Goal: Task Accomplishment & Management: Use online tool/utility

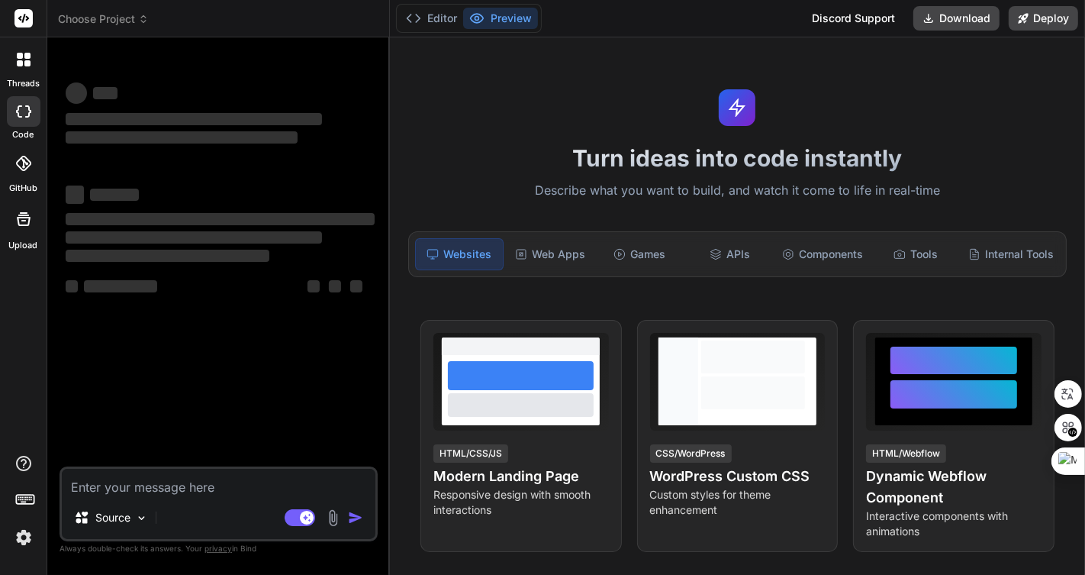
click at [26, 530] on img at bounding box center [24, 537] width 26 height 26
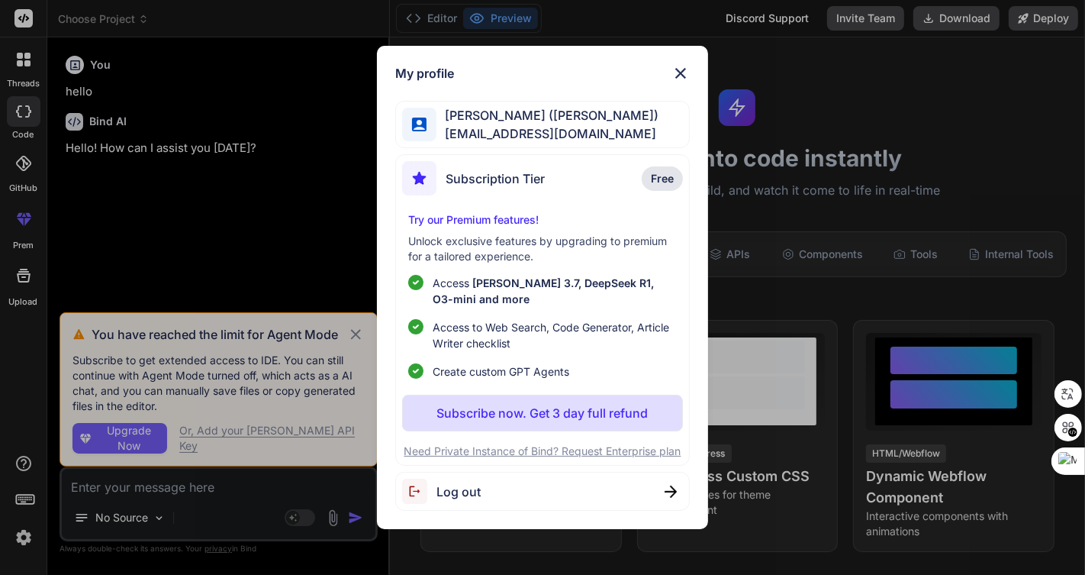
click at [472, 486] on span "Log out" at bounding box center [459, 491] width 44 height 18
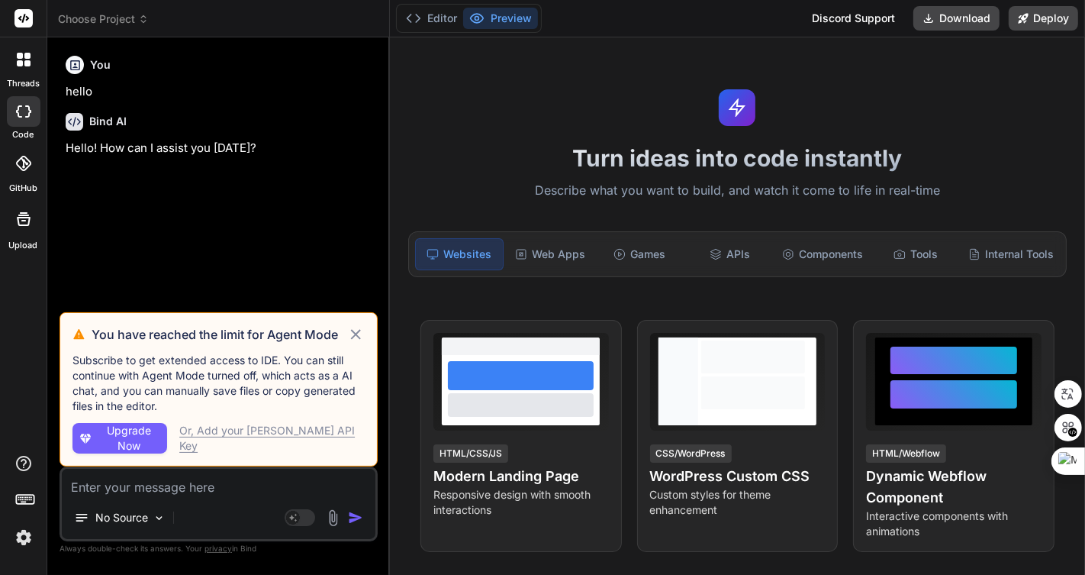
type textarea "x"
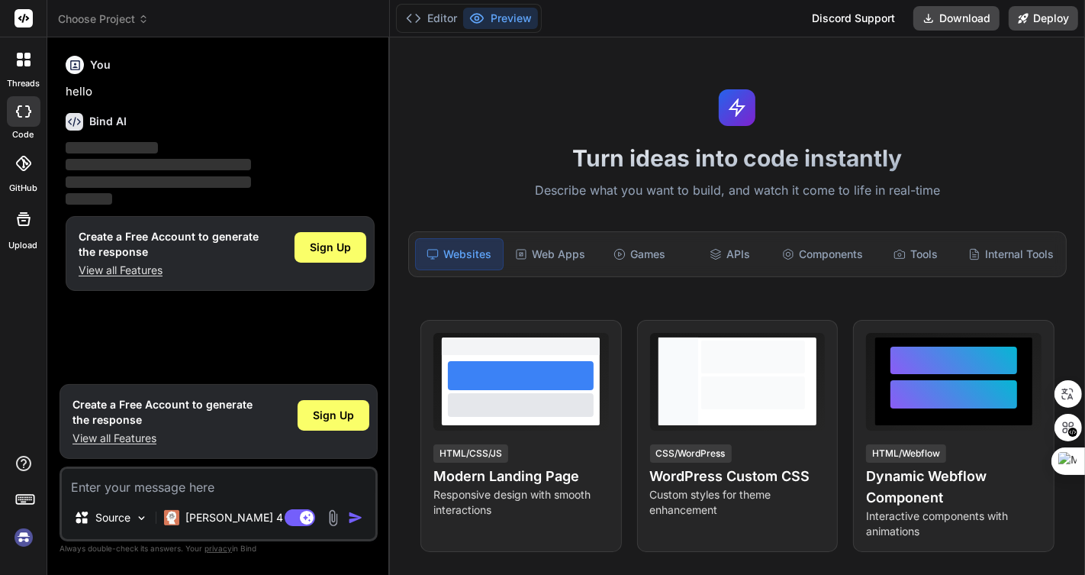
type textarea "x"
click at [26, 534] on img at bounding box center [24, 537] width 26 height 26
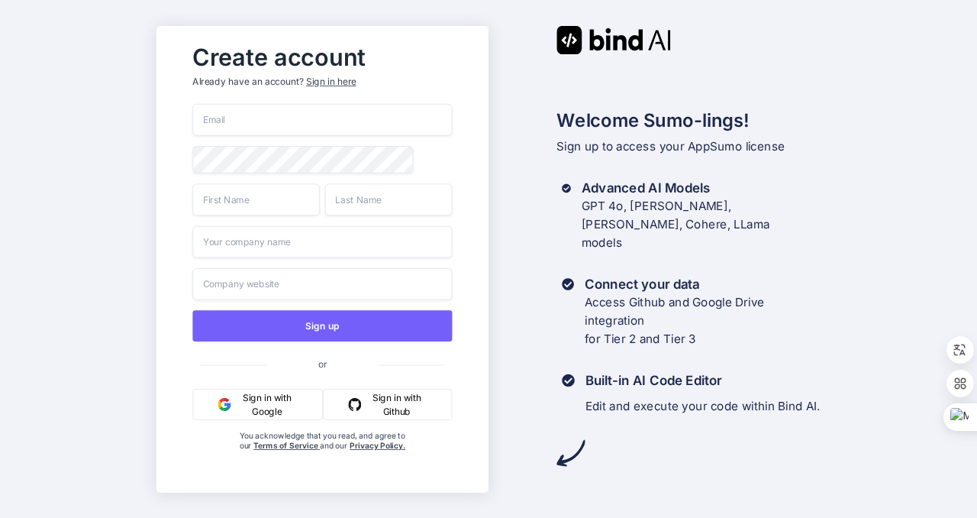
click at [281, 405] on button "Sign in with Google" at bounding box center [257, 403] width 131 height 31
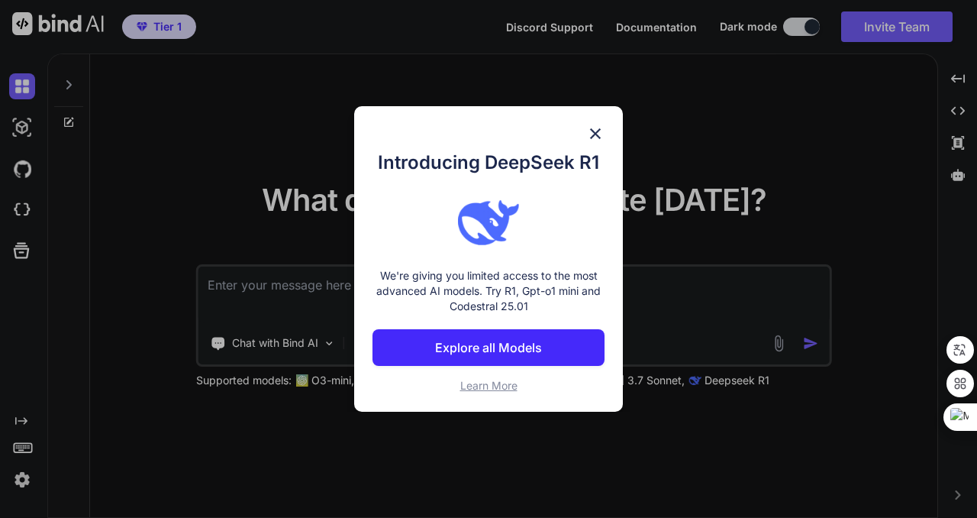
click at [595, 131] on img at bounding box center [595, 133] width 18 height 18
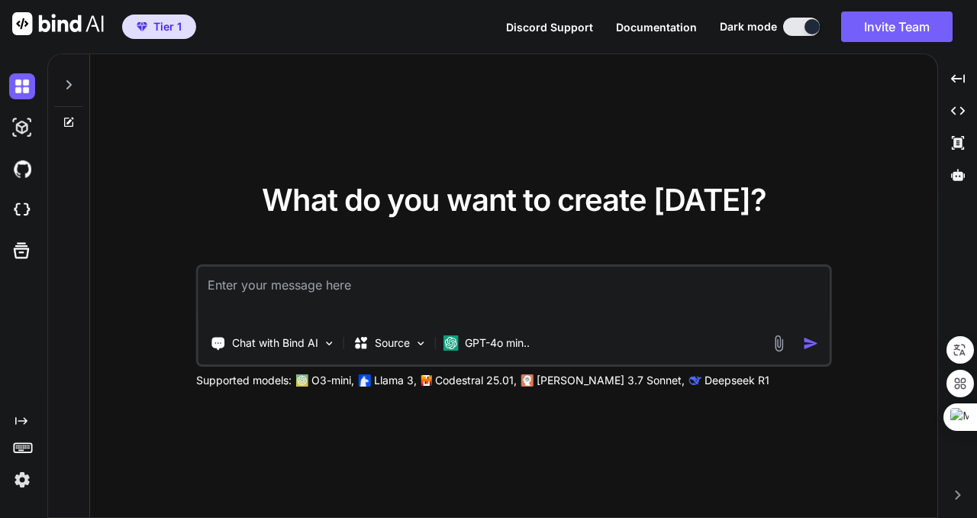
click at [19, 482] on img at bounding box center [22, 479] width 26 height 26
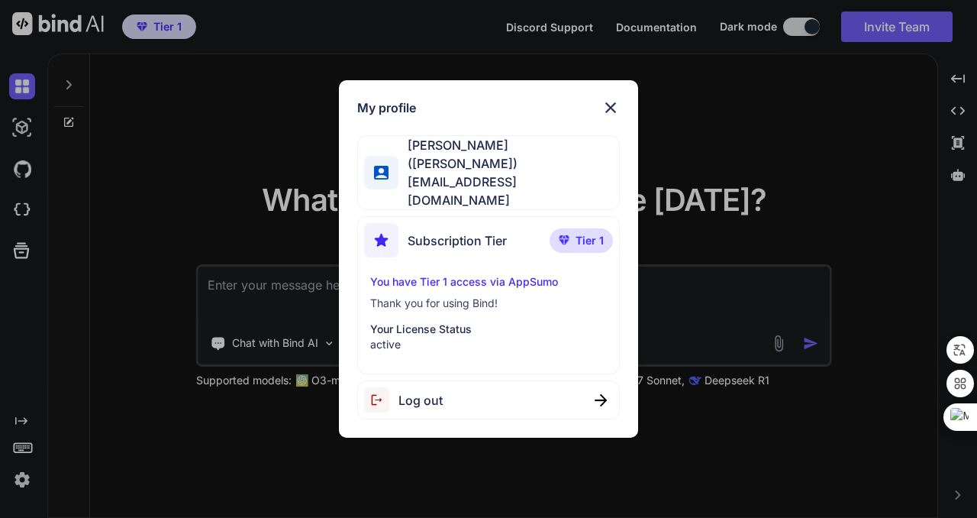
click at [609, 116] on img at bounding box center [610, 107] width 18 height 18
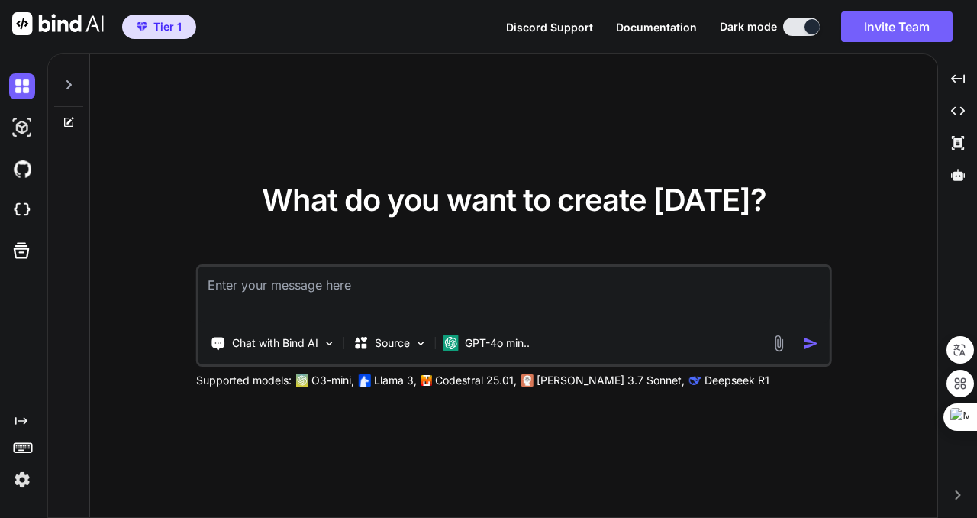
click at [869, 121] on div "What do you want to create today? Chat with Bind AI Source GPT-4o min.. Support…" at bounding box center [513, 286] width 847 height 464
click at [23, 211] on img at bounding box center [22, 210] width 26 height 26
click at [456, 271] on textarea at bounding box center [513, 294] width 631 height 56
click at [964, 71] on div "Created with Pixso." at bounding box center [957, 79] width 27 height 26
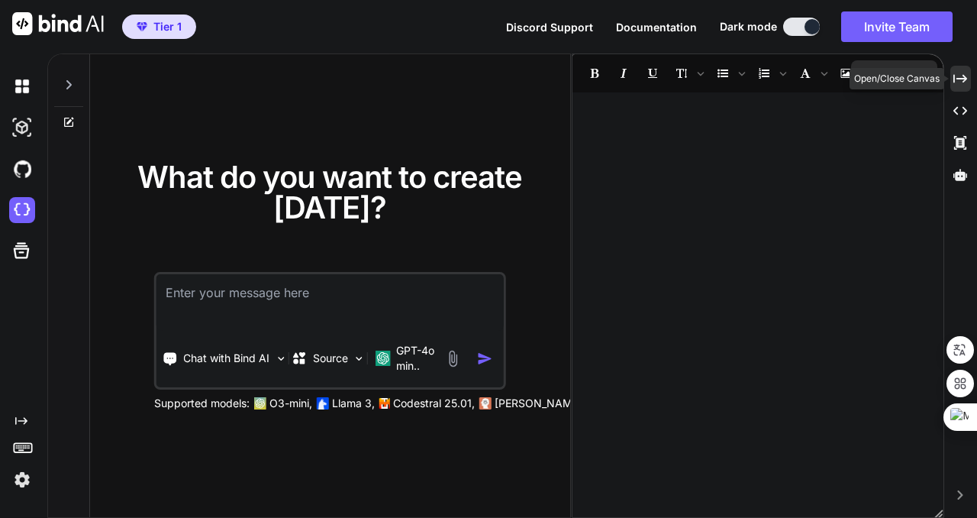
click at [966, 78] on icon at bounding box center [960, 78] width 14 height 8
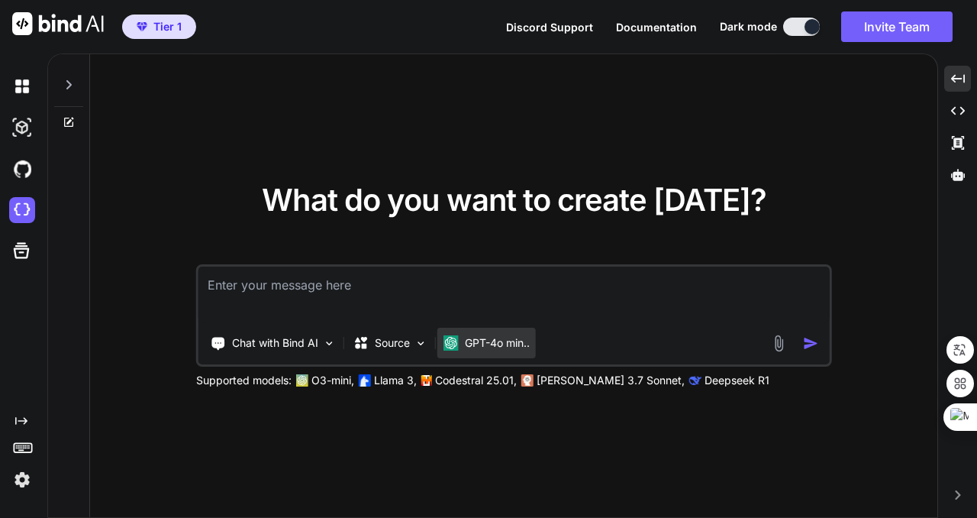
click at [524, 348] on p "GPT-4o min.." at bounding box center [497, 342] width 65 height 15
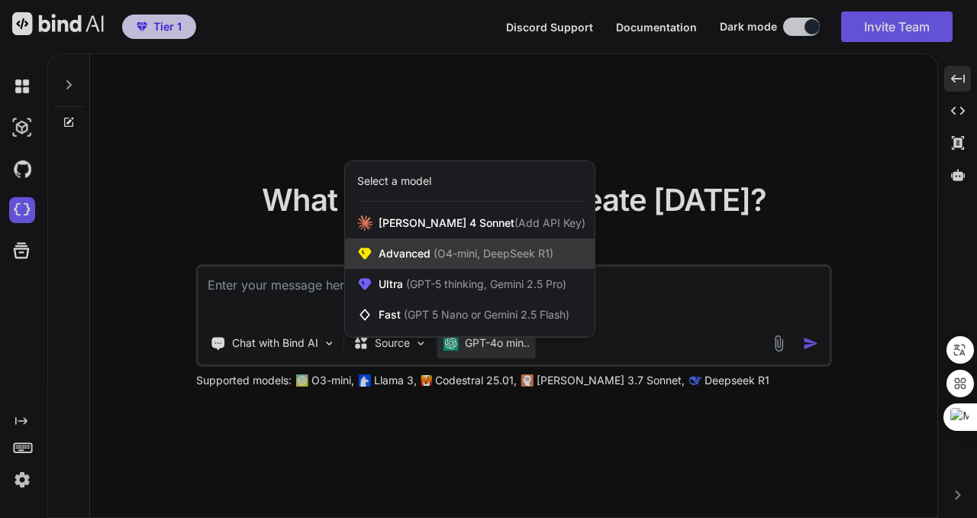
click at [505, 258] on span "(O4-mini, DeepSeek R1)" at bounding box center [491, 253] width 123 height 13
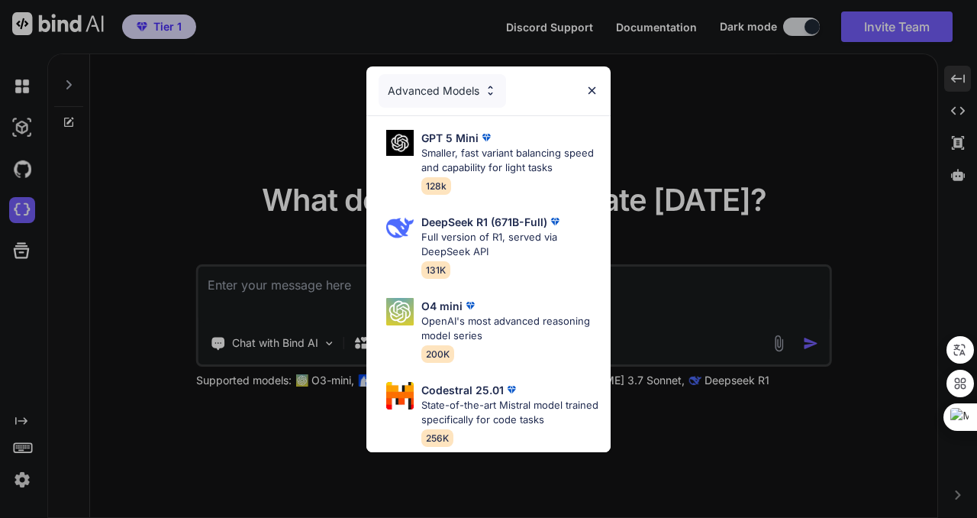
click at [596, 84] on img at bounding box center [591, 90] width 13 height 13
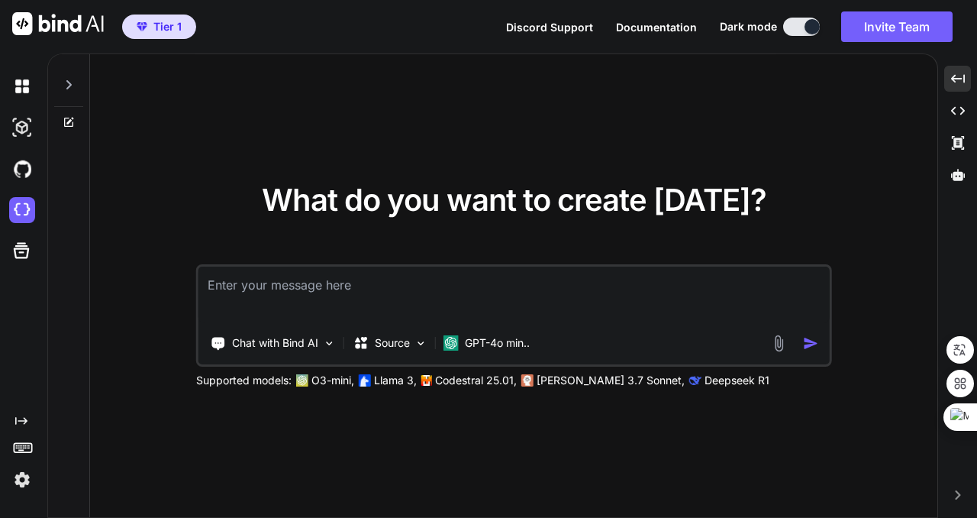
click at [23, 475] on img at bounding box center [22, 479] width 26 height 26
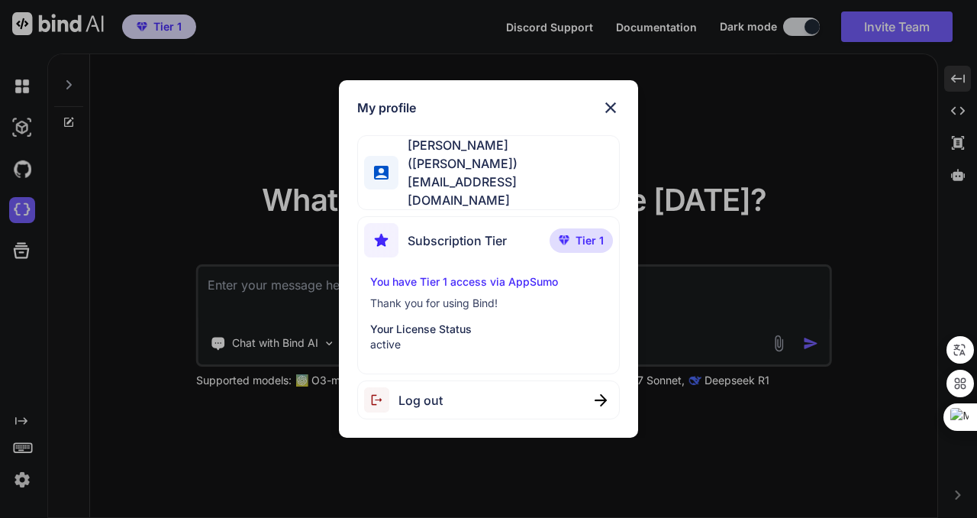
click at [584, 233] on span "Tier 1" at bounding box center [590, 240] width 28 height 15
click at [493, 279] on div "You have Tier 1 access via AppSumo Thank you for using Bind! Your License Statu…" at bounding box center [488, 313] width 248 height 78
click at [609, 117] on img at bounding box center [610, 107] width 18 height 18
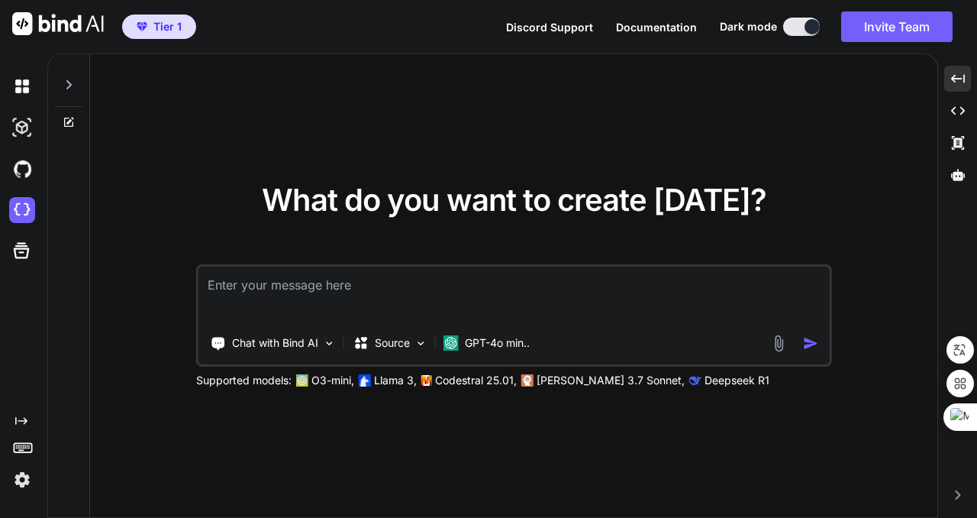
click at [70, 84] on icon at bounding box center [68, 84] width 5 height 9
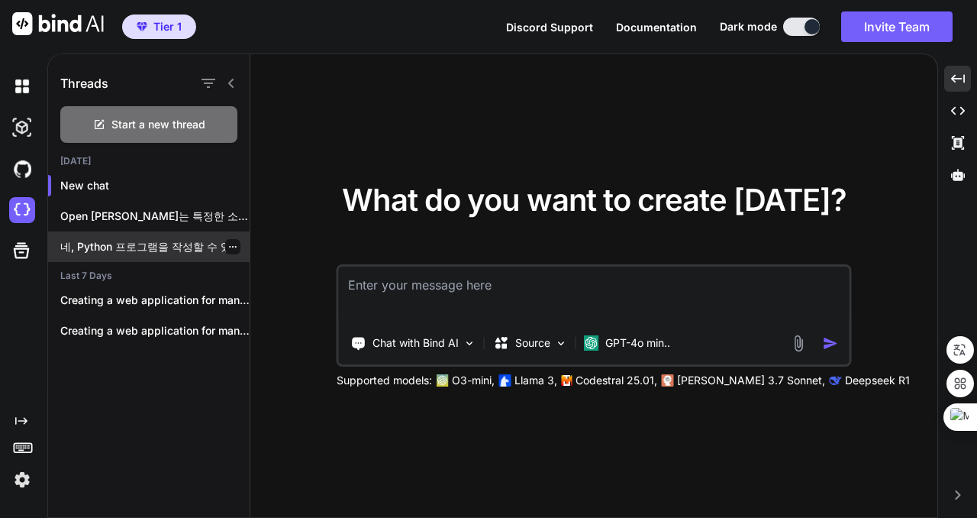
click at [165, 243] on p "네, Python 프로그램을 작성할 수 있습니다! 어떤..." at bounding box center [154, 246] width 189 height 15
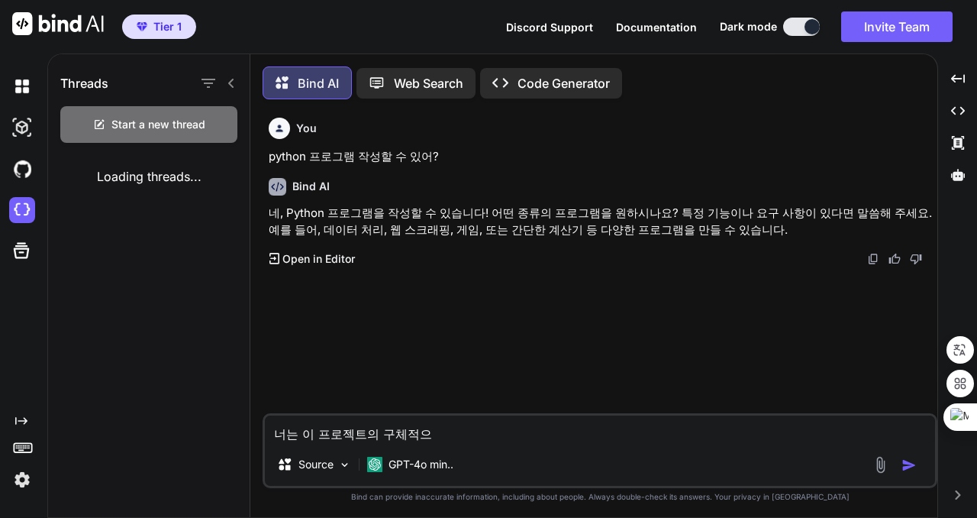
scroll to position [8, 0]
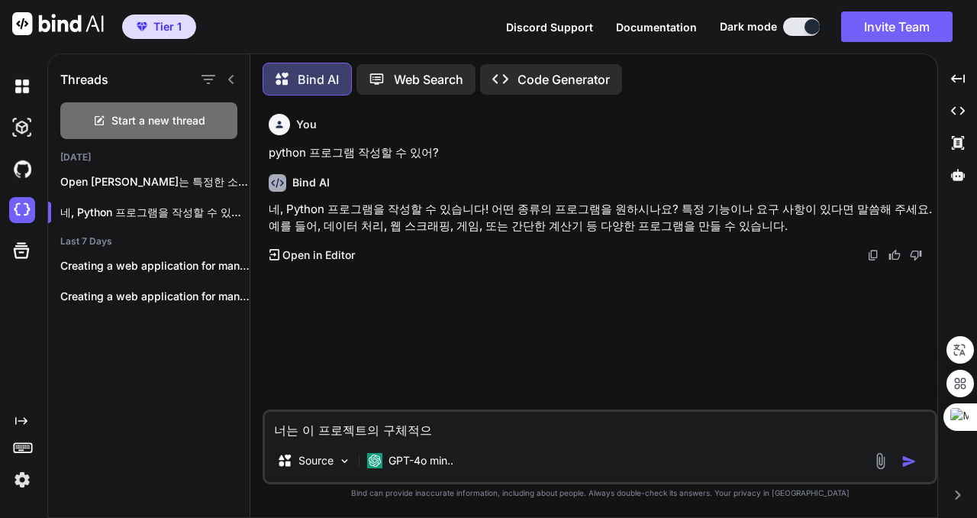
click at [314, 252] on p "Open in Editor" at bounding box center [318, 254] width 73 height 15
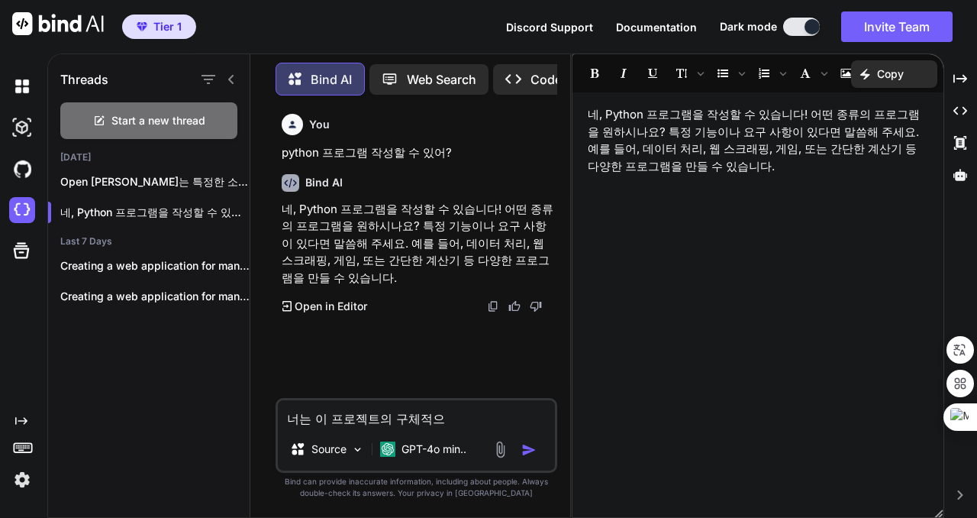
click at [534, 75] on p "Code Generator" at bounding box center [576, 79] width 92 height 18
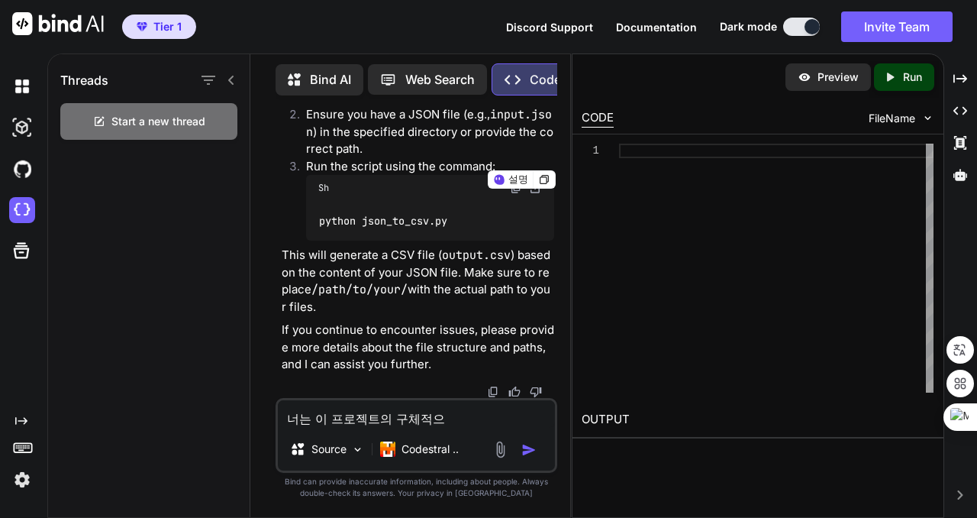
scroll to position [8707, 0]
click at [911, 76] on p "Run" at bounding box center [912, 76] width 19 height 15
click at [903, 76] on p "Run" at bounding box center [912, 76] width 19 height 15
click at [465, 411] on textarea "너는 이 프로젝트의 구체적으" at bounding box center [416, 413] width 277 height 27
click at [464, 411] on textarea "너는 이 프로젝트의 구체적으" at bounding box center [416, 413] width 277 height 27
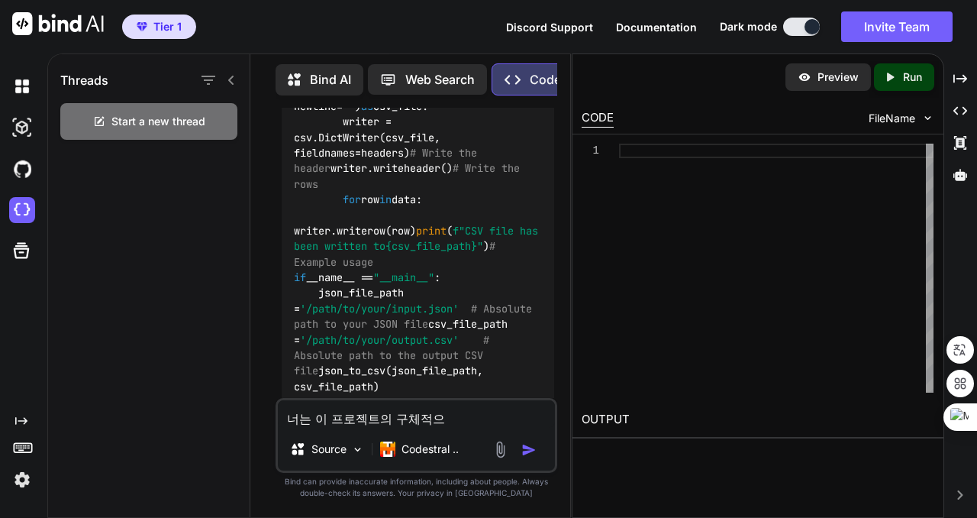
scroll to position [7562, 0]
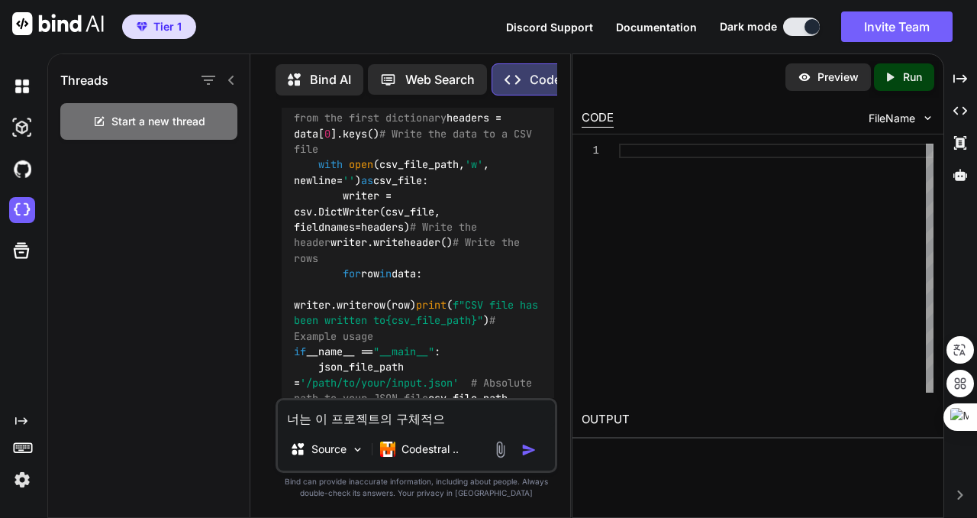
click at [319, 79] on p "Bind AI" at bounding box center [330, 79] width 41 height 18
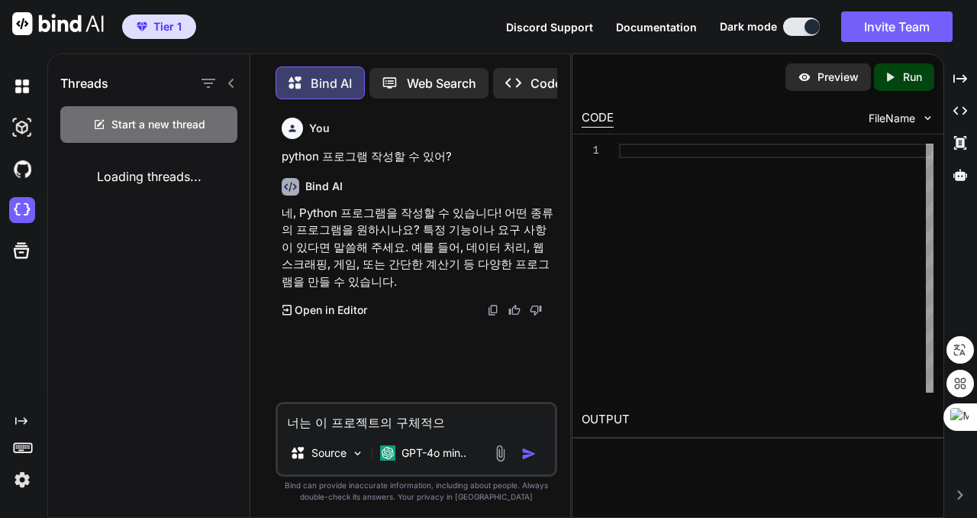
scroll to position [8, 0]
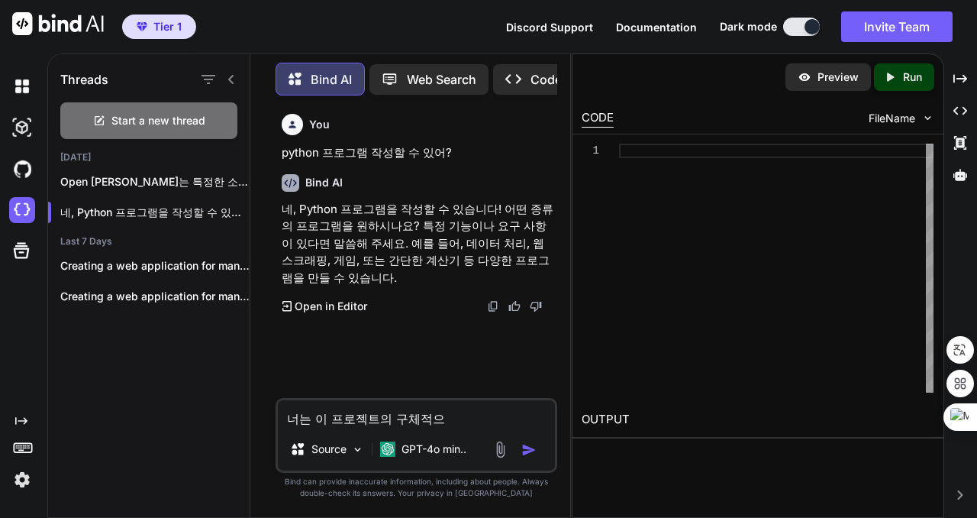
click at [320, 79] on p "Bind AI" at bounding box center [331, 79] width 41 height 18
click at [528, 77] on icon "Created with Pixso." at bounding box center [517, 79] width 25 height 16
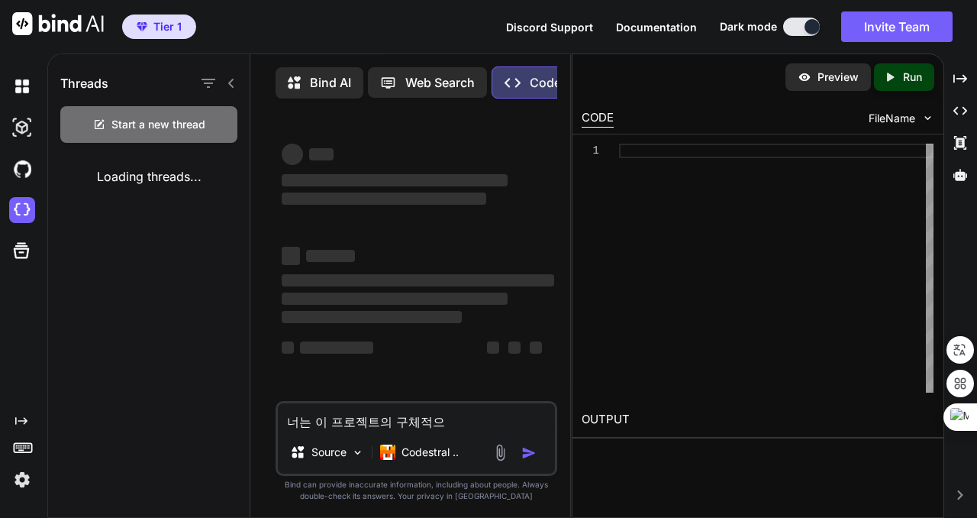
click at [392, 81] on icon at bounding box center [388, 83] width 16 height 16
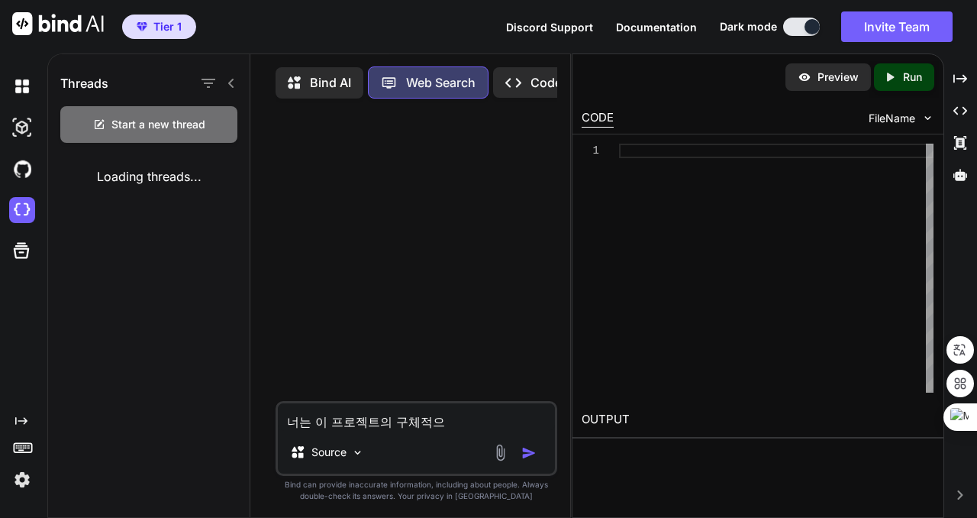
scroll to position [7, 0]
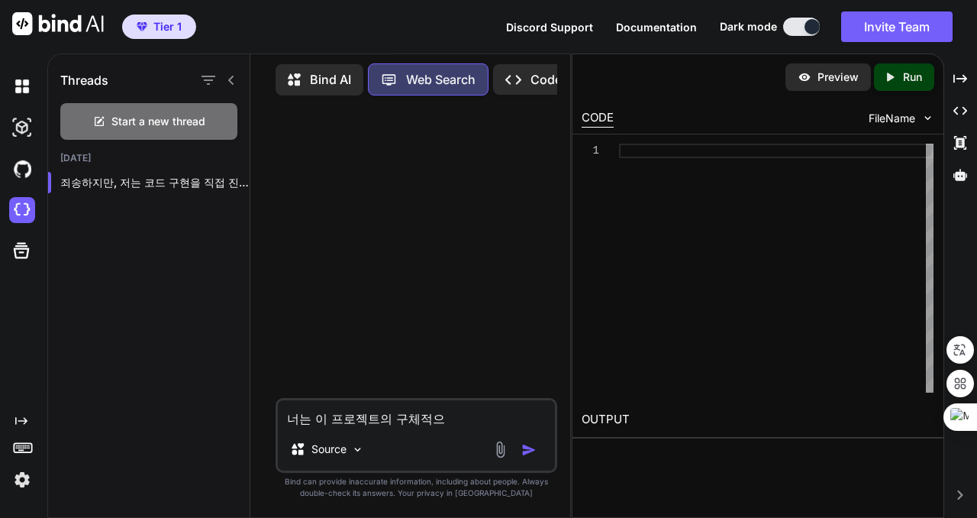
click at [326, 80] on p "Bind AI" at bounding box center [330, 79] width 41 height 18
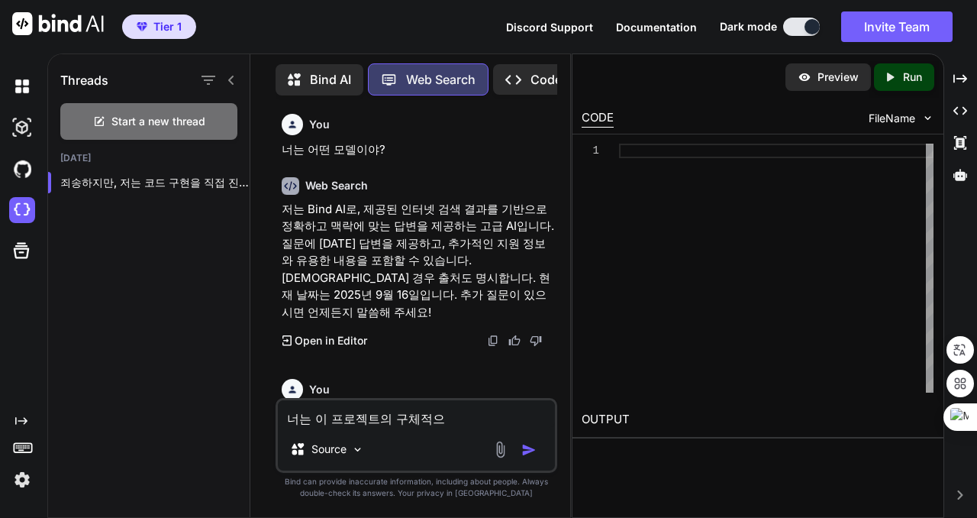
scroll to position [3795, 0]
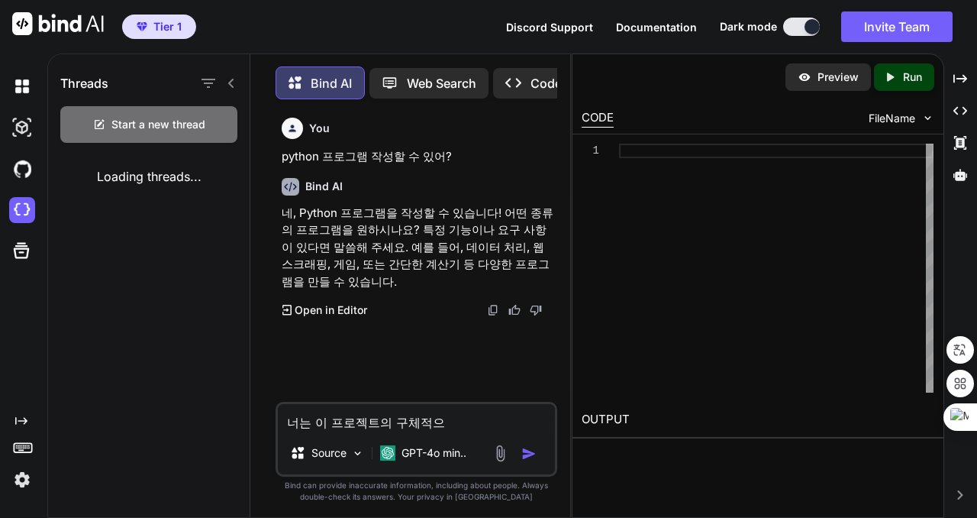
scroll to position [8, 0]
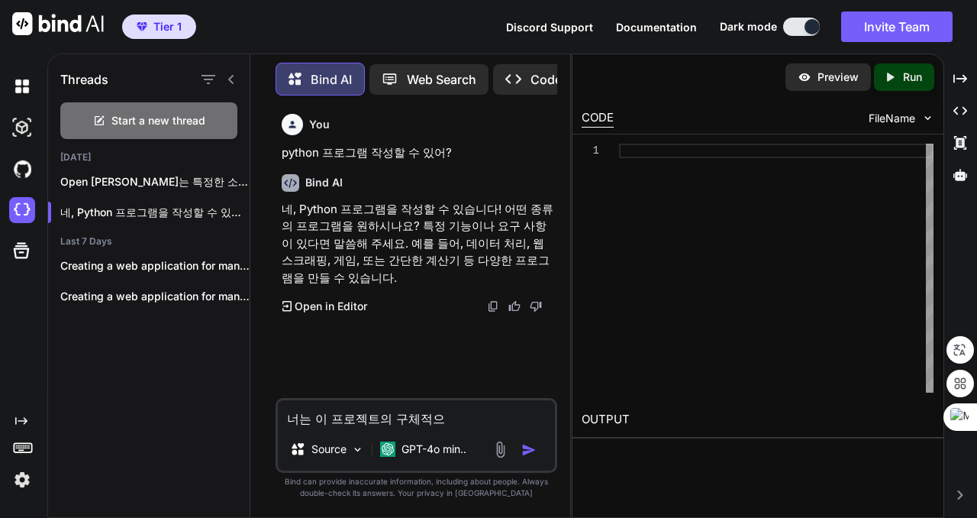
click at [327, 311] on p "Open in Editor" at bounding box center [331, 305] width 73 height 15
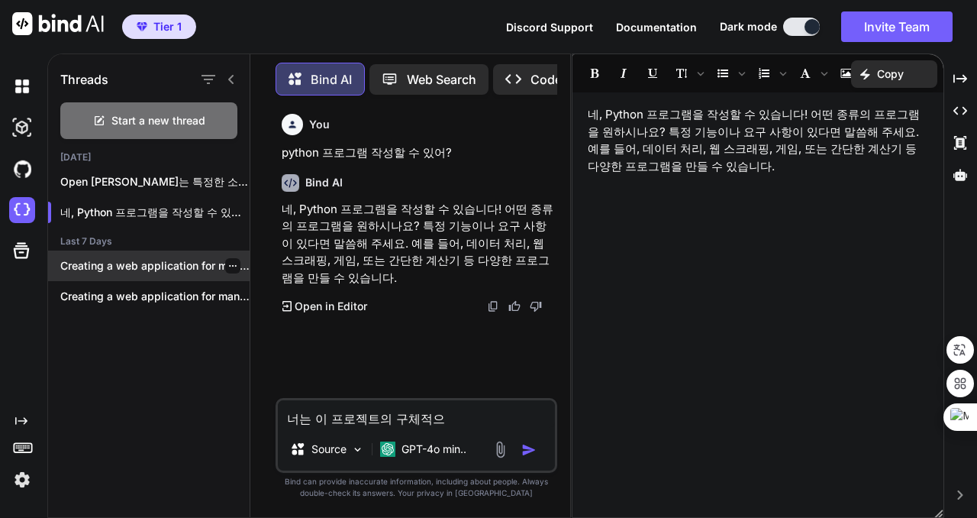
click at [145, 259] on p "Creating a web application for managing AI..." at bounding box center [154, 265] width 189 height 15
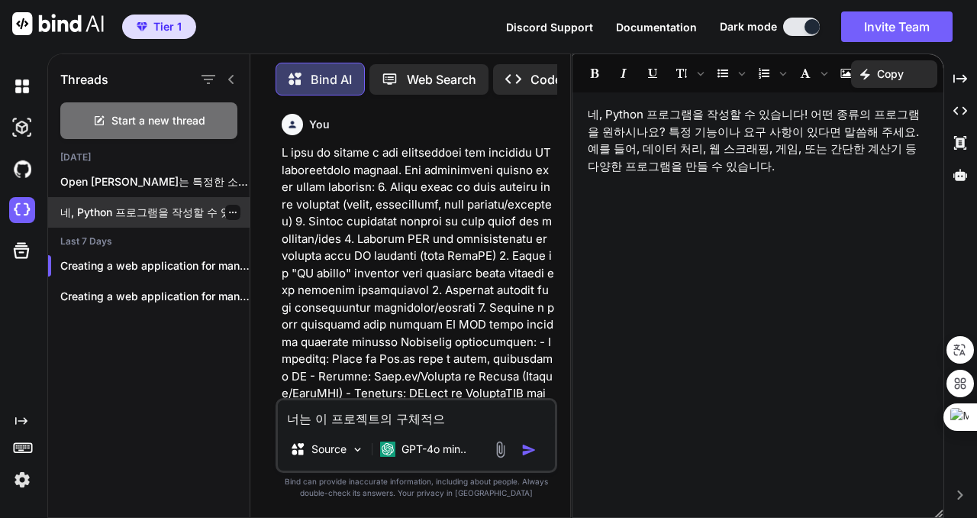
click at [150, 208] on p "네, Python 프로그램을 작성할 수 있습니다! 어떤..." at bounding box center [154, 212] width 189 height 15
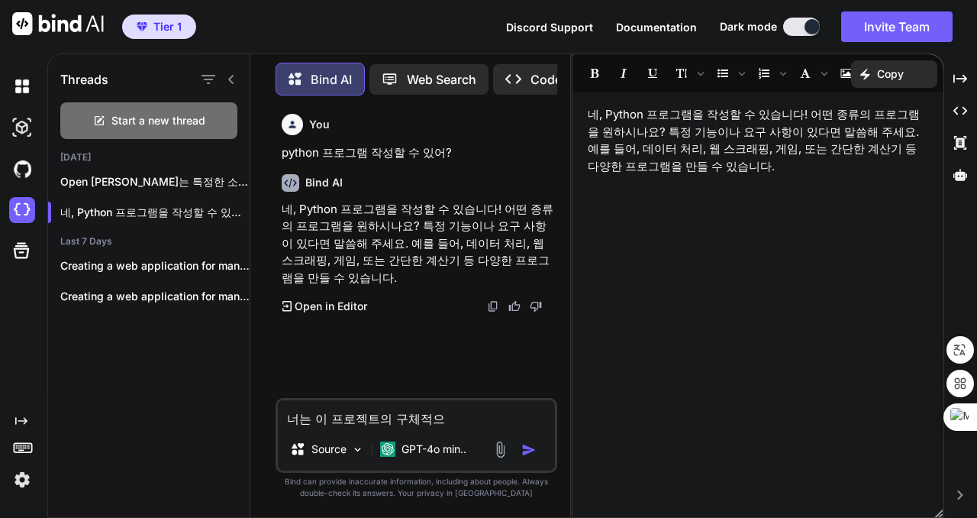
drag, startPoint x: 461, startPoint y: 415, endPoint x: 208, endPoint y: 413, distance: 252.7
click at [211, 413] on div "Threads Start a new thread Today Open Manus는 특정한 소프트웨어나 하드웨어를 지칭하는 것일... 네, Pyt…" at bounding box center [309, 283] width 522 height 466
click at [959, 77] on icon "Created with Pixso." at bounding box center [960, 79] width 14 height 14
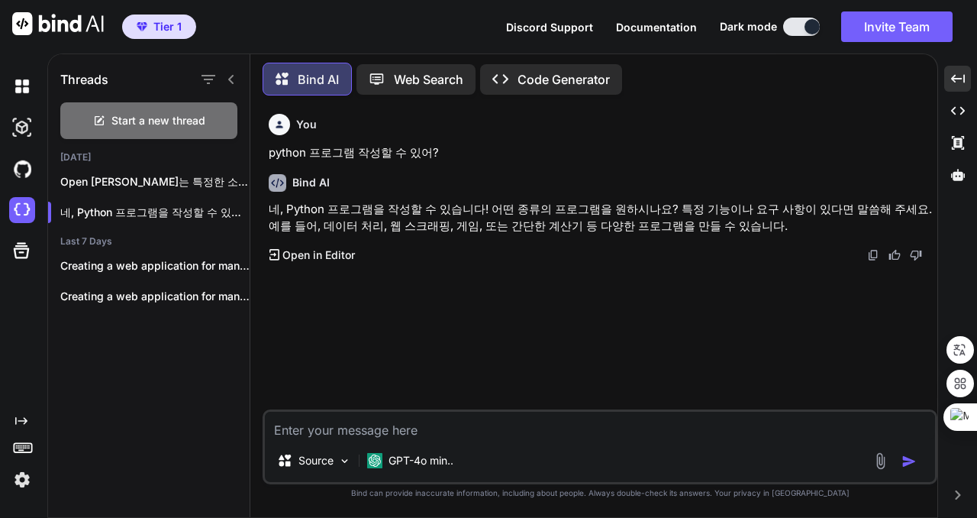
click at [455, 421] on textarea at bounding box center [600, 424] width 670 height 27
type textarea "r"
type textarea "계산기 프로그램 작성해줘."
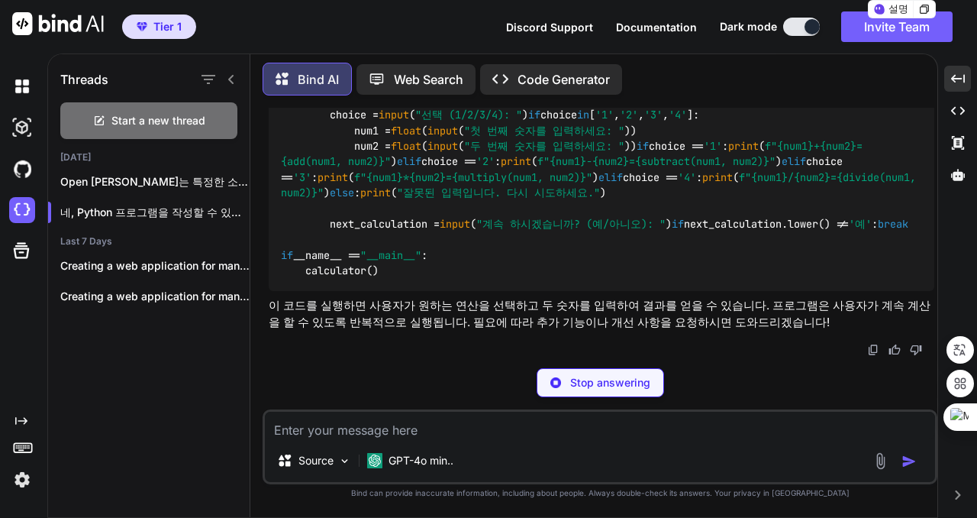
scroll to position [1030, 0]
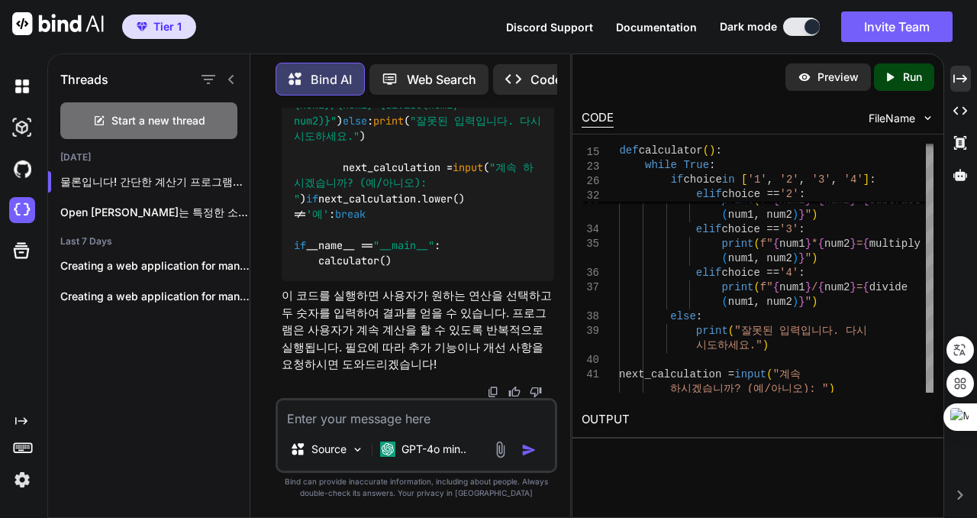
click at [905, 80] on p "Run" at bounding box center [912, 76] width 19 height 15
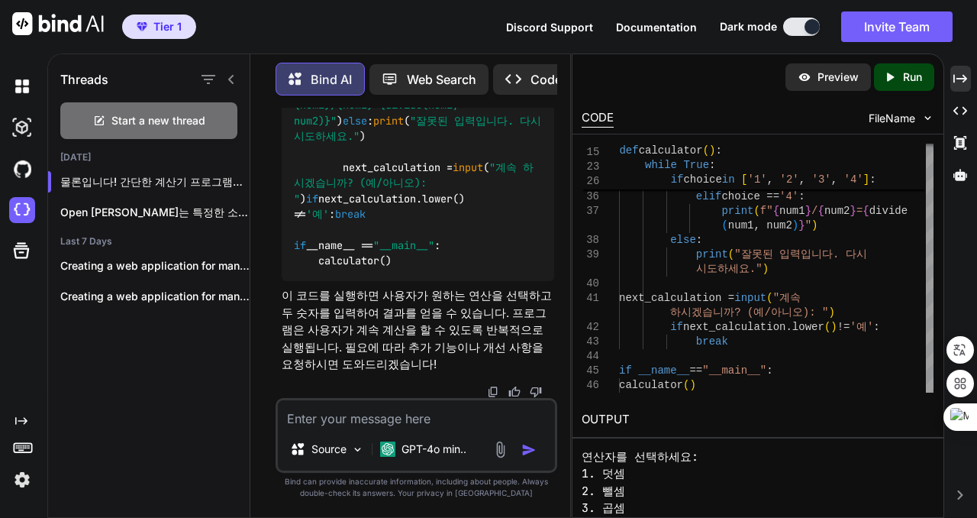
scroll to position [0, 0]
click at [817, 85] on div "Preview" at bounding box center [827, 76] width 85 height 27
click at [728, 465] on pre "간단한 계산기 연산자를 선택하세요: 1. 덧셈 2. 뺄셈 3. 곱셈 4. 나눗셈 선택 (1/2/3/4):" at bounding box center [758, 437] width 352 height 121
click at [727, 470] on pre "간단한 계산기 연산자를 선택하세요: 1. 덧셈 2. 뺄셈 3. 곱셈 4. 나눗셈 선택 (1/2/3/4):" at bounding box center [758, 437] width 352 height 121
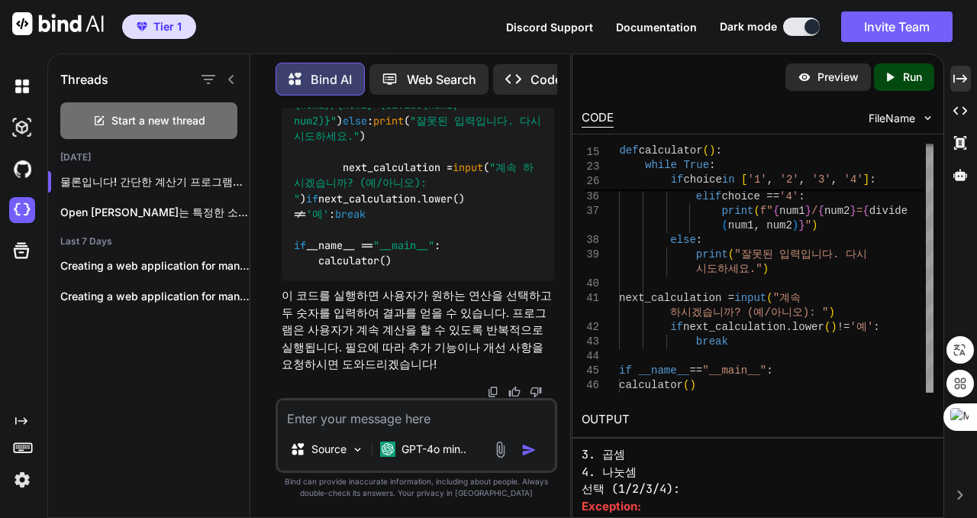
click at [729, 469] on pre "간단한 계산기 연산자를 선택하세요: 1. 덧셈 2. 뺄셈 3. 곱셈 4. 나눗셈 선택 (1/2/3/4):" at bounding box center [758, 437] width 352 height 121
click at [920, 77] on p "Run" at bounding box center [912, 76] width 19 height 15
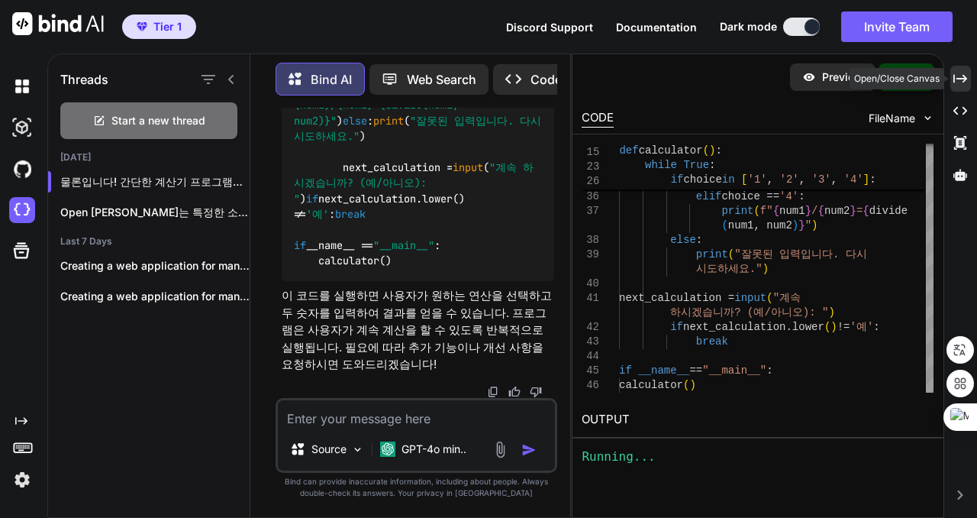
click at [963, 67] on div "Created with Pixso." at bounding box center [960, 79] width 21 height 26
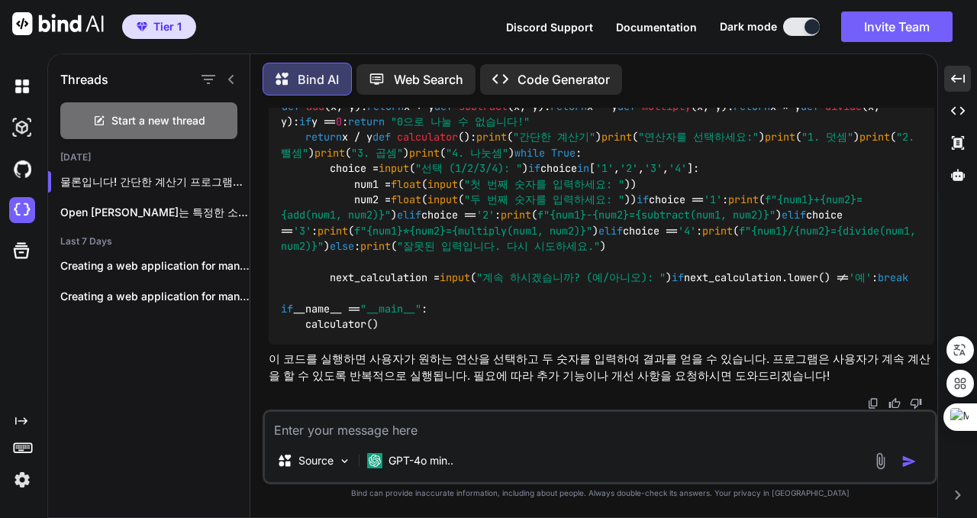
click at [22, 475] on img at bounding box center [22, 479] width 26 height 26
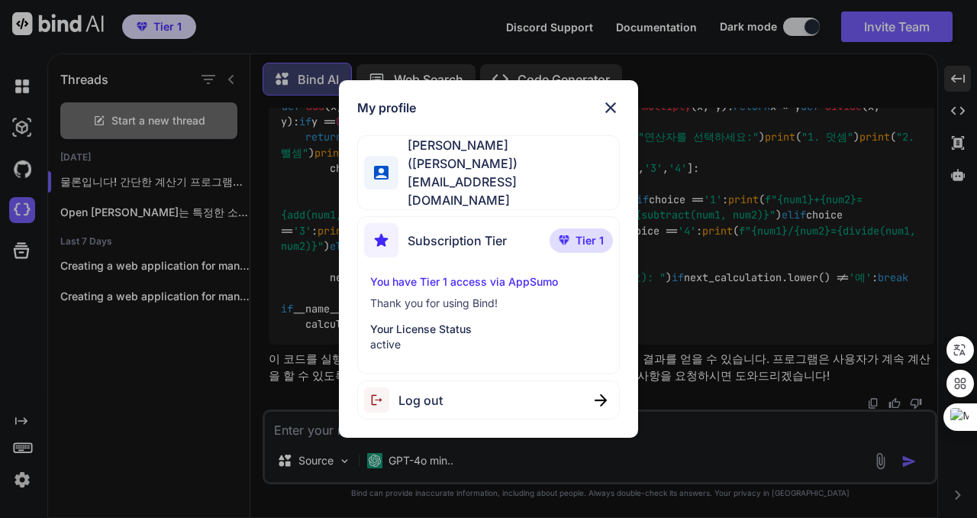
click at [25, 445] on div "My profile 이동원 (Rudy Lee) urmispring@gmail.com Subscription Tier Tier 1 You hav…" at bounding box center [488, 259] width 977 height 518
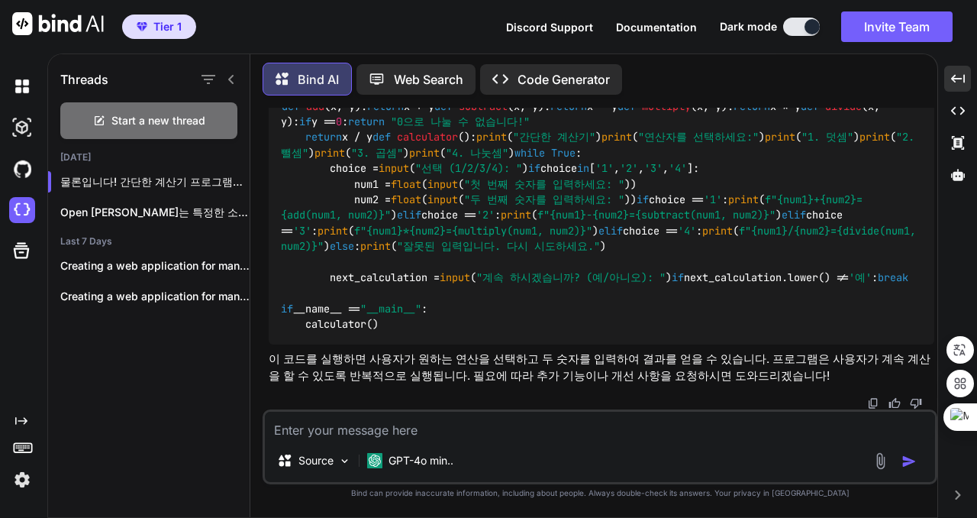
click at [27, 418] on icon "Created with Pixso." at bounding box center [21, 420] width 12 height 12
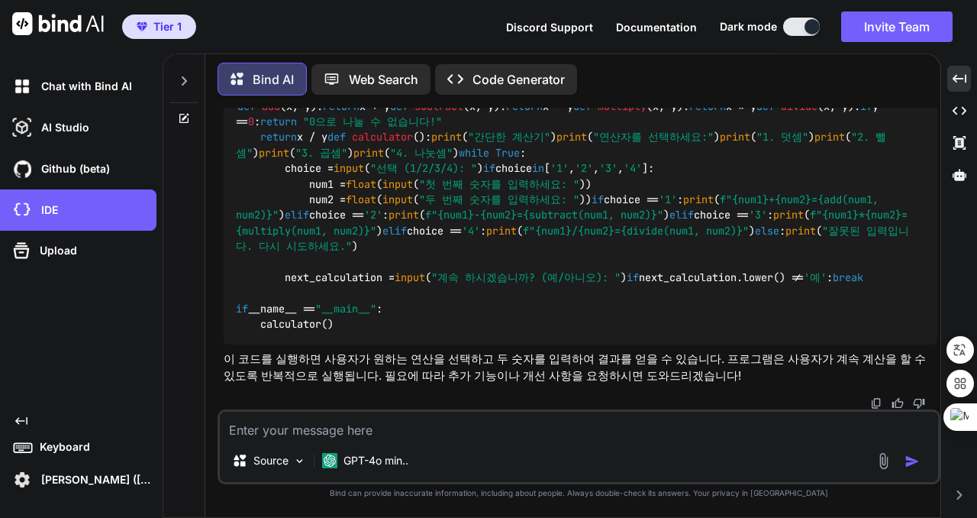
click at [27, 418] on icon at bounding box center [21, 421] width 12 height 8
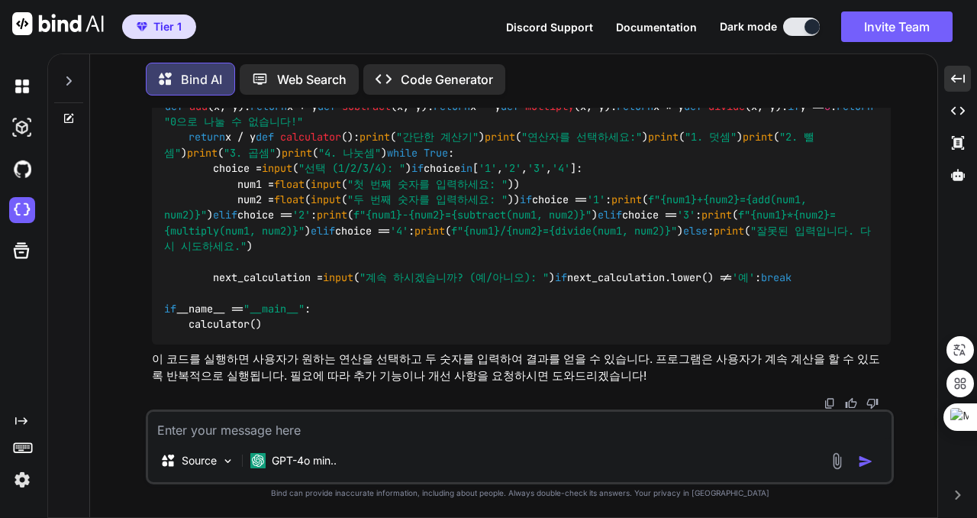
click at [27, 418] on icon "Created with Pixso." at bounding box center [21, 420] width 12 height 12
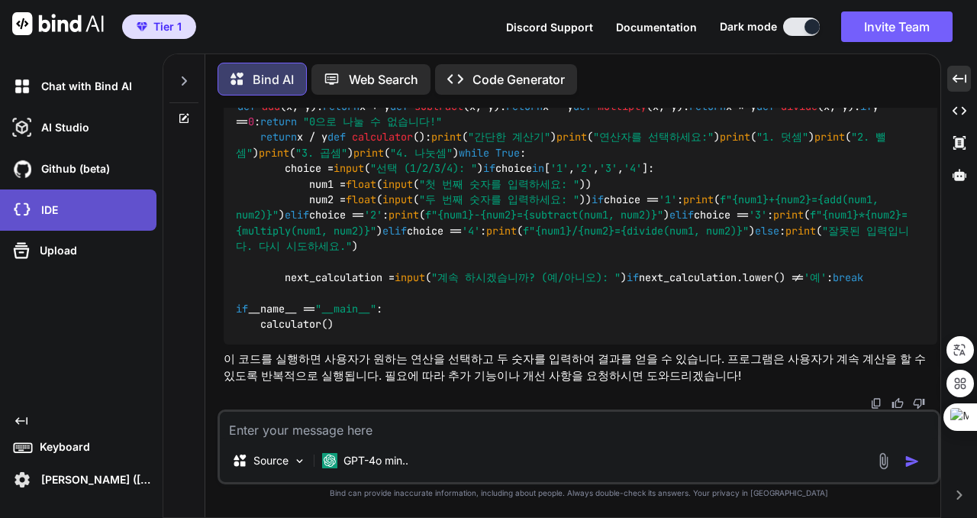
click at [96, 206] on div "IDE" at bounding box center [82, 210] width 147 height 26
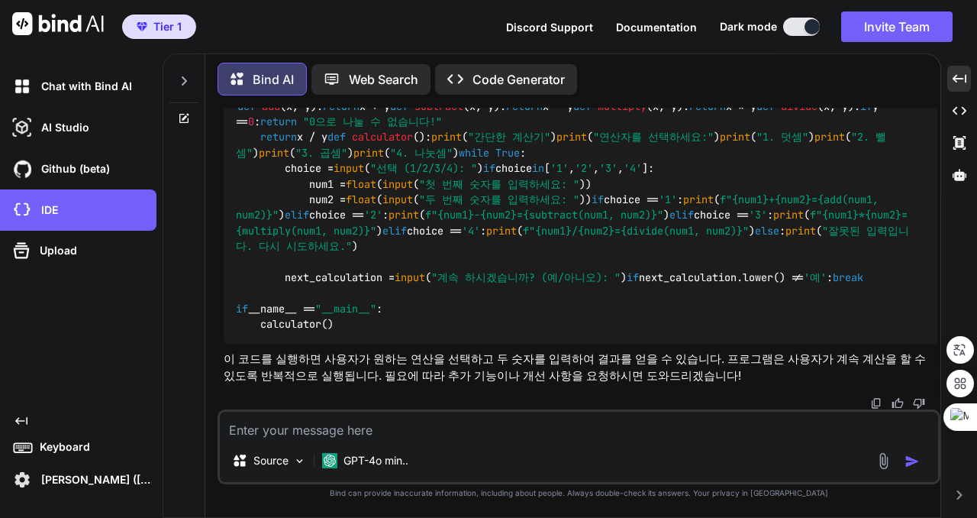
click at [153, 25] on span "Tier 1" at bounding box center [159, 26] width 57 height 15
click at [80, 22] on img at bounding box center [58, 23] width 92 height 23
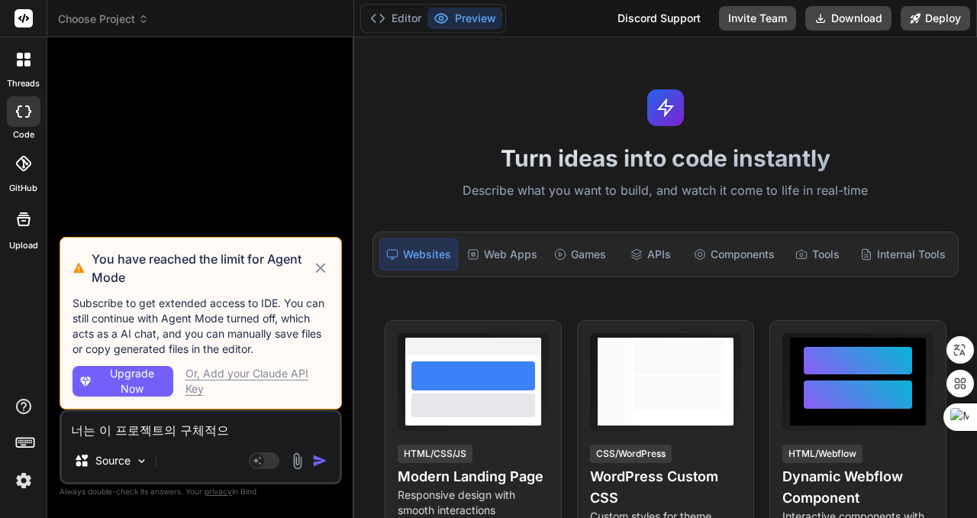
click at [318, 266] on icon at bounding box center [320, 268] width 10 height 10
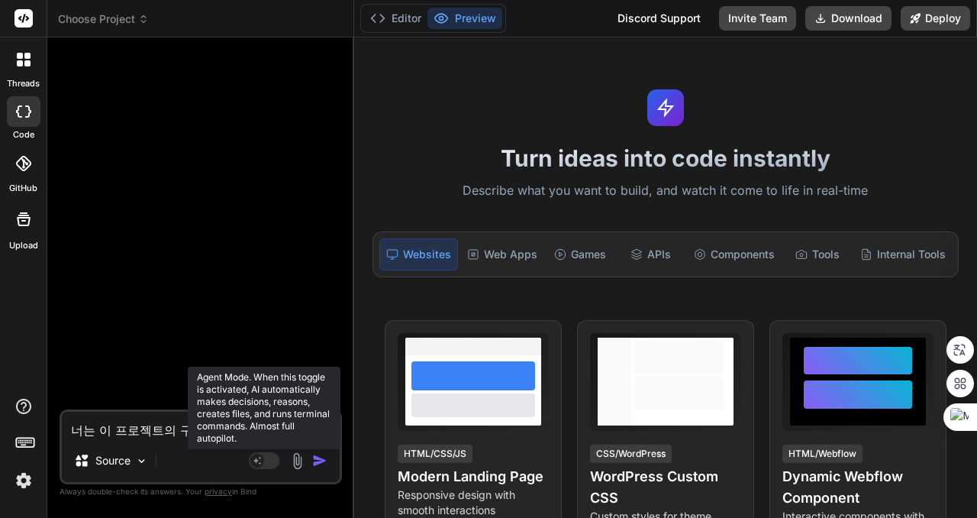
click at [263, 464] on rect at bounding box center [264, 460] width 31 height 17
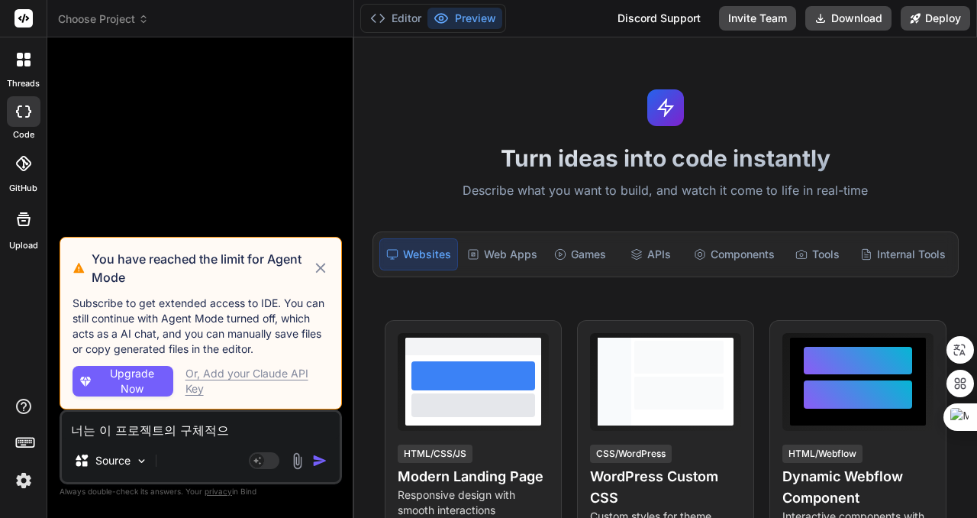
click at [314, 272] on icon at bounding box center [320, 268] width 17 height 18
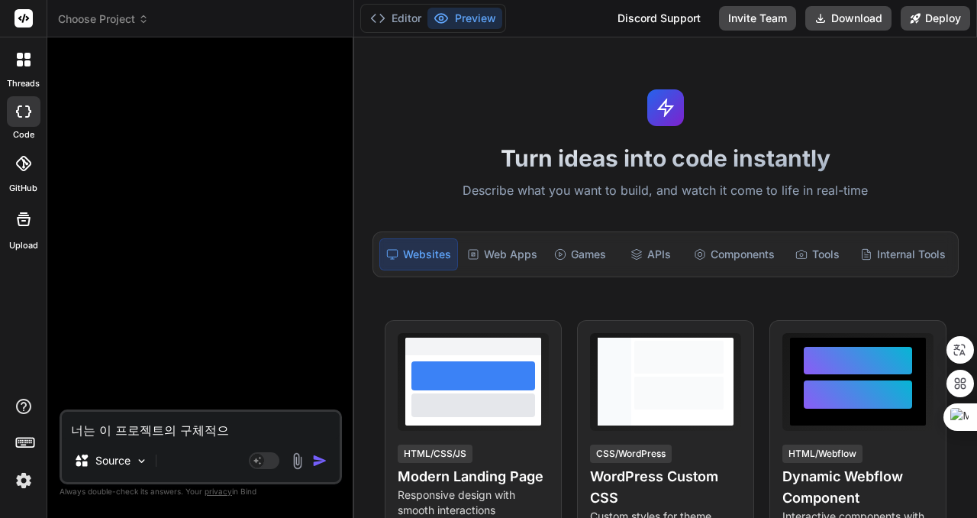
click at [23, 478] on img at bounding box center [24, 480] width 26 height 26
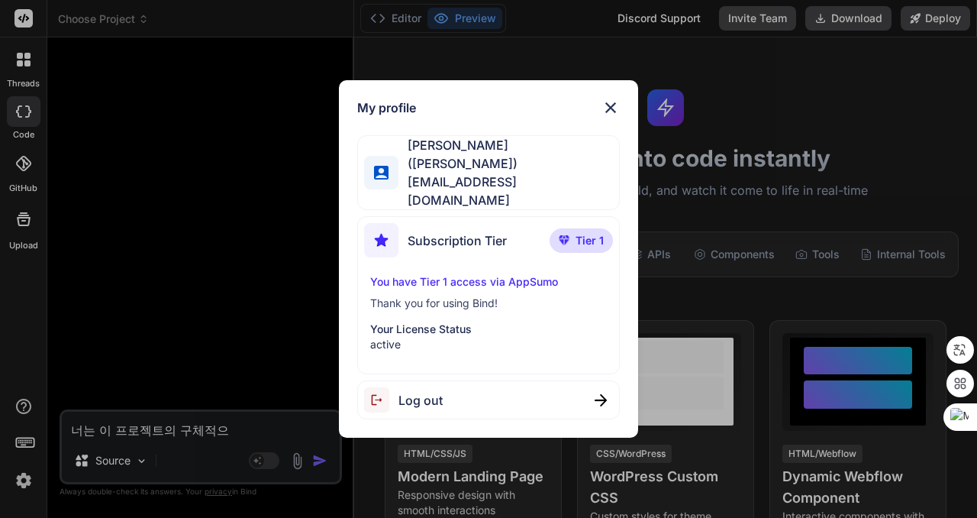
click at [616, 113] on img at bounding box center [610, 107] width 18 height 18
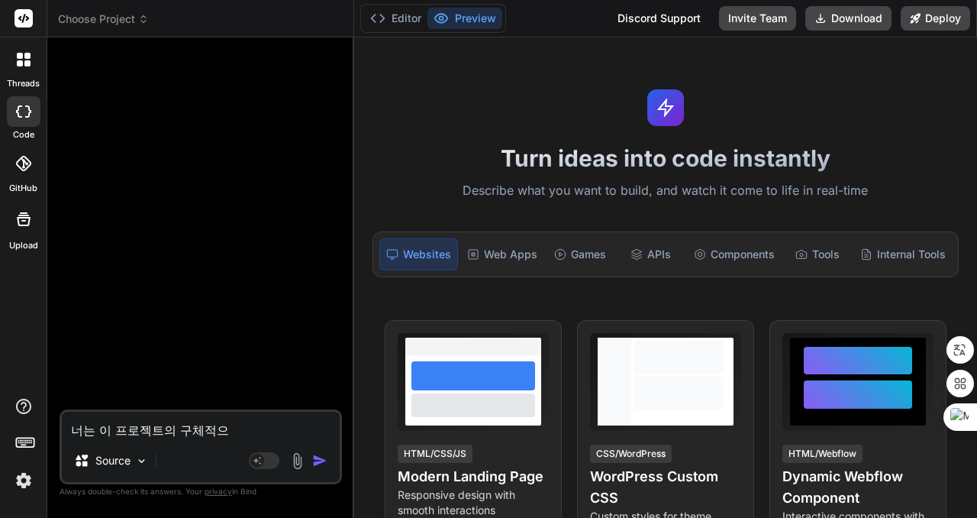
drag, startPoint x: 232, startPoint y: 431, endPoint x: 66, endPoint y: 411, distance: 166.8
click at [66, 411] on textarea "너는 이 프로젝트의 구체적으" at bounding box center [201, 424] width 278 height 27
type textarea "x"
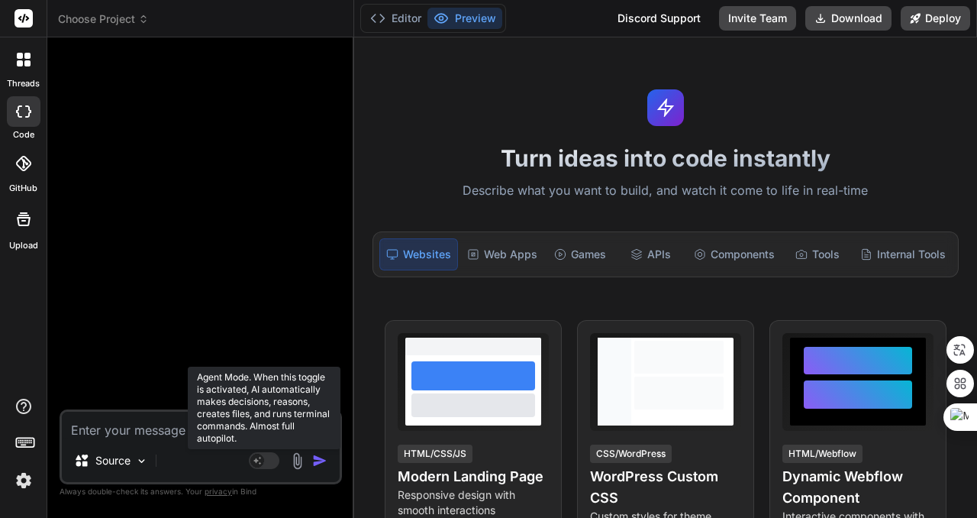
click at [259, 460] on rect at bounding box center [257, 460] width 14 height 14
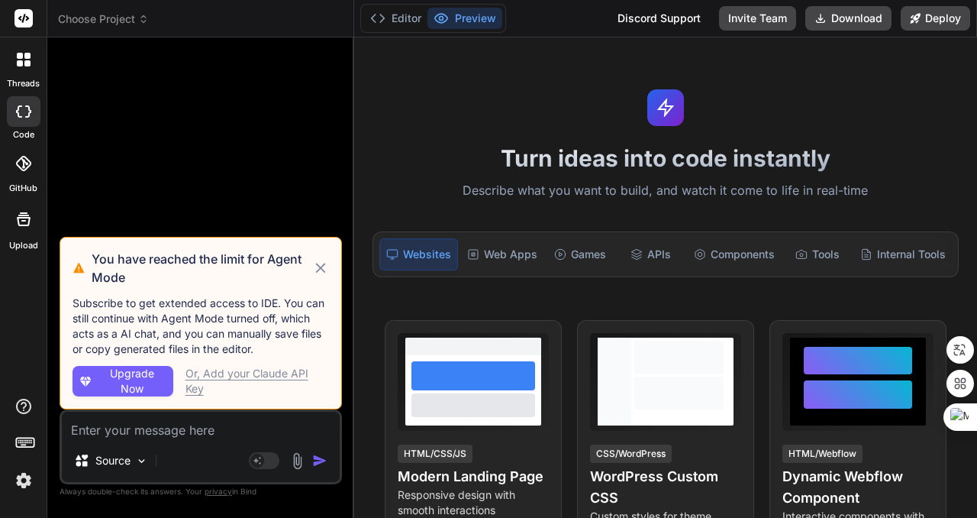
click at [319, 272] on icon at bounding box center [320, 268] width 17 height 18
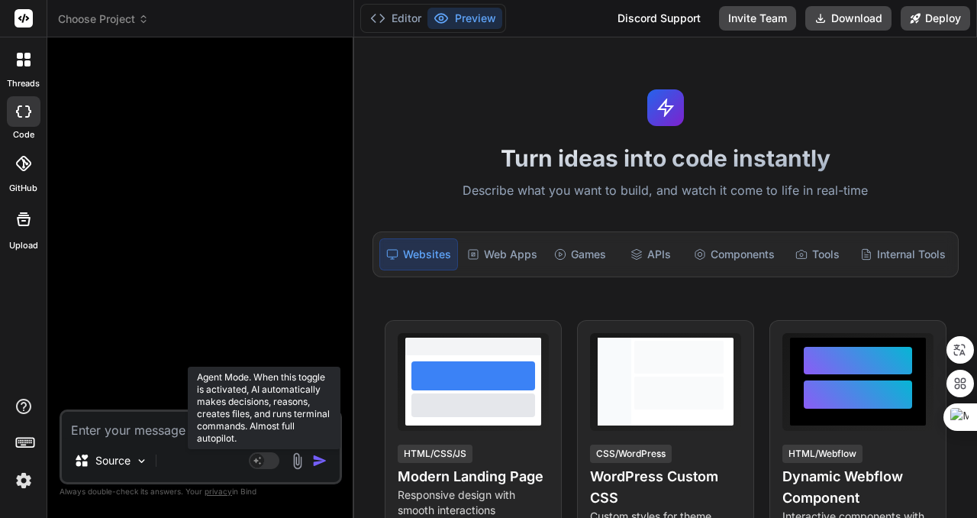
click at [264, 459] on rect at bounding box center [264, 460] width 31 height 17
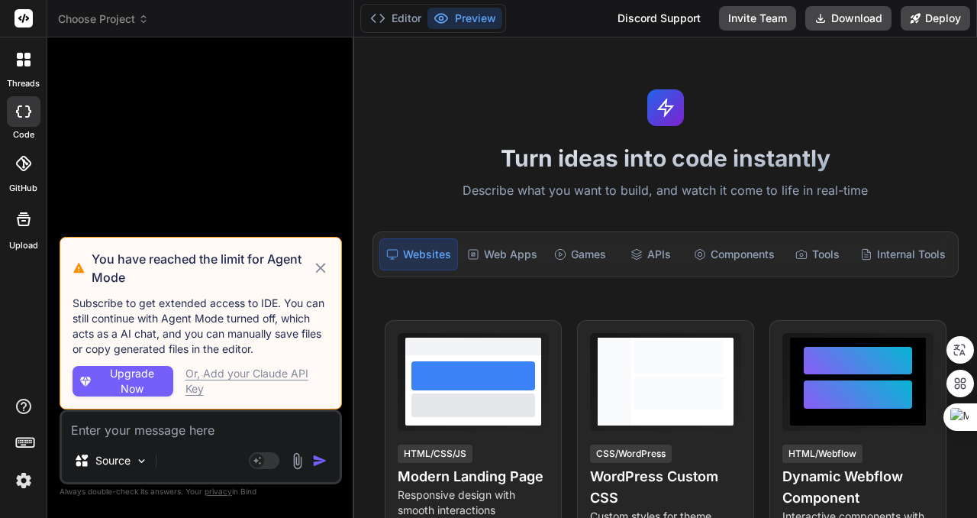
click at [137, 382] on span "Upgrade Now" at bounding box center [132, 381] width 70 height 31
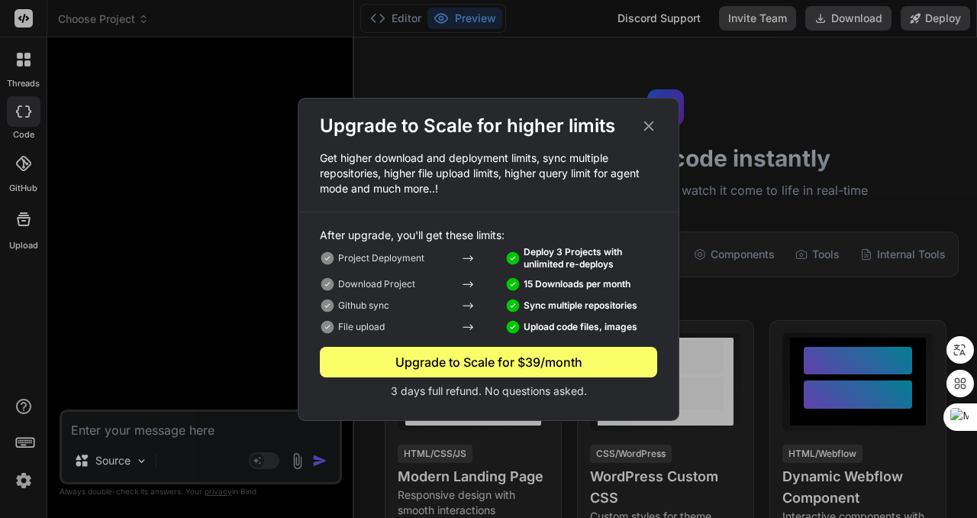
click at [648, 122] on icon at bounding box center [648, 126] width 17 height 17
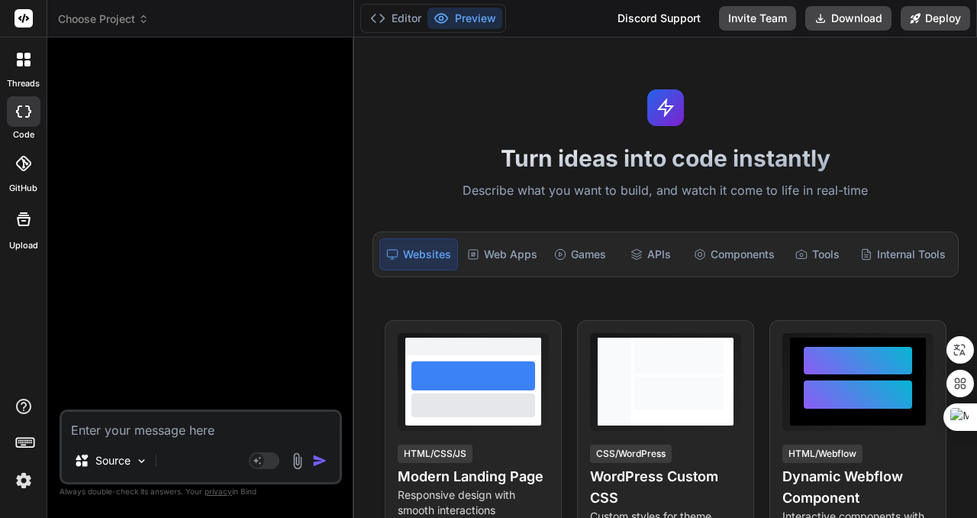
click at [79, 20] on span "Choose Project" at bounding box center [103, 18] width 91 height 15
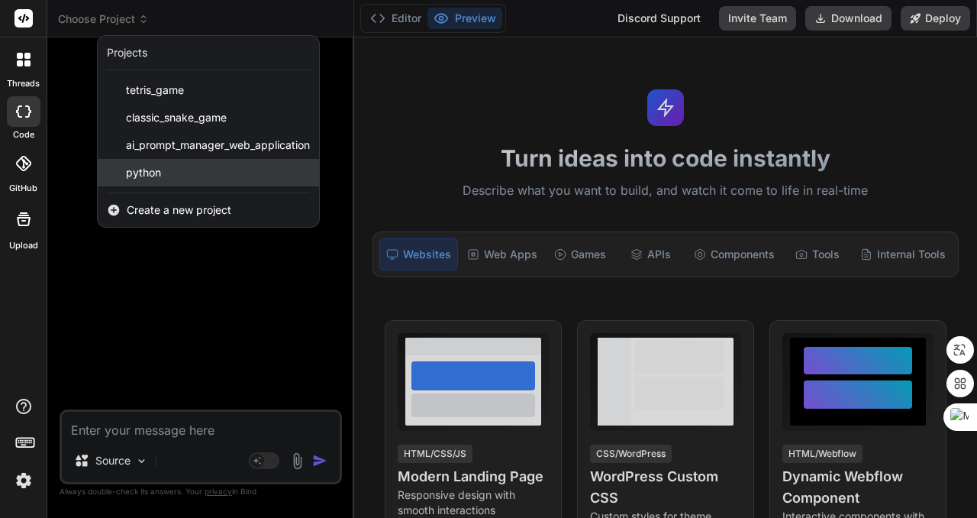
click at [192, 173] on div "python" at bounding box center [208, 172] width 221 height 27
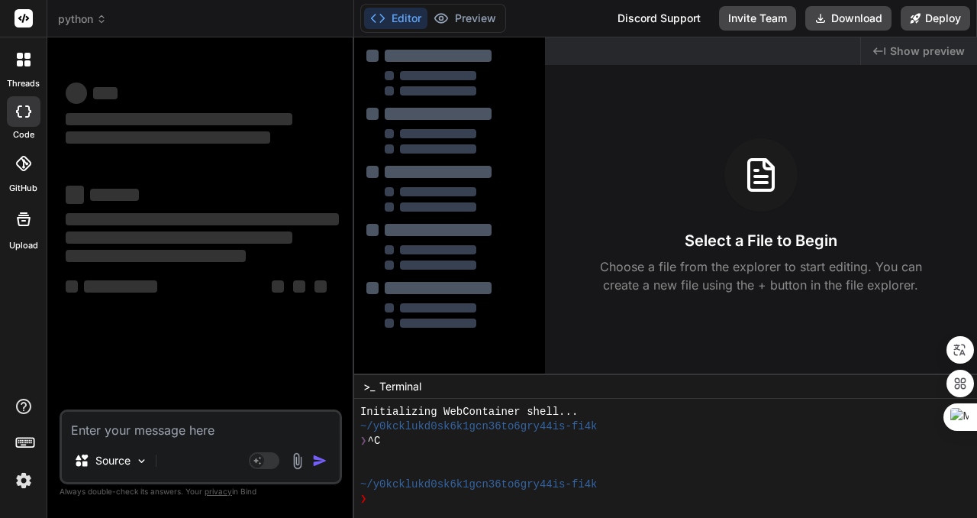
scroll to position [15, 0]
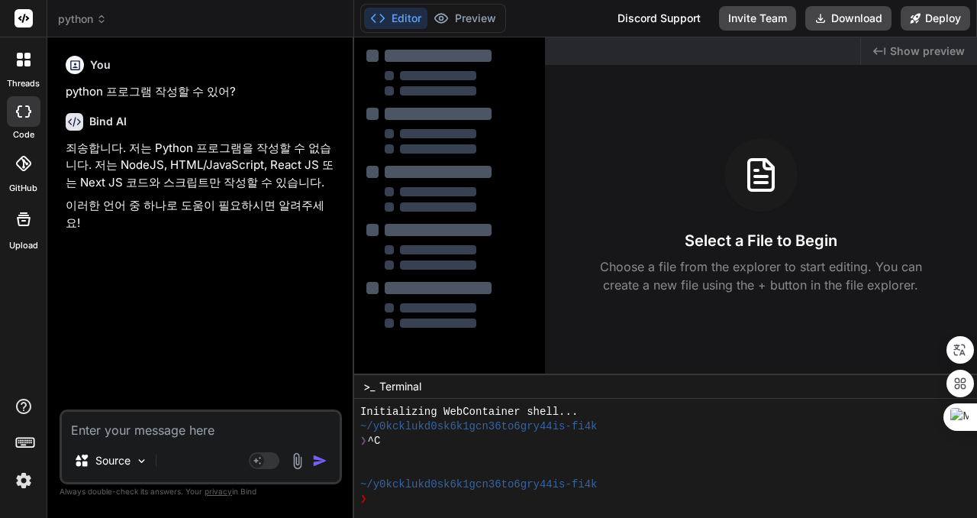
type textarea "x"
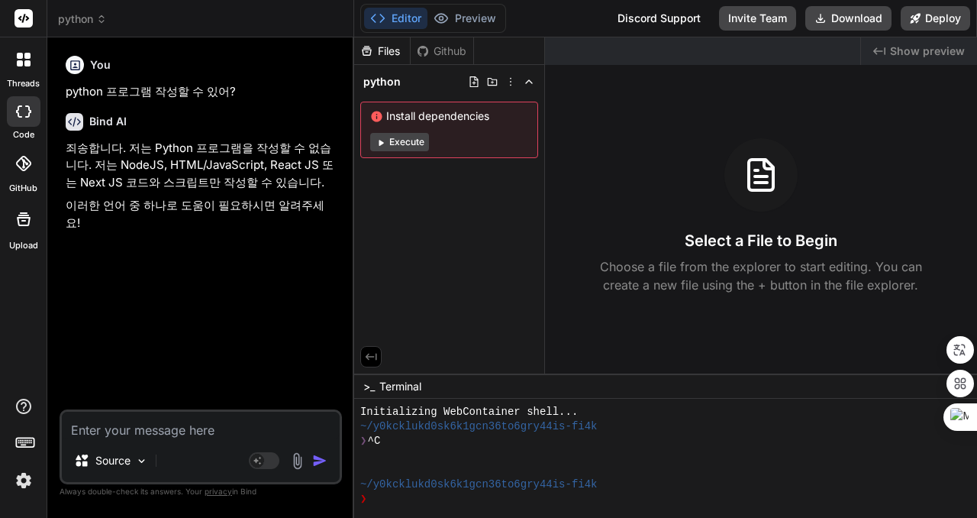
click at [24, 58] on icon at bounding box center [24, 60] width 14 height 14
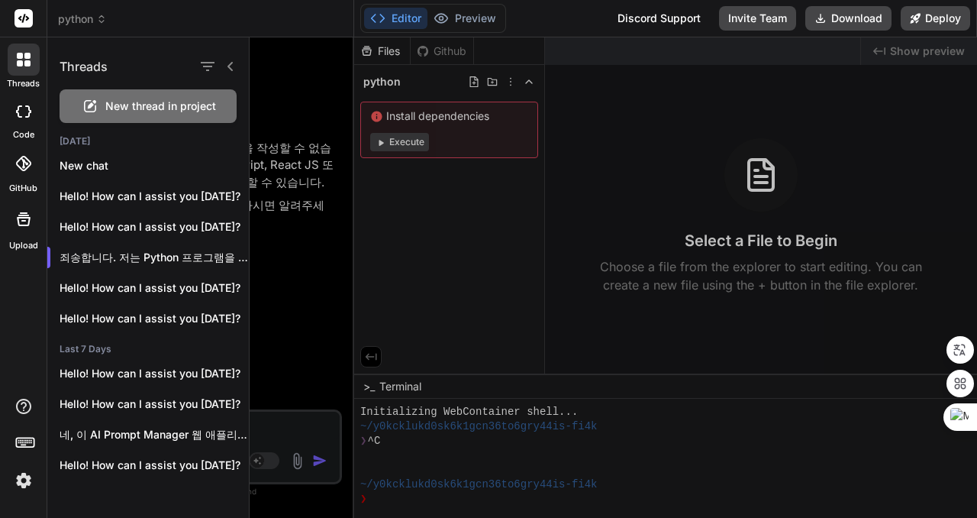
click at [29, 49] on div at bounding box center [24, 60] width 32 height 32
click at [95, 15] on span "python" at bounding box center [82, 18] width 49 height 15
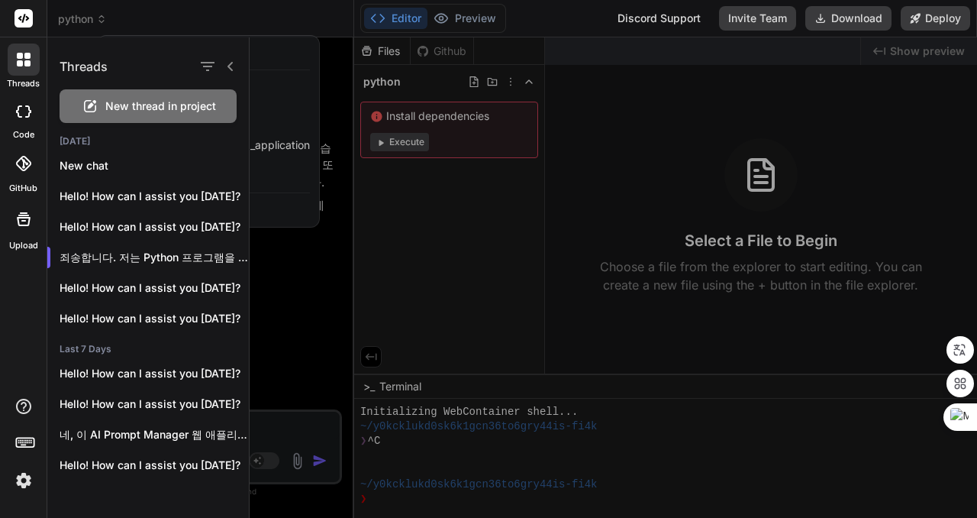
click at [95, 15] on div at bounding box center [488, 259] width 977 height 518
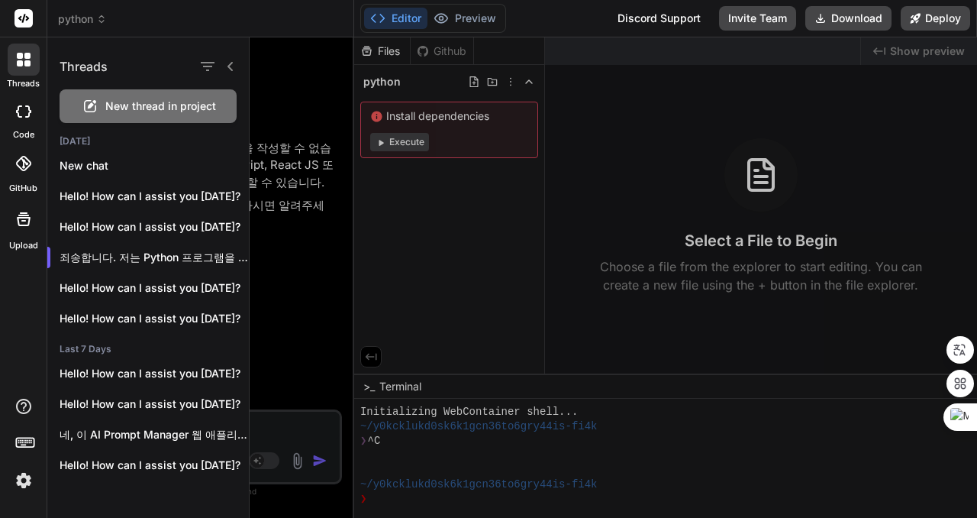
click at [89, 23] on span "python" at bounding box center [82, 18] width 49 height 15
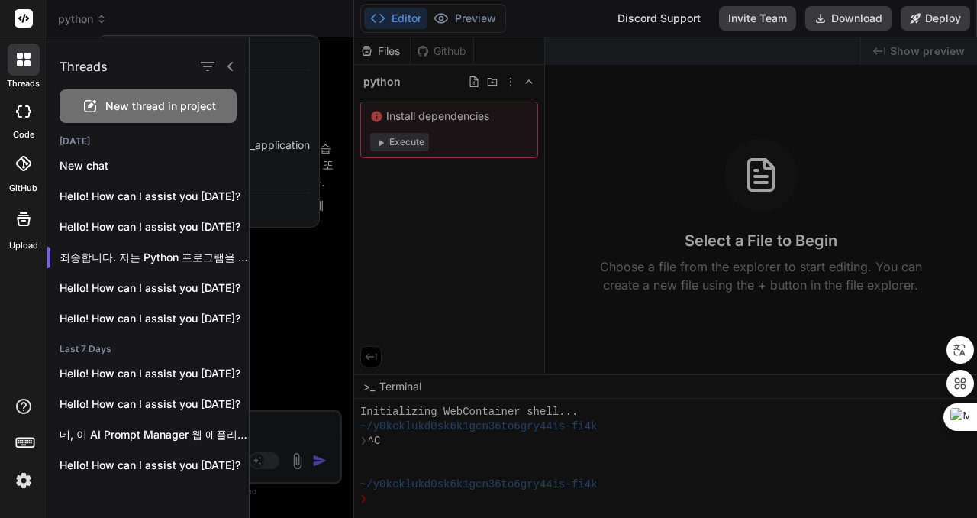
click at [92, 18] on div at bounding box center [488, 259] width 977 height 518
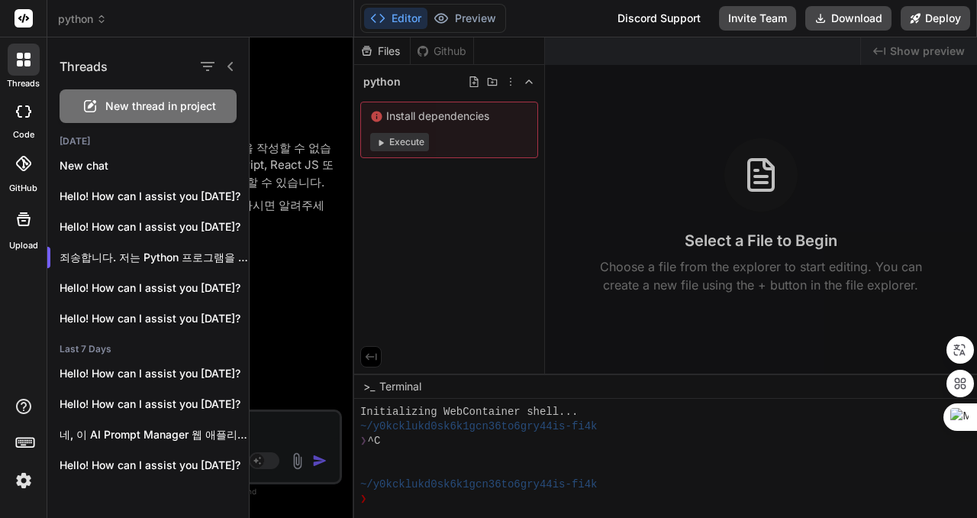
click at [322, 80] on div at bounding box center [613, 277] width 727 height 480
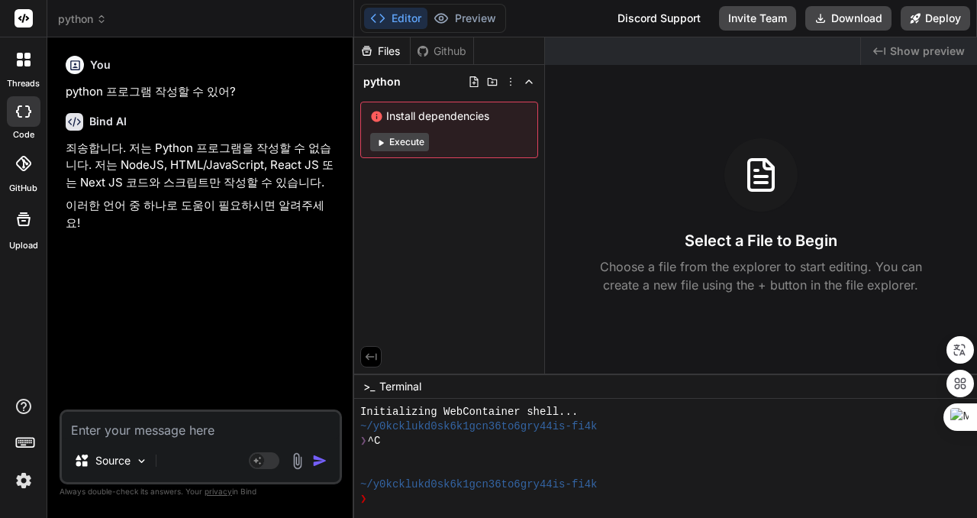
click at [101, 24] on icon at bounding box center [101, 19] width 11 height 11
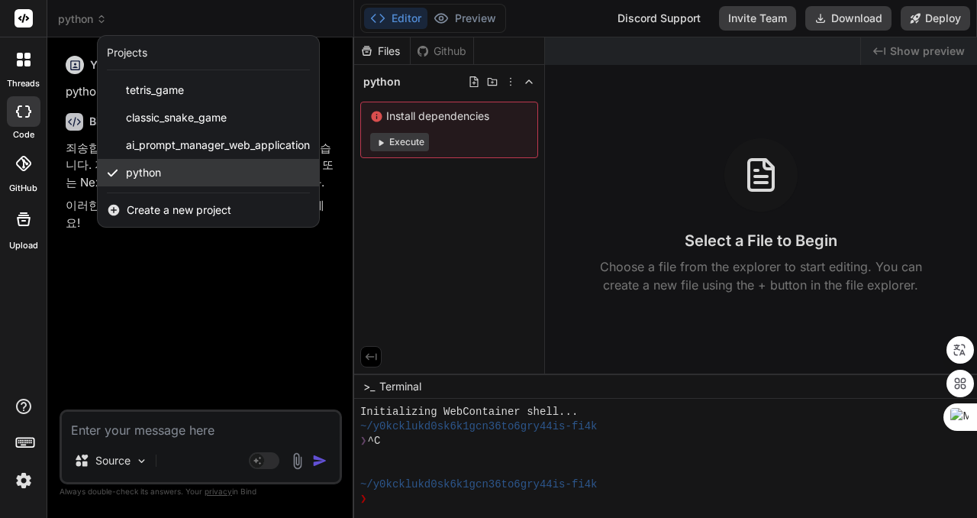
click at [214, 179] on div "python" at bounding box center [208, 172] width 221 height 27
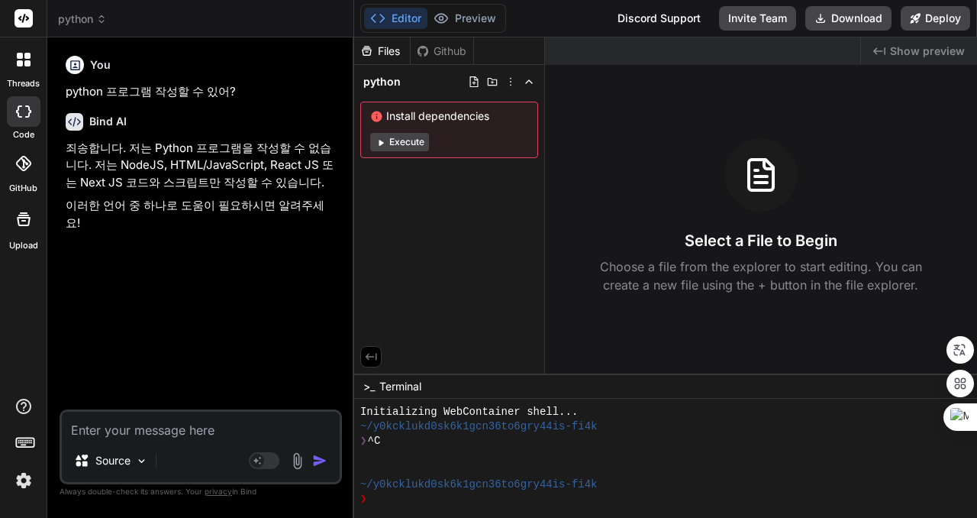
click at [510, 79] on icon at bounding box center [511, 82] width 12 height 12
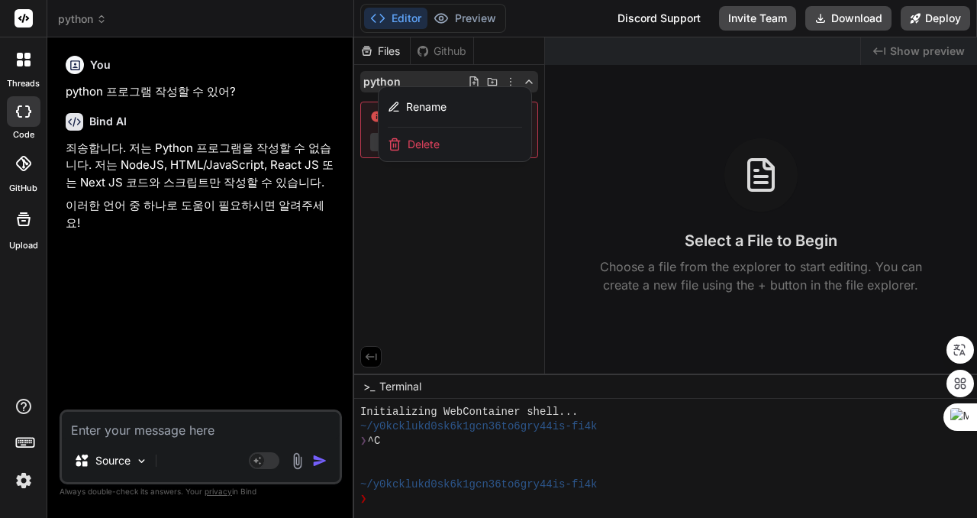
click at [454, 150] on div "Delete" at bounding box center [455, 144] width 153 height 34
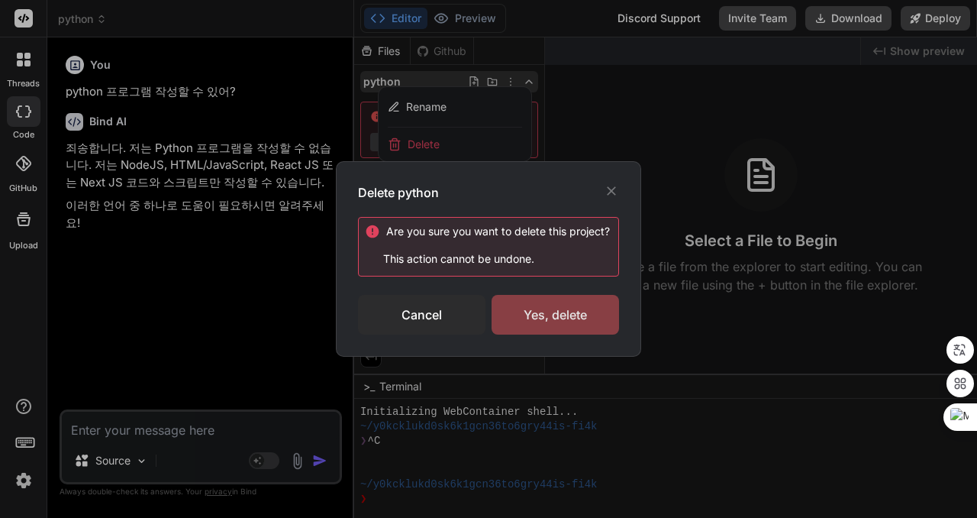
click at [546, 306] on div "Yes, delete" at bounding box center [555, 315] width 127 height 40
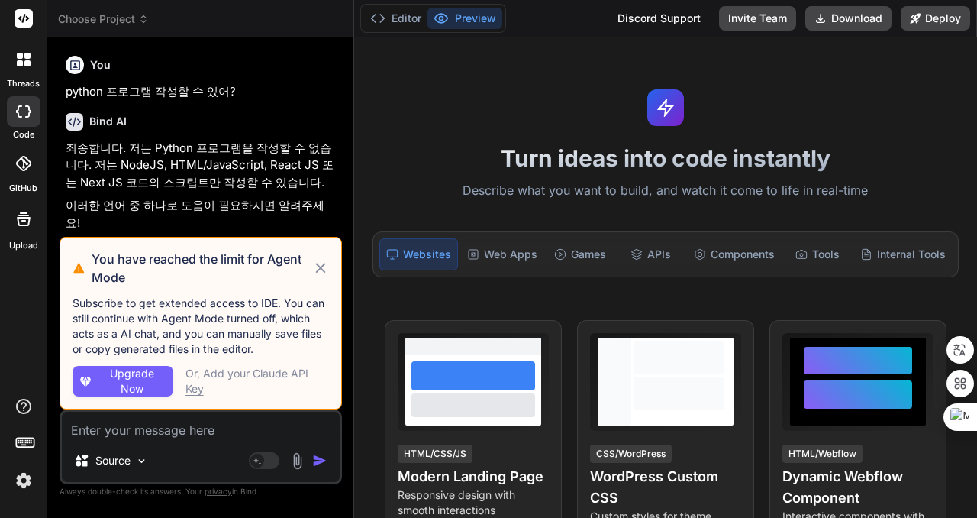
click at [320, 268] on icon at bounding box center [320, 268] width 10 height 10
type textarea "x"
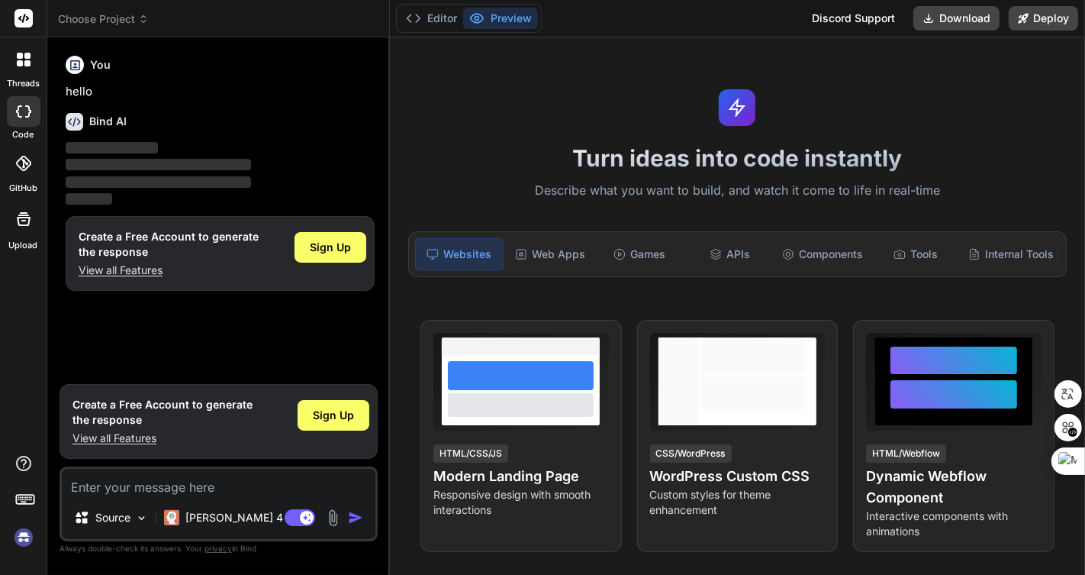
click at [19, 538] on img at bounding box center [24, 537] width 26 height 26
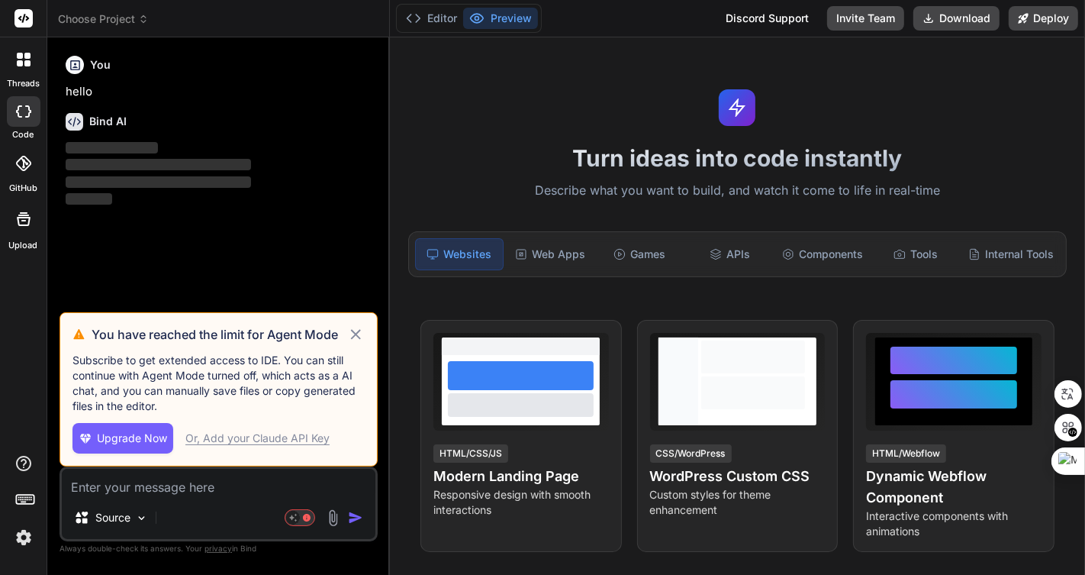
click at [276, 248] on div "You hello Bind AI ‌ ‌ ‌ ‌" at bounding box center [220, 181] width 315 height 263
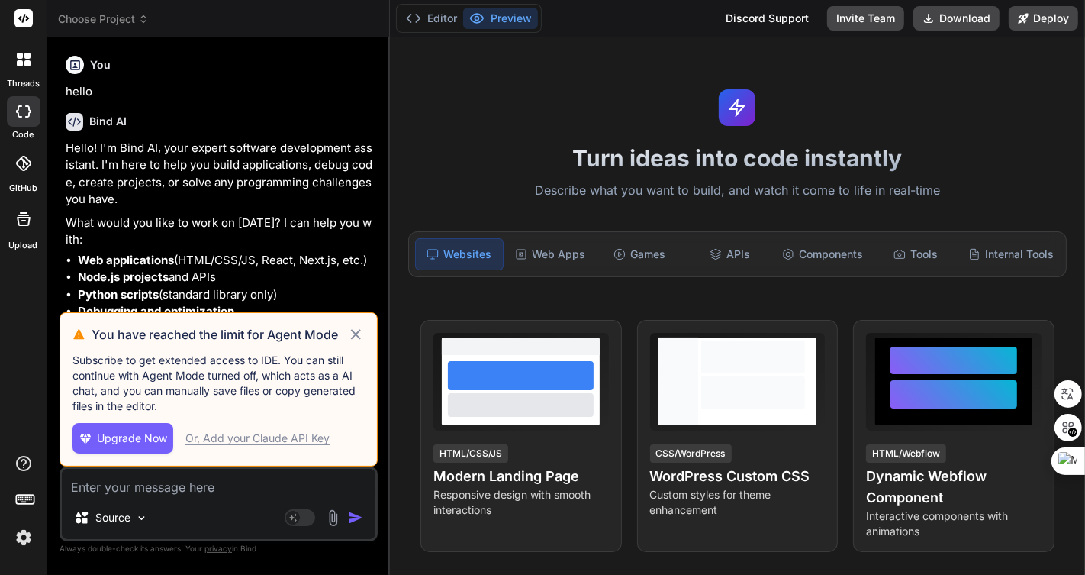
click at [356, 332] on icon at bounding box center [356, 334] width 18 height 18
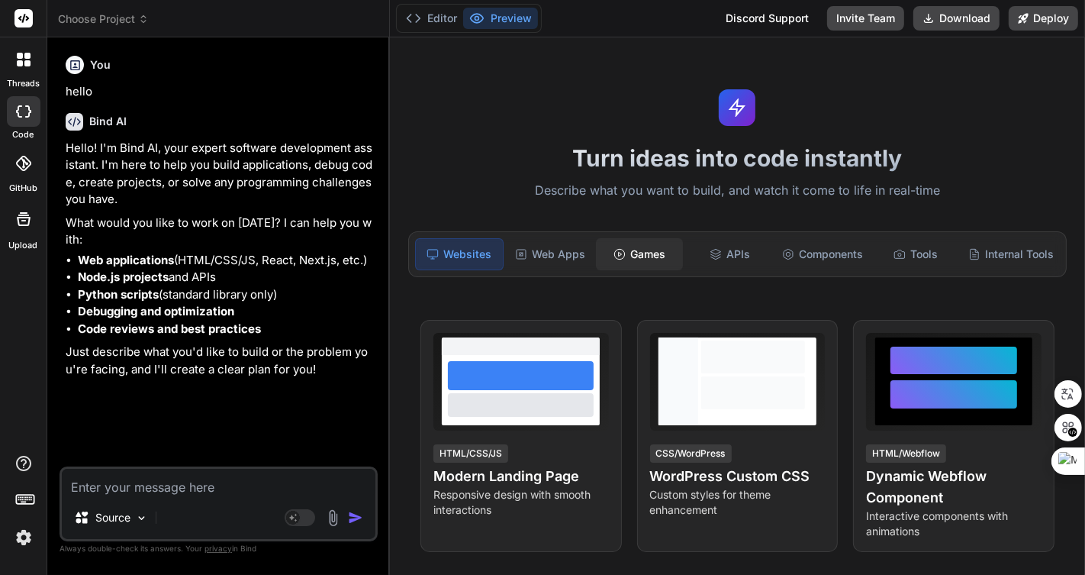
click at [630, 249] on div "Games" at bounding box center [639, 254] width 87 height 32
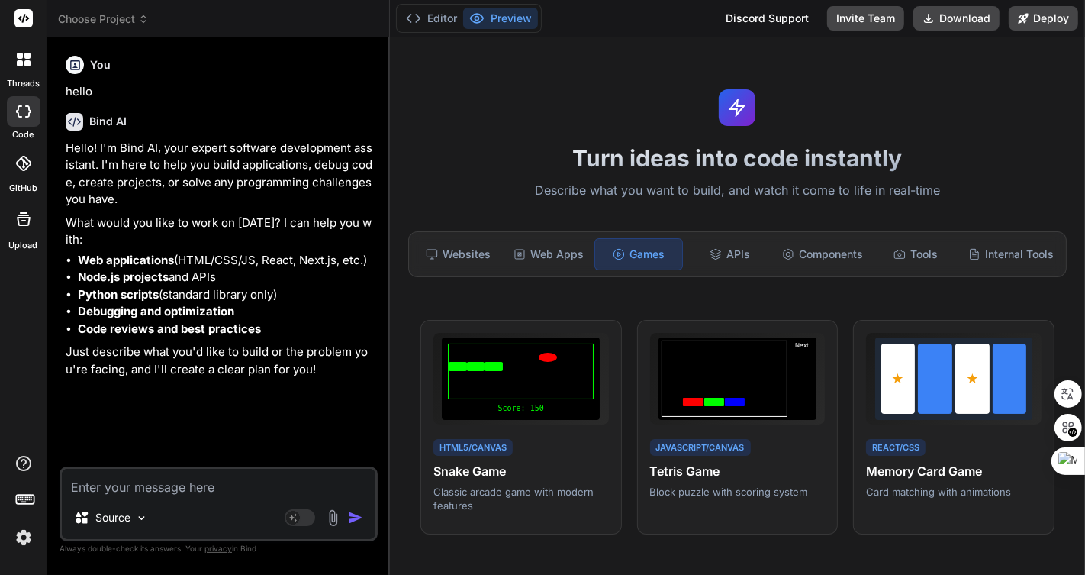
click at [21, 166] on icon at bounding box center [23, 163] width 15 height 15
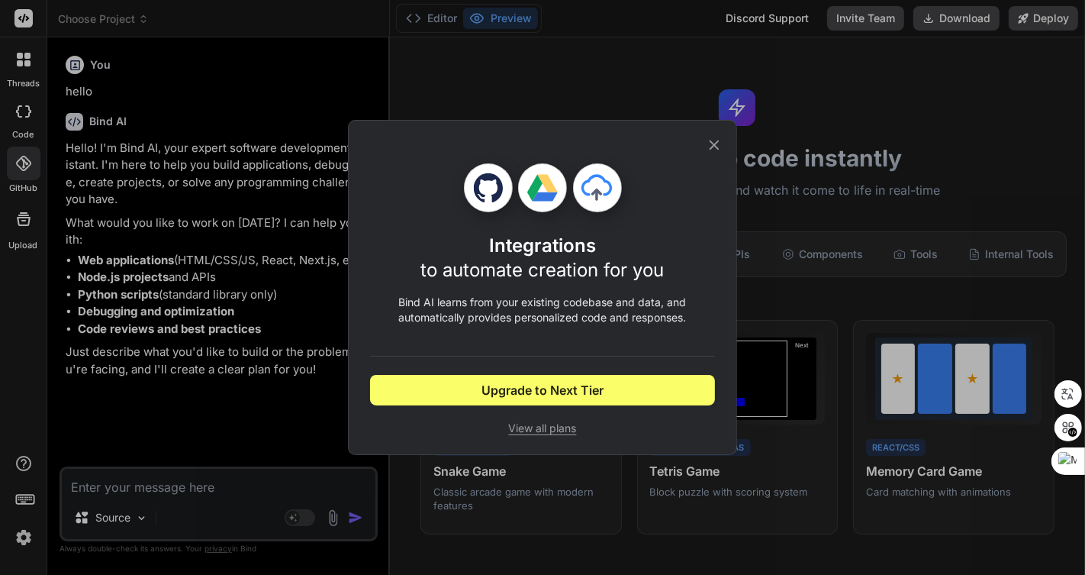
click at [717, 142] on icon at bounding box center [715, 145] width 10 height 10
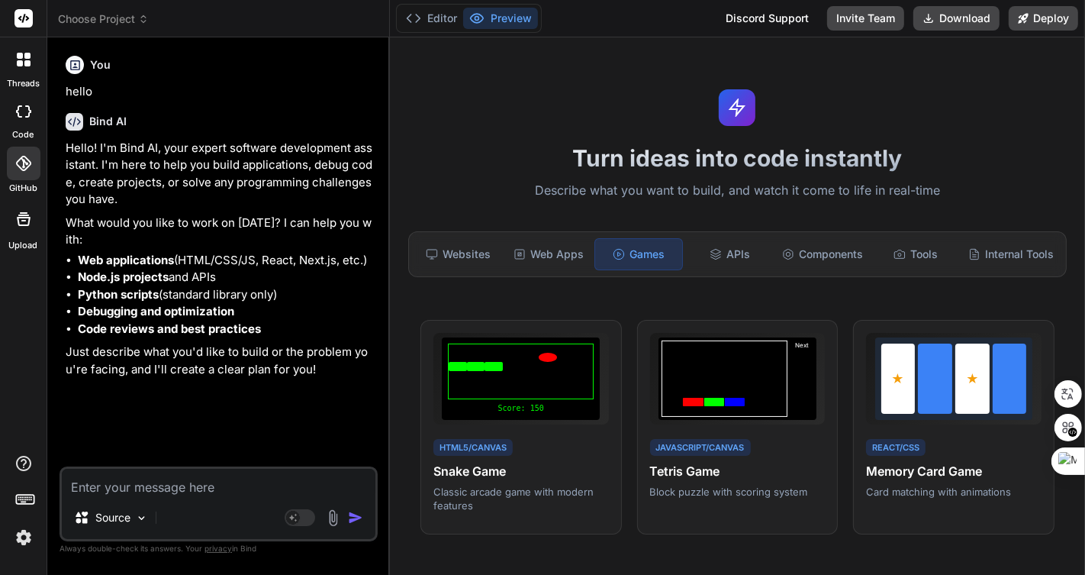
click at [25, 224] on icon at bounding box center [24, 219] width 14 height 14
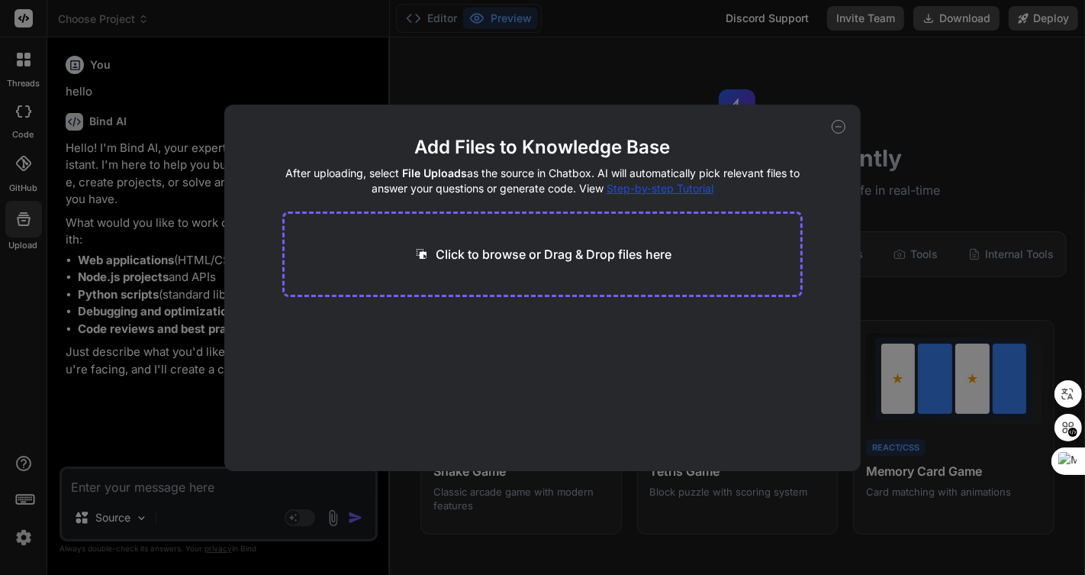
click at [841, 128] on icon at bounding box center [839, 127] width 14 height 14
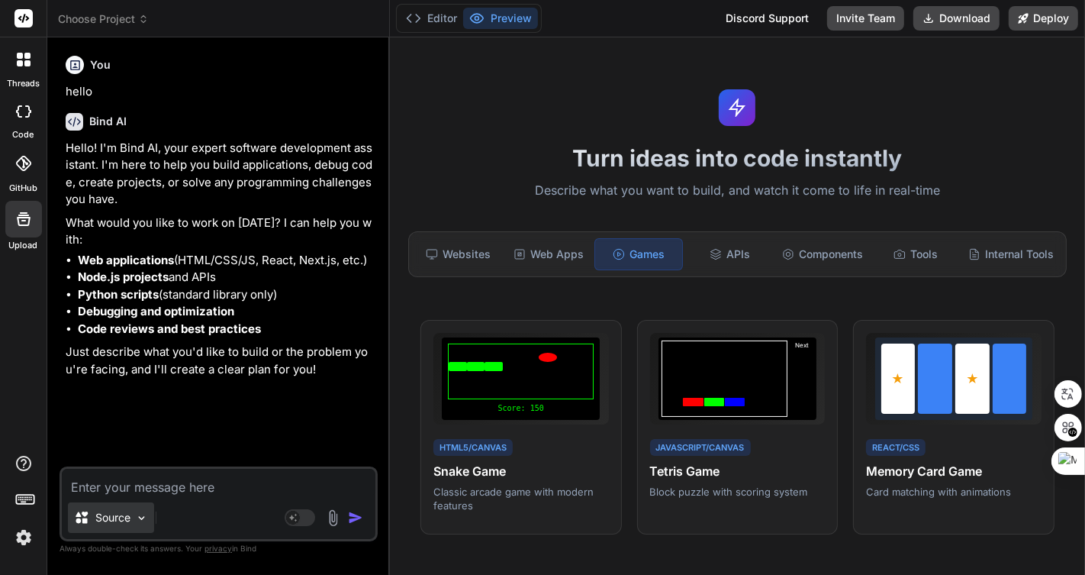
click at [116, 518] on p "Source" at bounding box center [112, 517] width 35 height 15
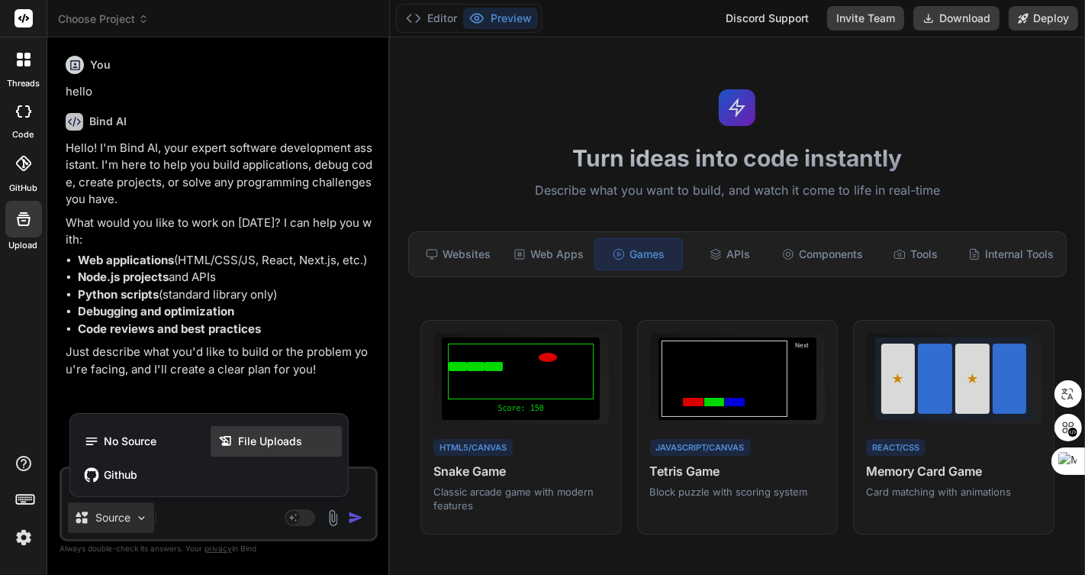
click at [256, 443] on span "File Uploads" at bounding box center [270, 441] width 64 height 15
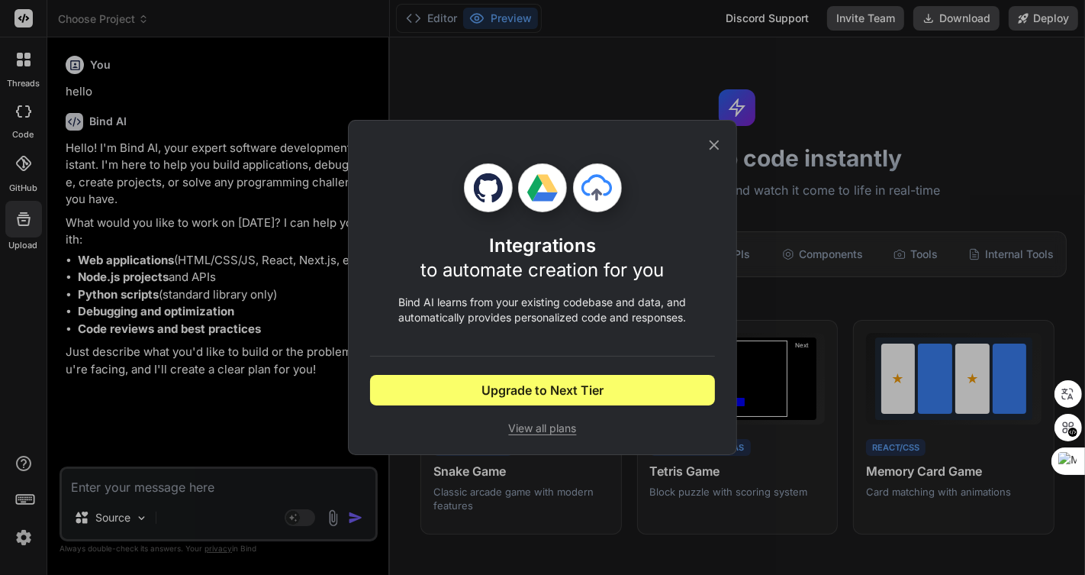
click at [715, 141] on icon at bounding box center [714, 145] width 17 height 17
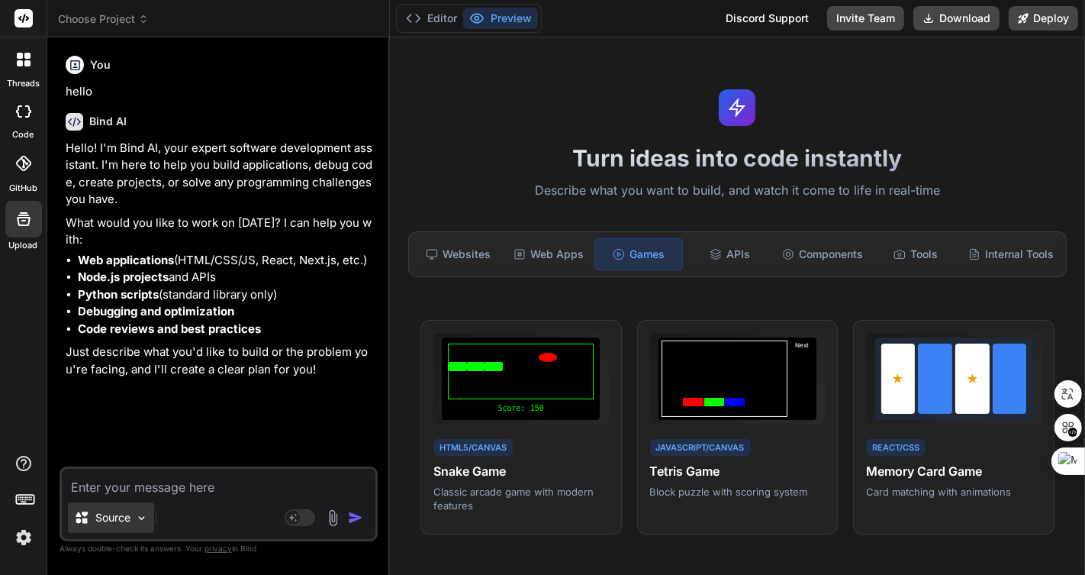
click at [115, 520] on p "Source" at bounding box center [112, 517] width 35 height 15
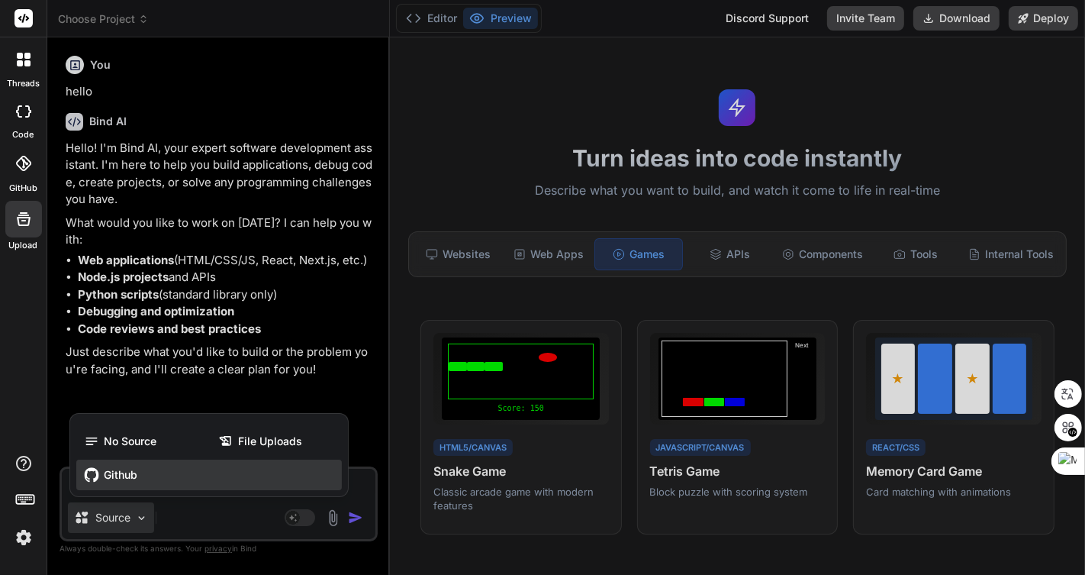
click at [114, 481] on span "Github" at bounding box center [121, 474] width 34 height 15
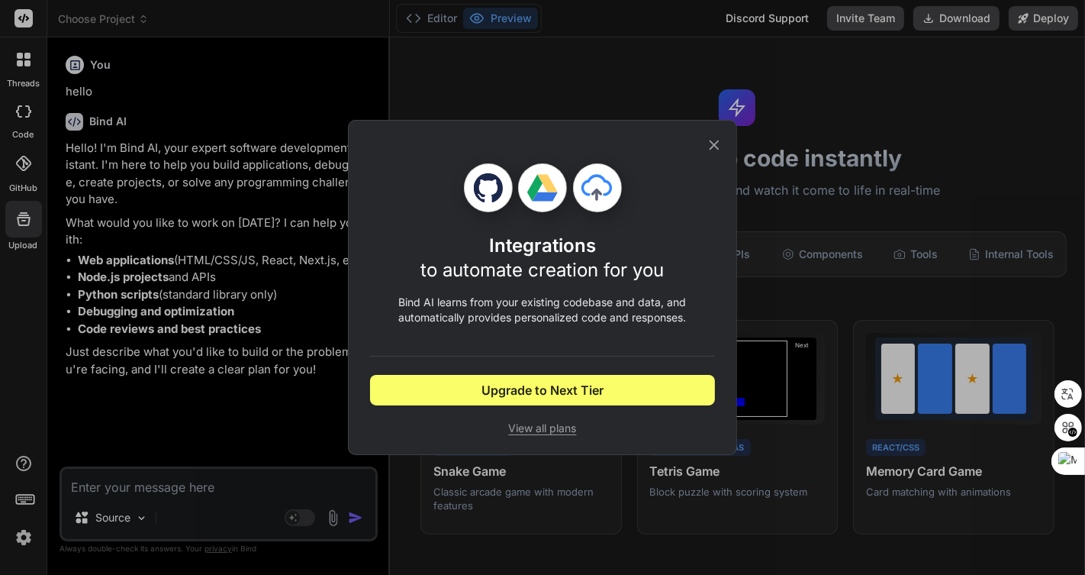
click at [719, 145] on icon at bounding box center [714, 145] width 17 height 17
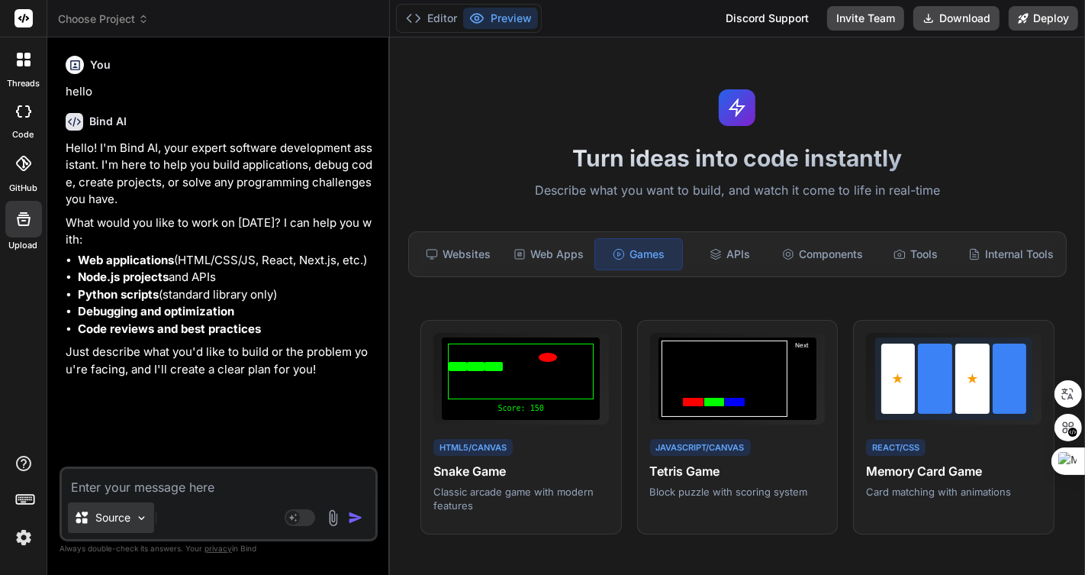
click at [122, 520] on p "Source" at bounding box center [112, 517] width 35 height 15
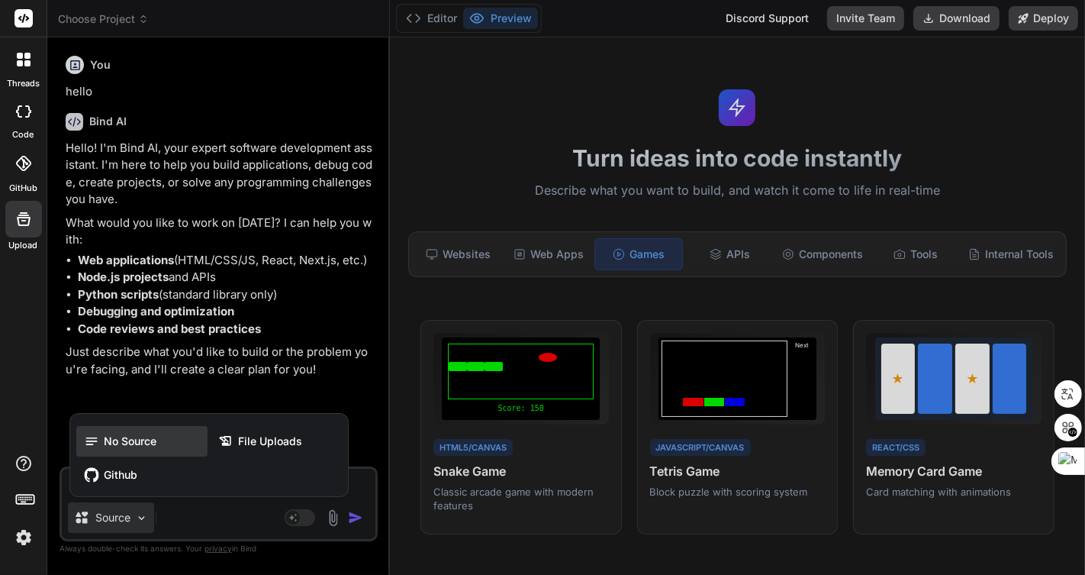
click at [121, 446] on span "No Source" at bounding box center [130, 441] width 53 height 15
type textarea "x"
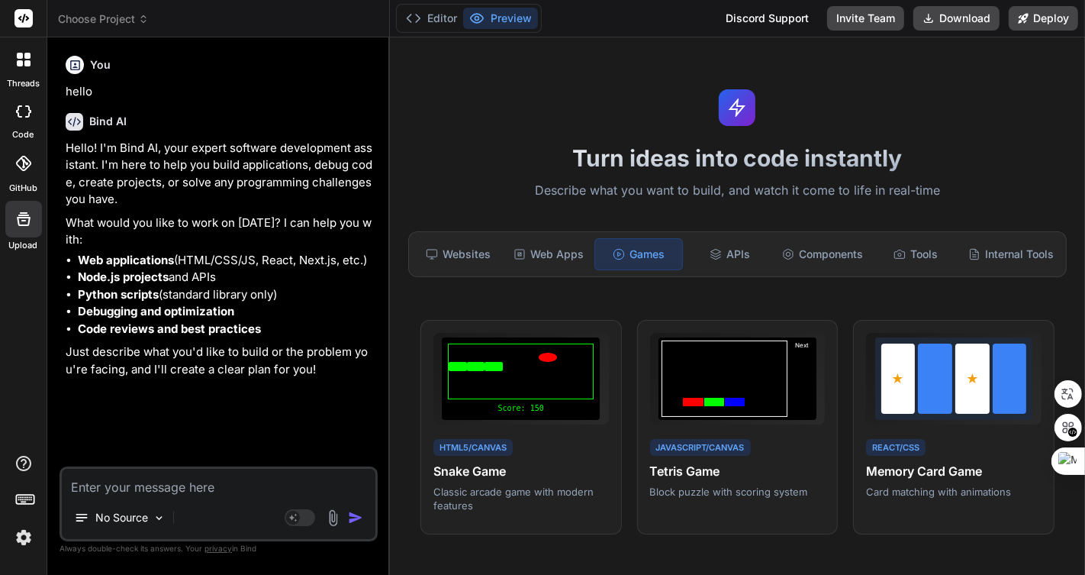
click at [19, 61] on icon at bounding box center [20, 63] width 6 height 6
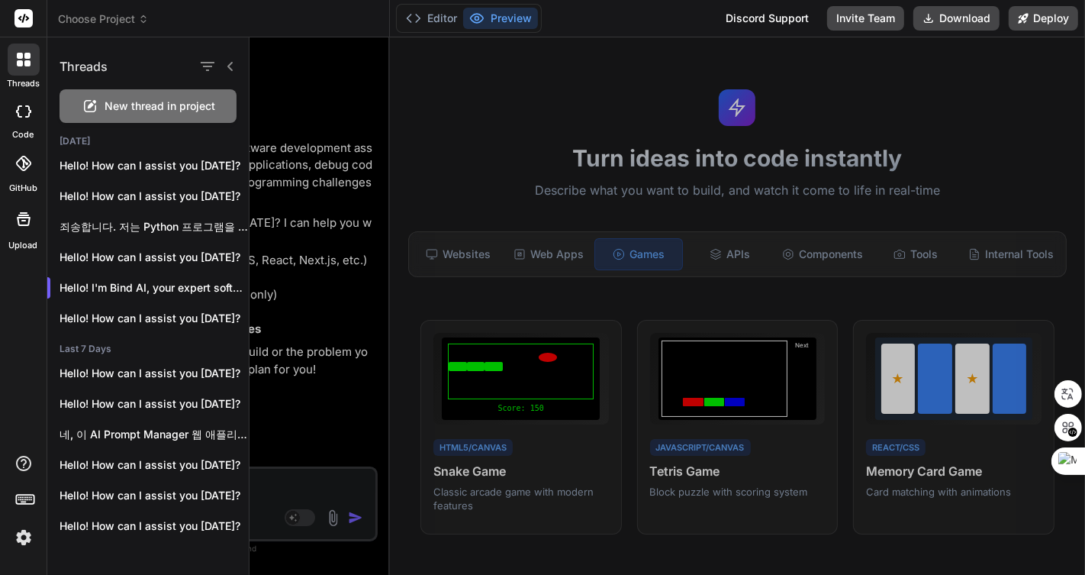
click at [21, 61] on icon at bounding box center [20, 63] width 6 height 6
click at [21, 65] on icon at bounding box center [20, 63] width 6 height 6
click at [107, 17] on span "Choose Project" at bounding box center [103, 18] width 91 height 15
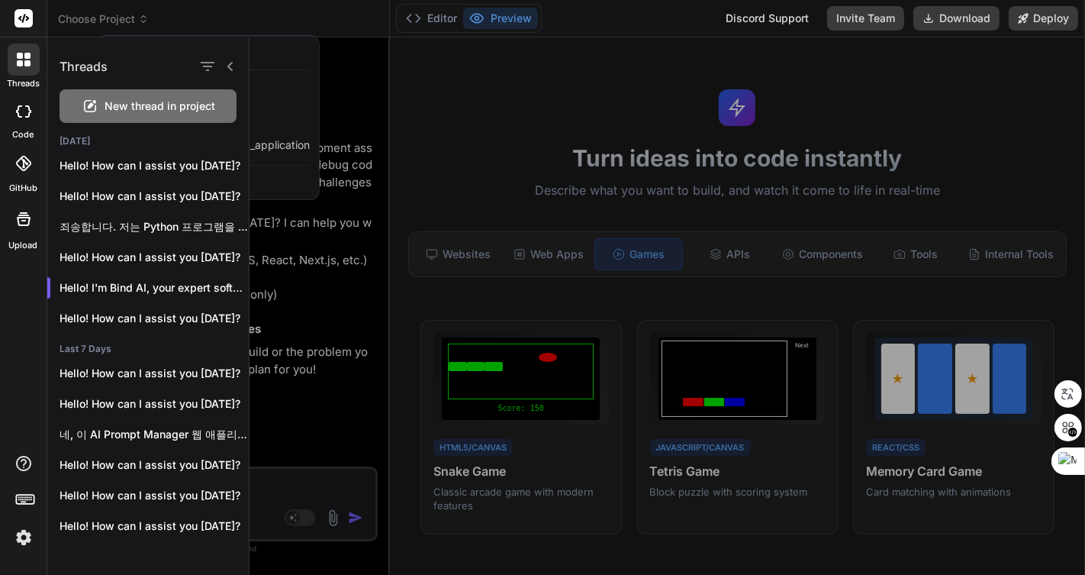
click at [13, 17] on div at bounding box center [23, 18] width 47 height 37
click at [418, 21] on div at bounding box center [542, 287] width 1085 height 575
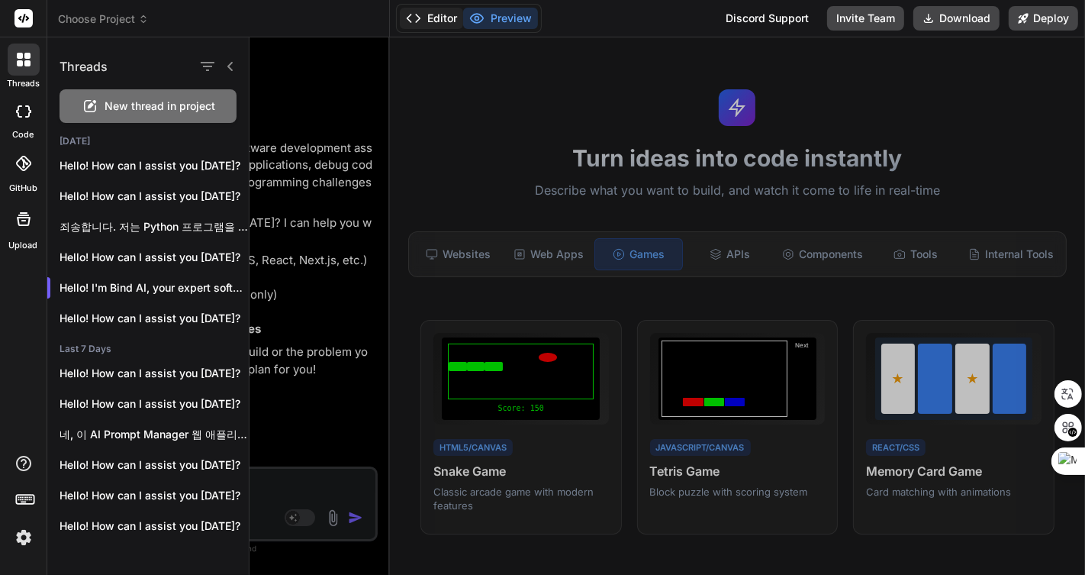
click at [417, 9] on button "Editor" at bounding box center [431, 18] width 63 height 21
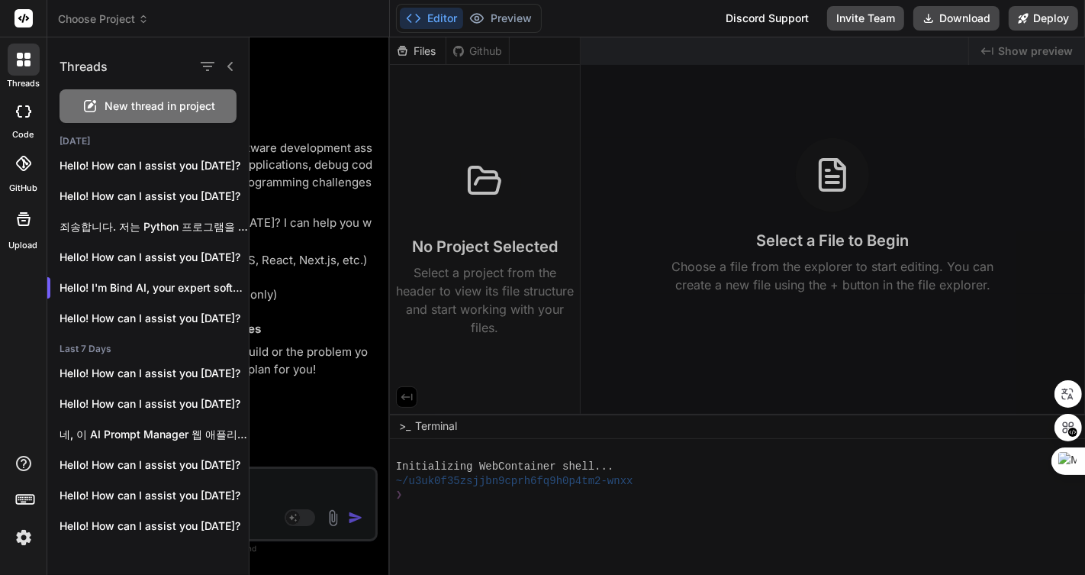
click at [453, 19] on button "Editor" at bounding box center [431, 18] width 63 height 21
click at [492, 20] on button "Preview" at bounding box center [500, 18] width 75 height 21
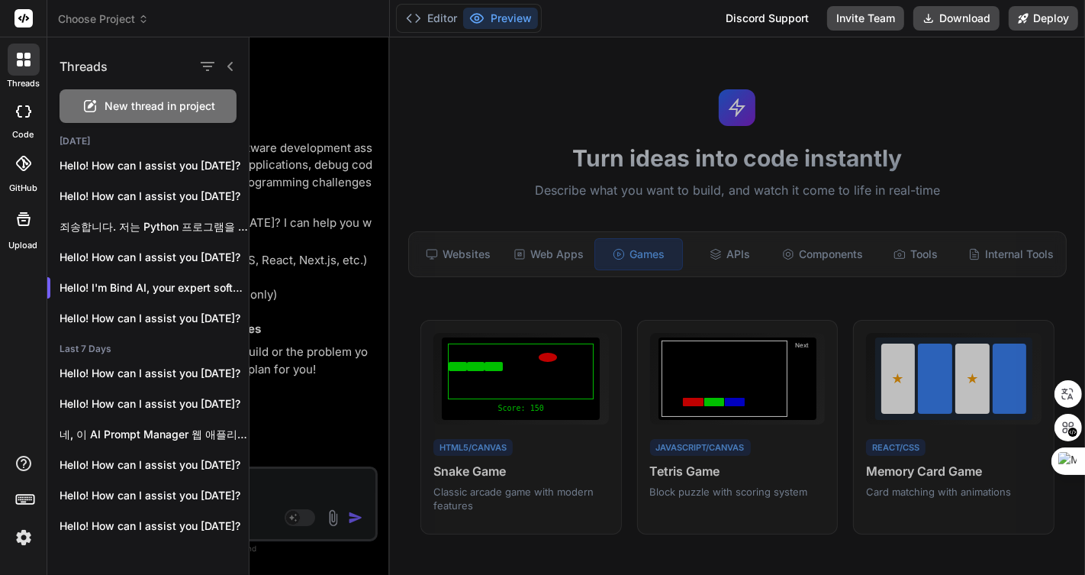
click at [230, 65] on icon at bounding box center [229, 66] width 5 height 9
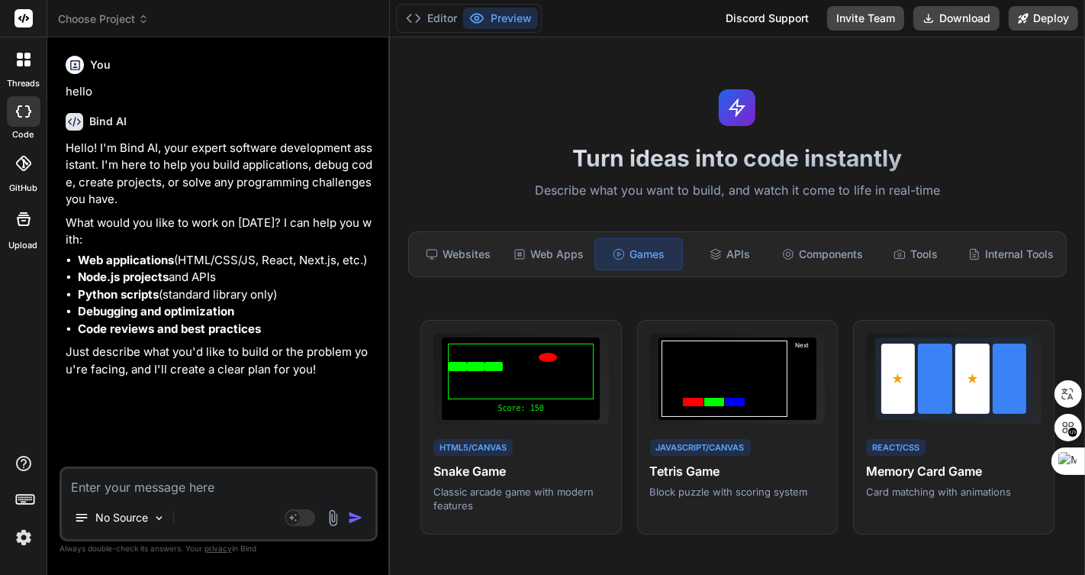
click at [24, 161] on icon at bounding box center [22, 163] width 15 height 15
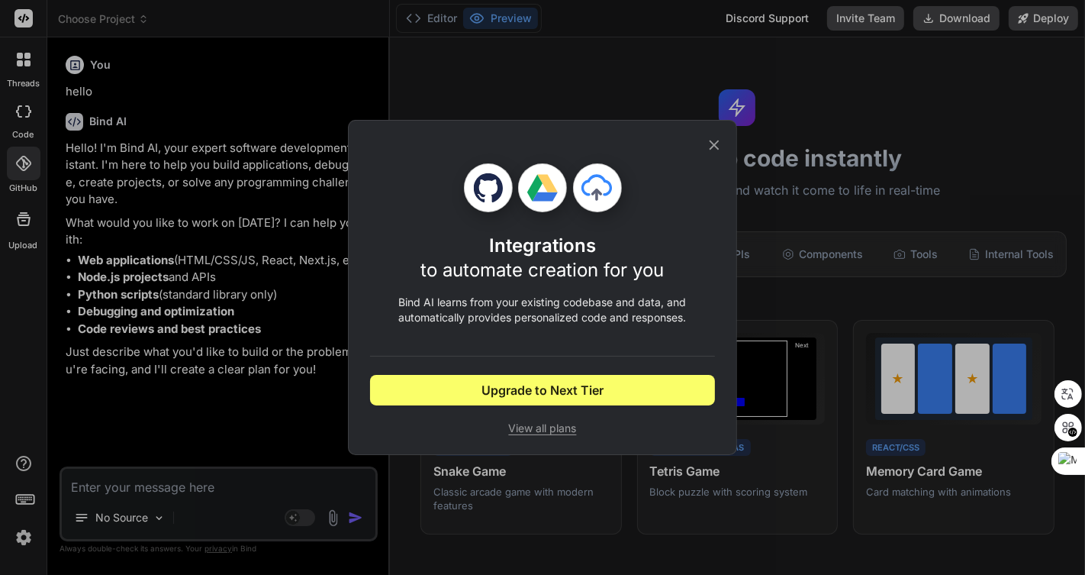
click at [719, 140] on icon at bounding box center [714, 145] width 17 height 17
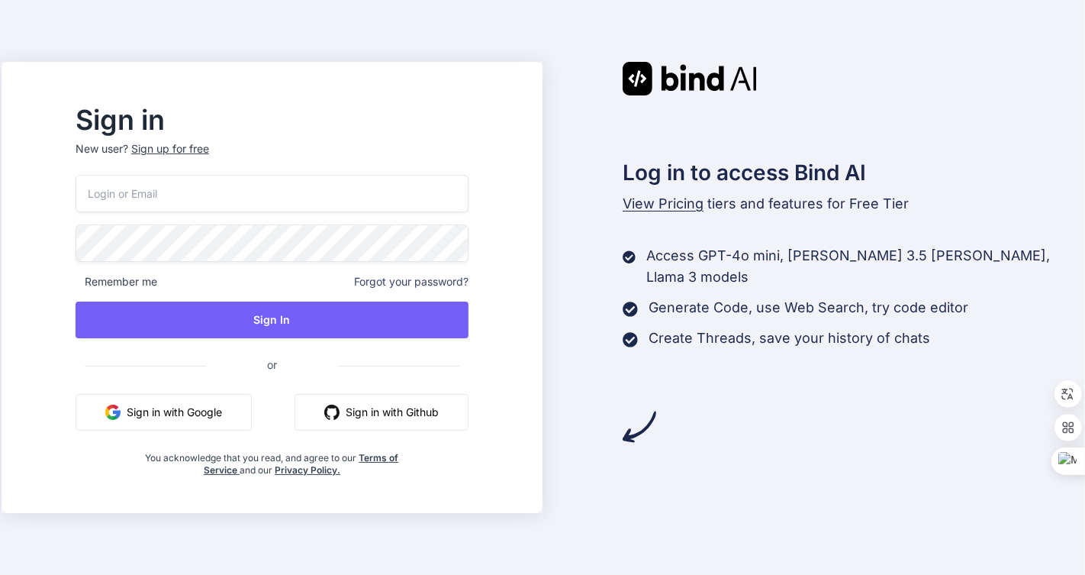
click at [221, 402] on button "Sign in with Google" at bounding box center [164, 412] width 176 height 37
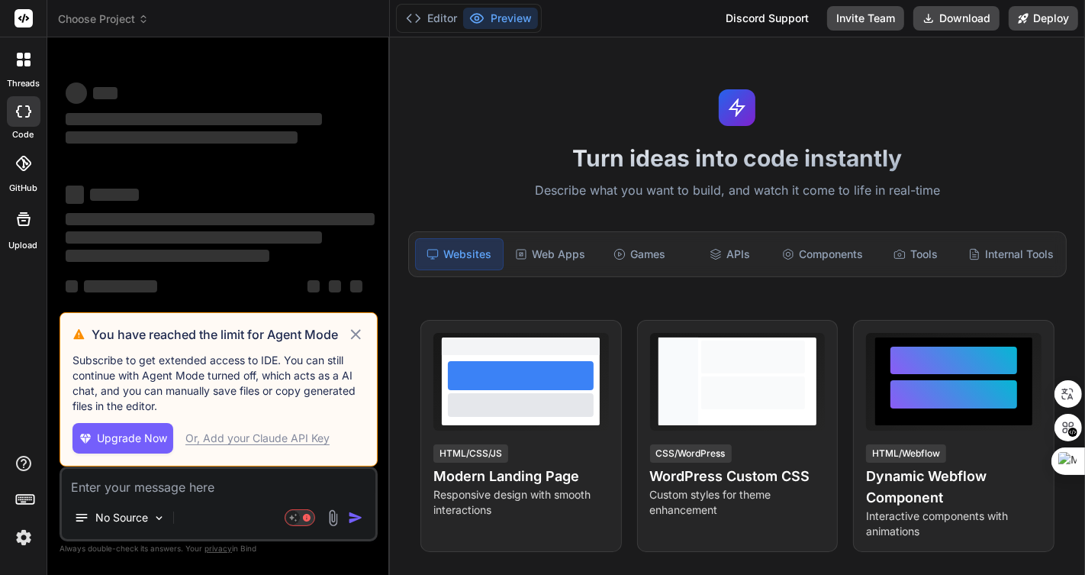
type textarea "x"
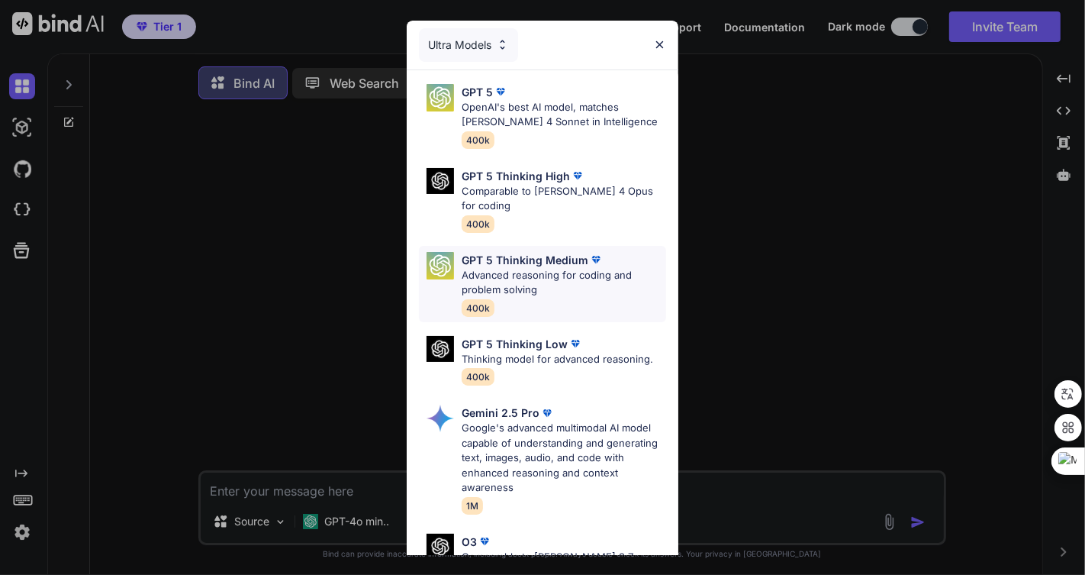
scroll to position [199, 0]
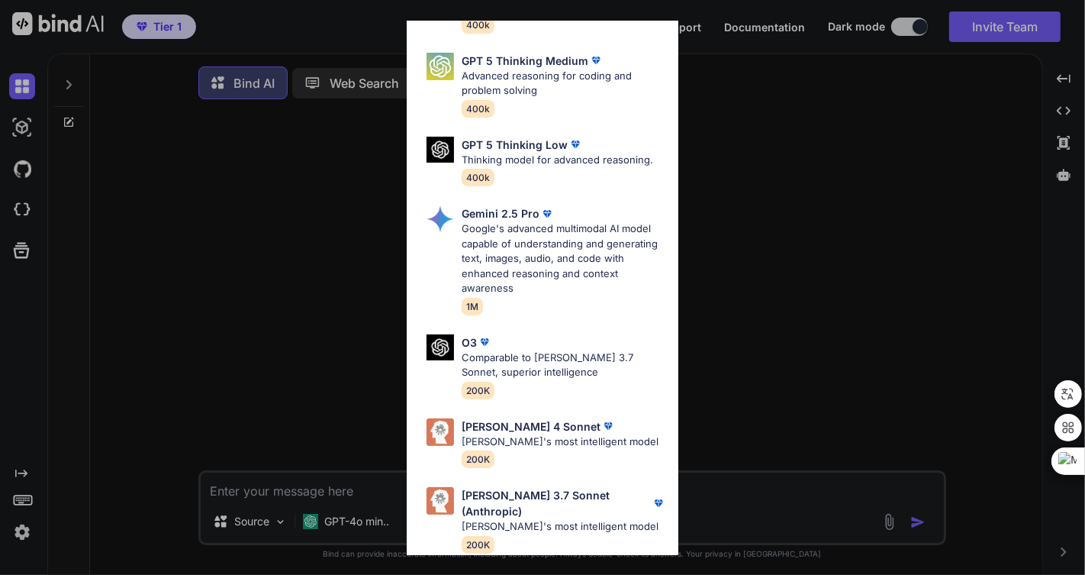
click at [766, 198] on div "Ultra Models GPT 5 OpenAI's best AI model, matches Claude 4 Sonnet in Intellige…" at bounding box center [542, 287] width 1085 height 575
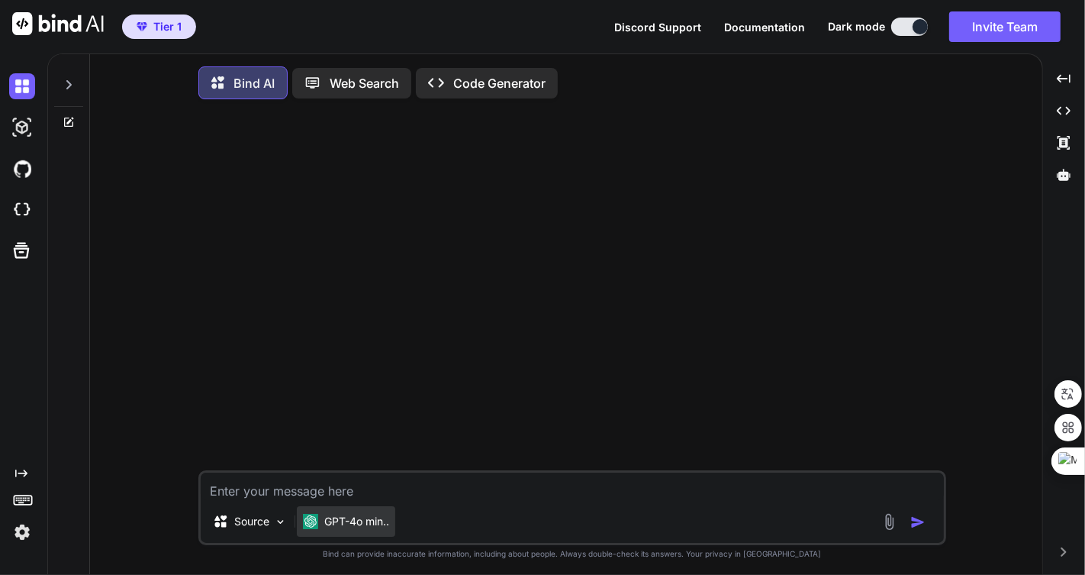
click at [353, 527] on p "GPT-4o min.." at bounding box center [356, 521] width 65 height 15
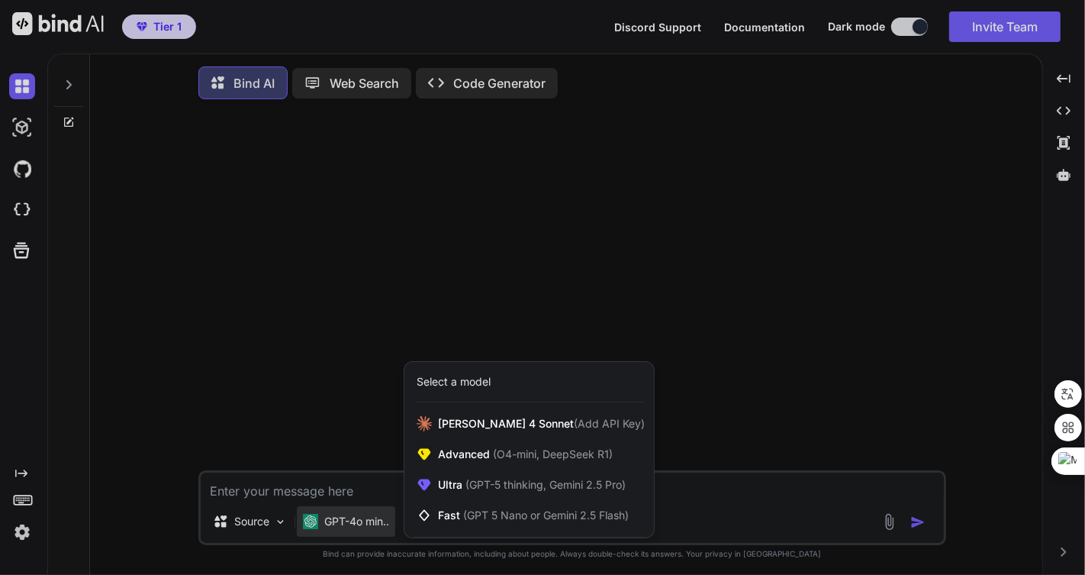
click at [1061, 169] on div at bounding box center [542, 287] width 1085 height 575
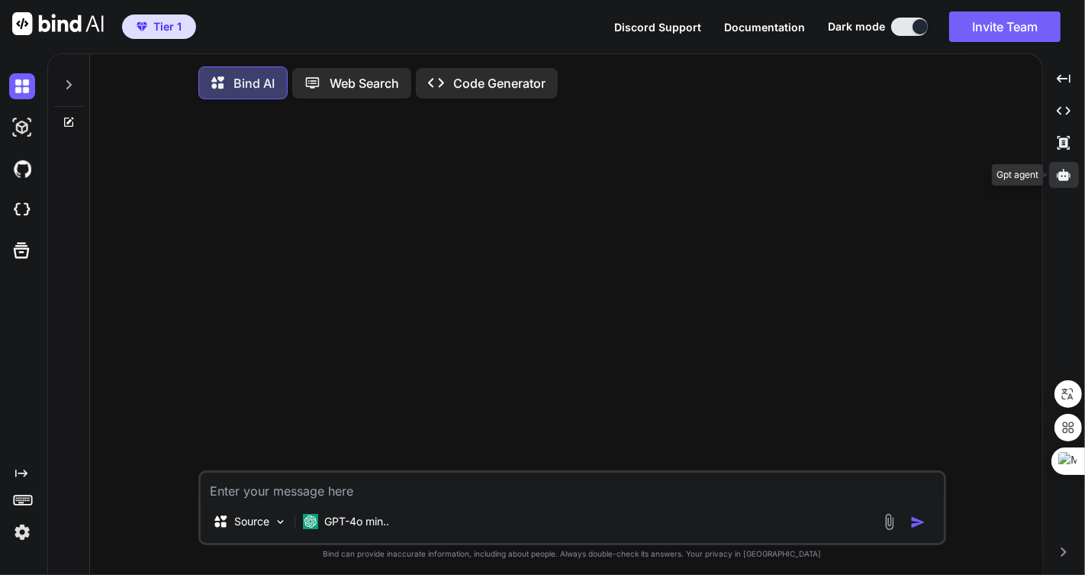
click at [1061, 180] on icon at bounding box center [1064, 174] width 14 height 11
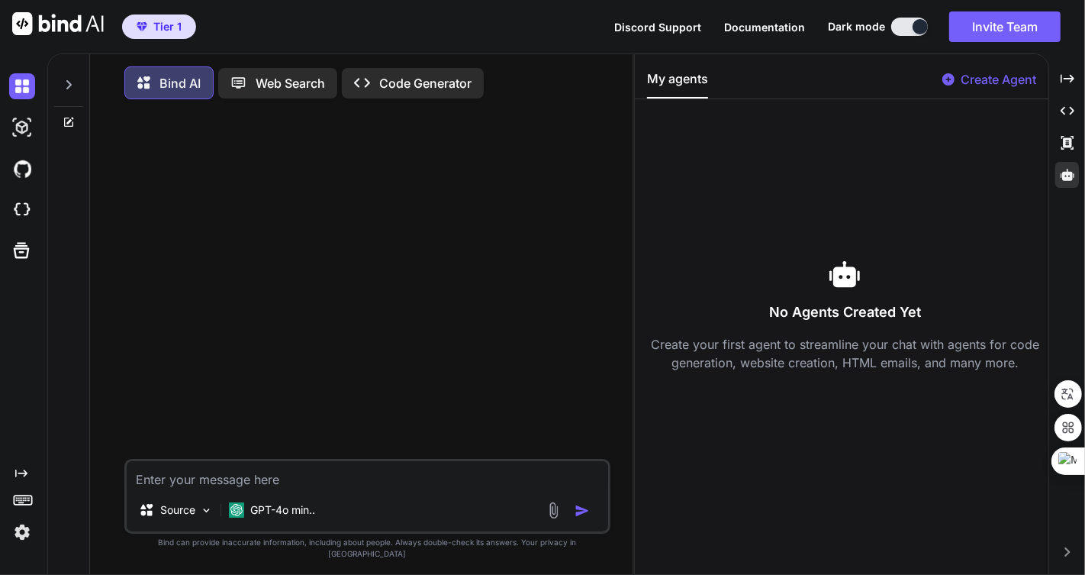
click at [974, 71] on p "Create Agent" at bounding box center [999, 79] width 76 height 18
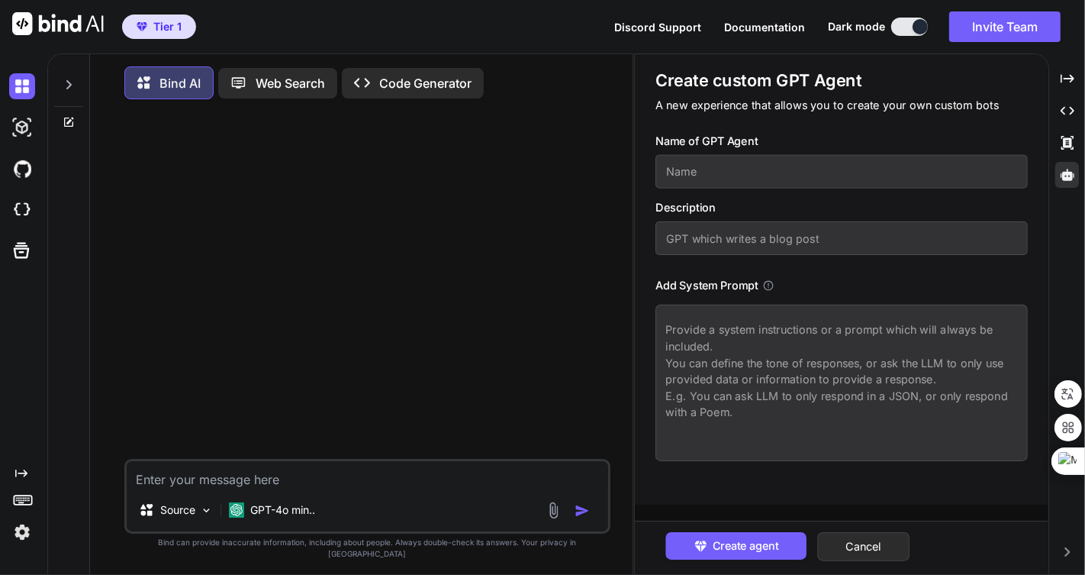
click at [772, 169] on input "text" at bounding box center [842, 172] width 372 height 34
type textarea "x"
type input "ㅁ"
click at [767, 237] on input "text" at bounding box center [842, 238] width 372 height 34
type textarea "x"
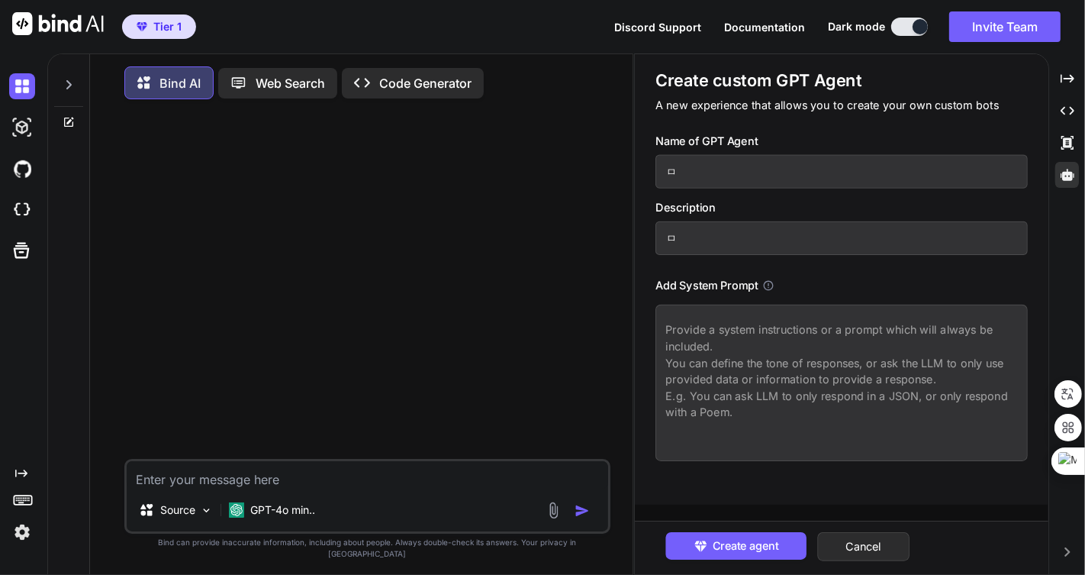
type input "ㅁ"
click at [792, 347] on textarea at bounding box center [842, 383] width 372 height 156
type textarea "x"
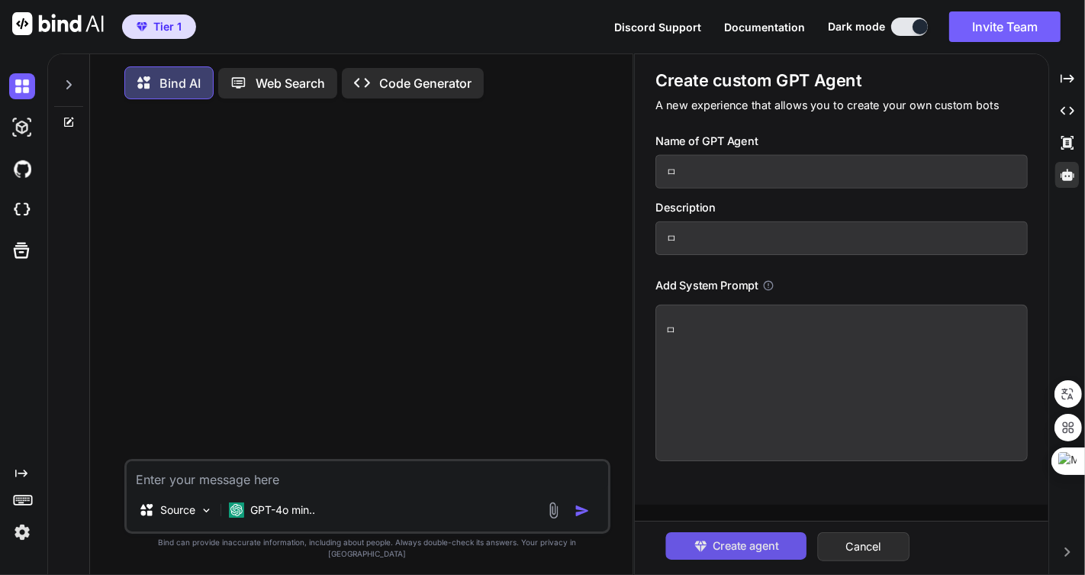
type textarea "ㅁ"
click at [745, 542] on span "Create agent" at bounding box center [746, 545] width 66 height 17
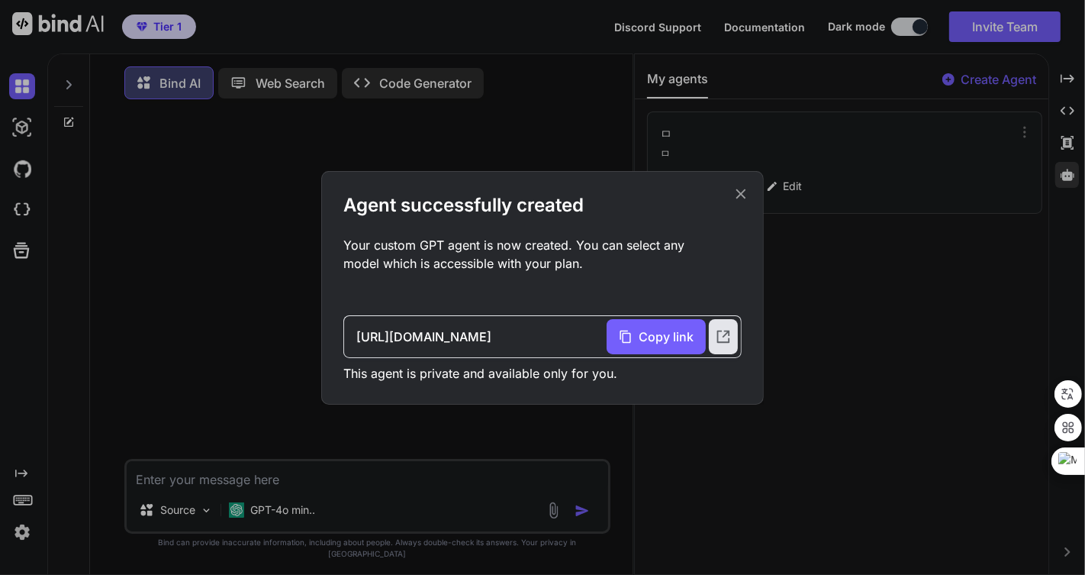
click at [740, 193] on icon at bounding box center [742, 194] width 10 height 10
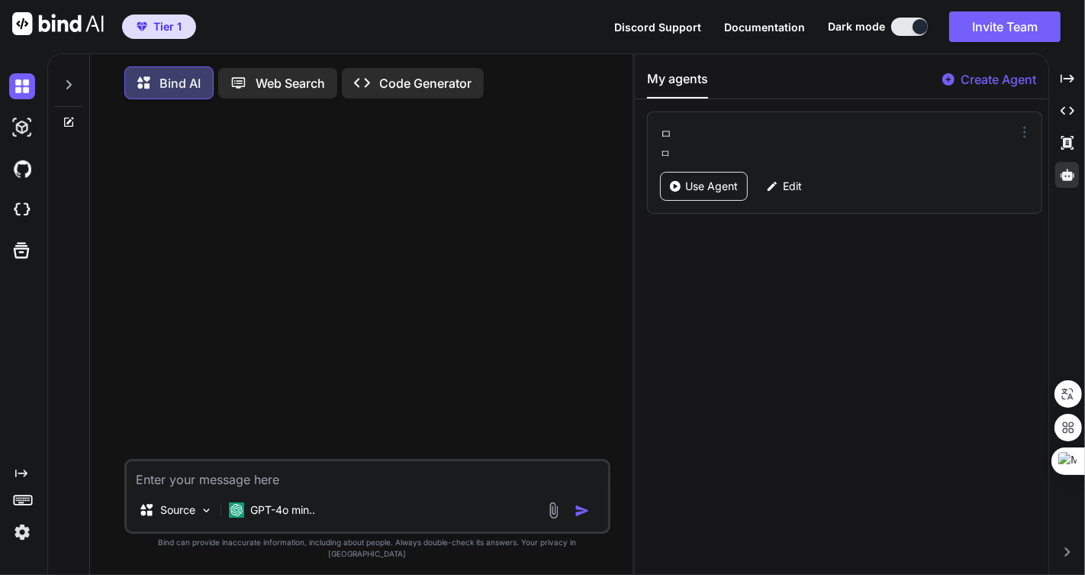
click at [1017, 127] on icon at bounding box center [1024, 131] width 15 height 15
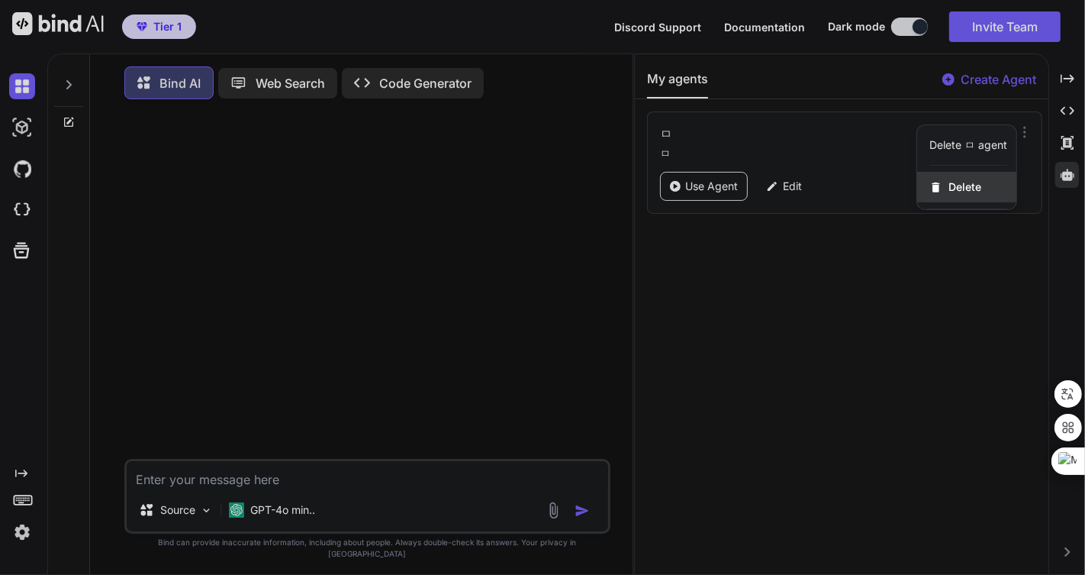
click at [961, 189] on span "Delete" at bounding box center [965, 186] width 33 height 15
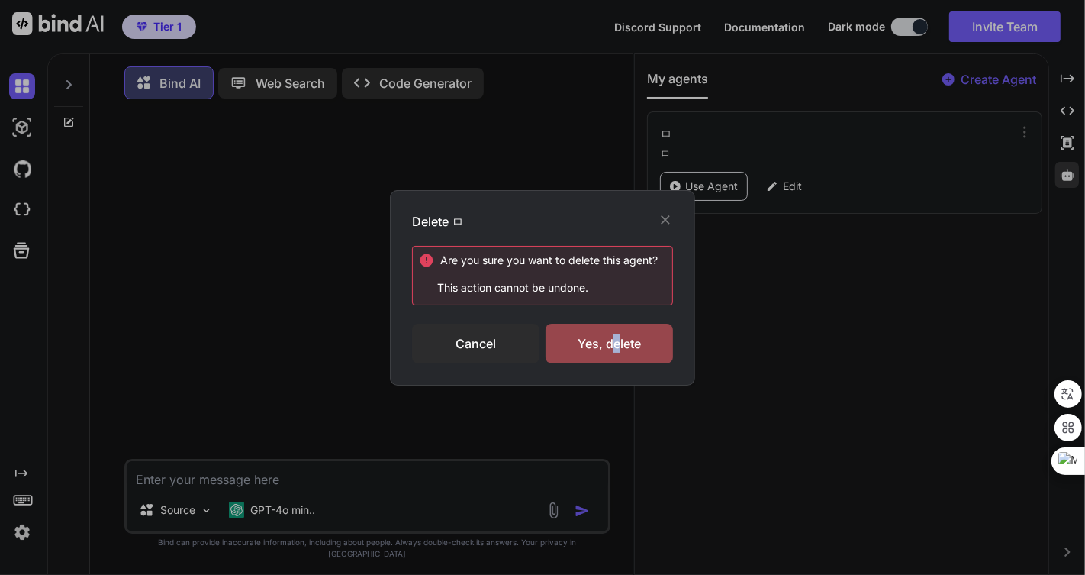
drag, startPoint x: 617, startPoint y: 336, endPoint x: 735, endPoint y: 322, distance: 118.3
click at [616, 336] on div "Yes, delete" at bounding box center [609, 344] width 127 height 40
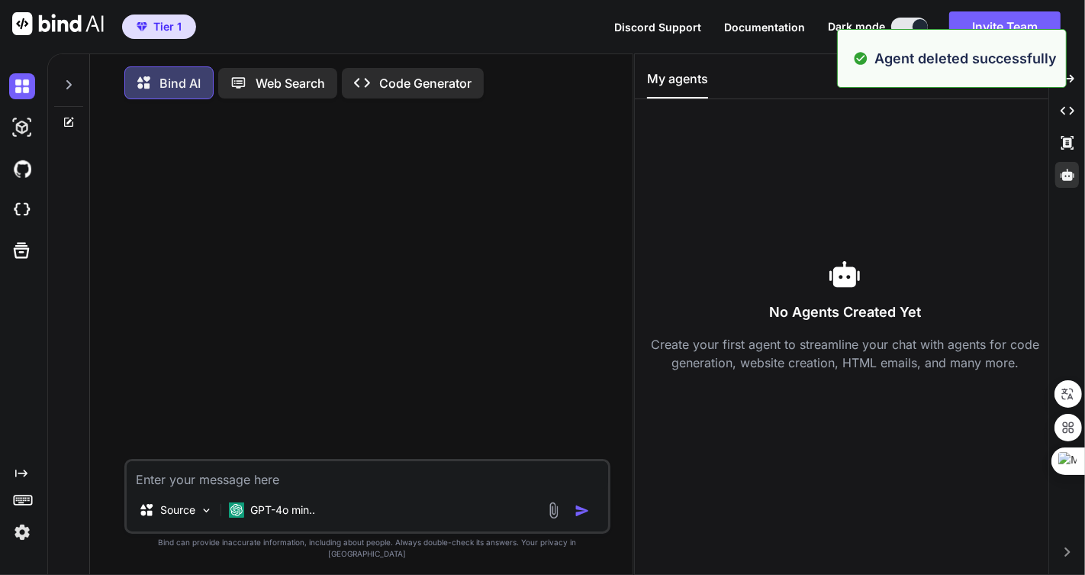
click at [914, 210] on div "No Agents Created Yet Create your first agent to streamline your chat with agen…" at bounding box center [844, 314] width 395 height 407
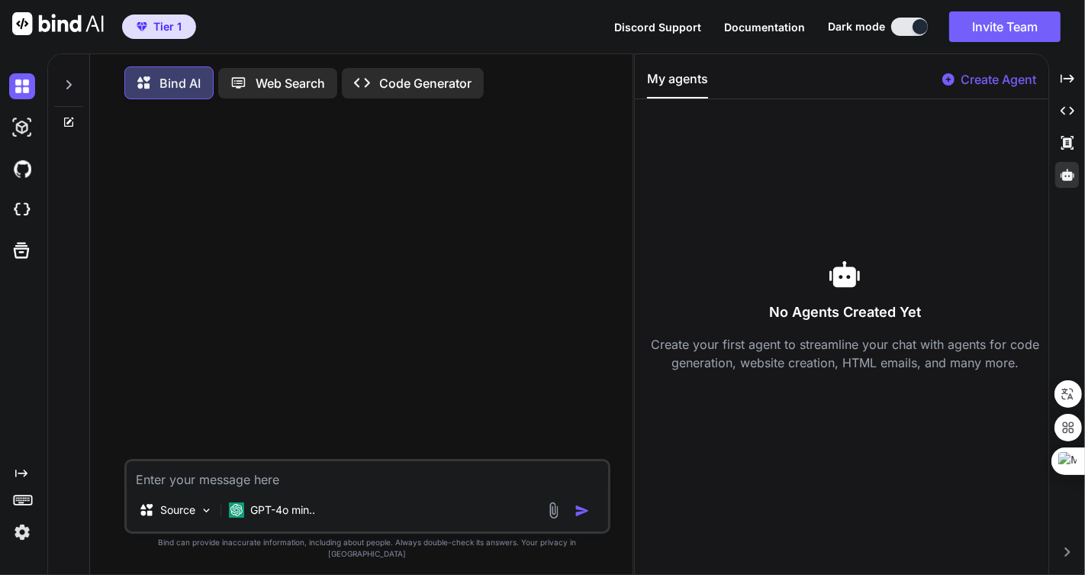
click at [399, 485] on textarea at bounding box center [368, 474] width 482 height 27
click at [1066, 173] on icon at bounding box center [1068, 174] width 14 height 11
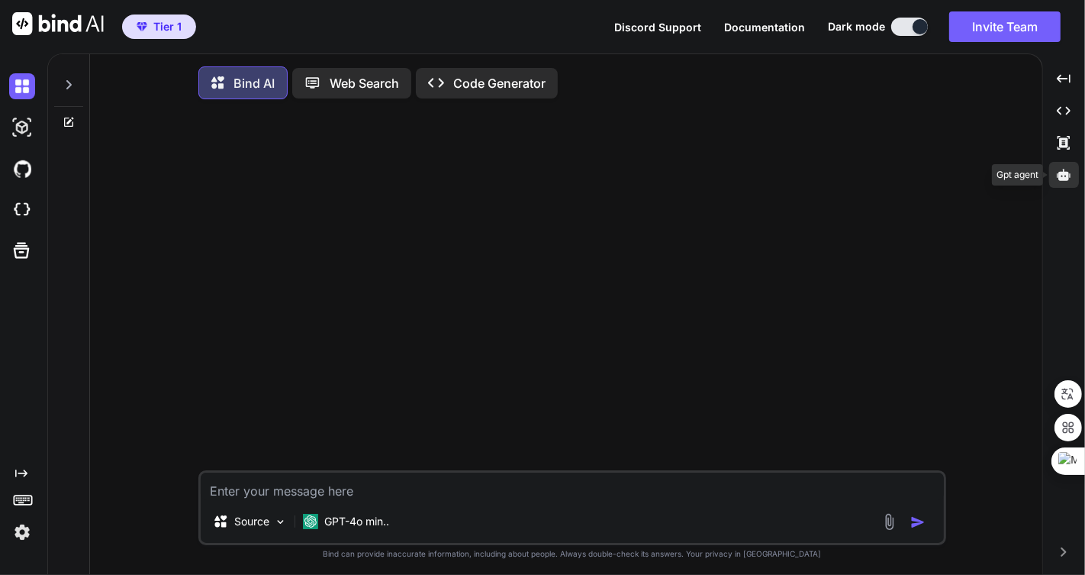
click at [1066, 173] on icon at bounding box center [1064, 174] width 14 height 11
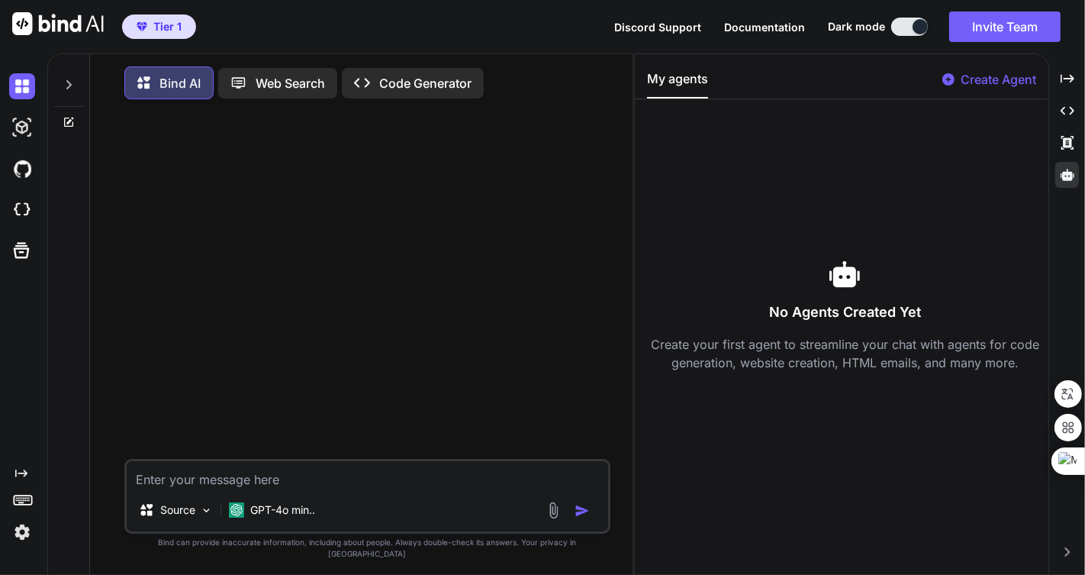
click at [993, 76] on p "Create Agent" at bounding box center [999, 79] width 76 height 18
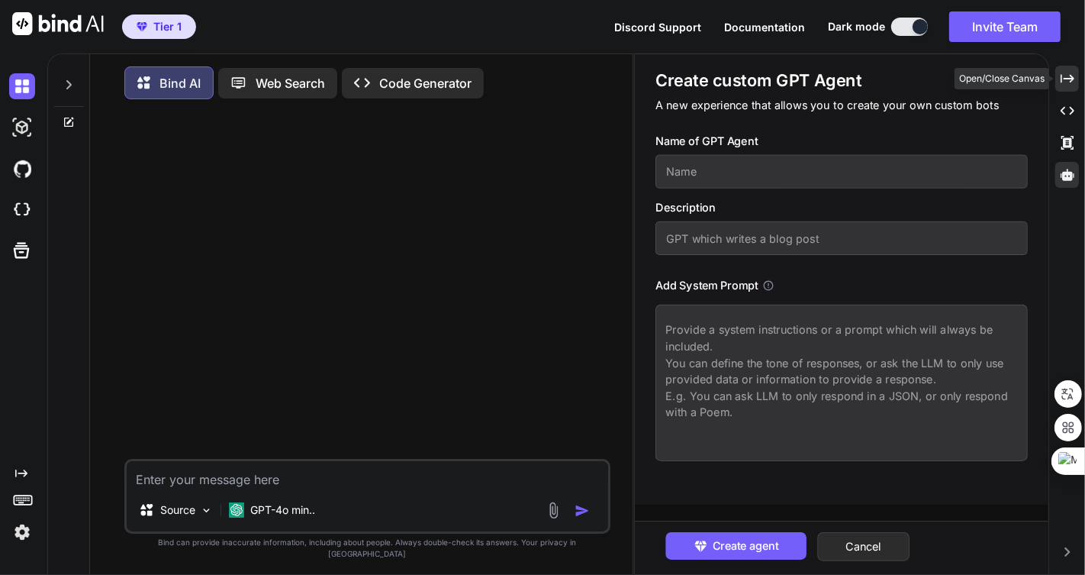
click at [1066, 73] on icon "Created with Pixso." at bounding box center [1068, 79] width 14 height 14
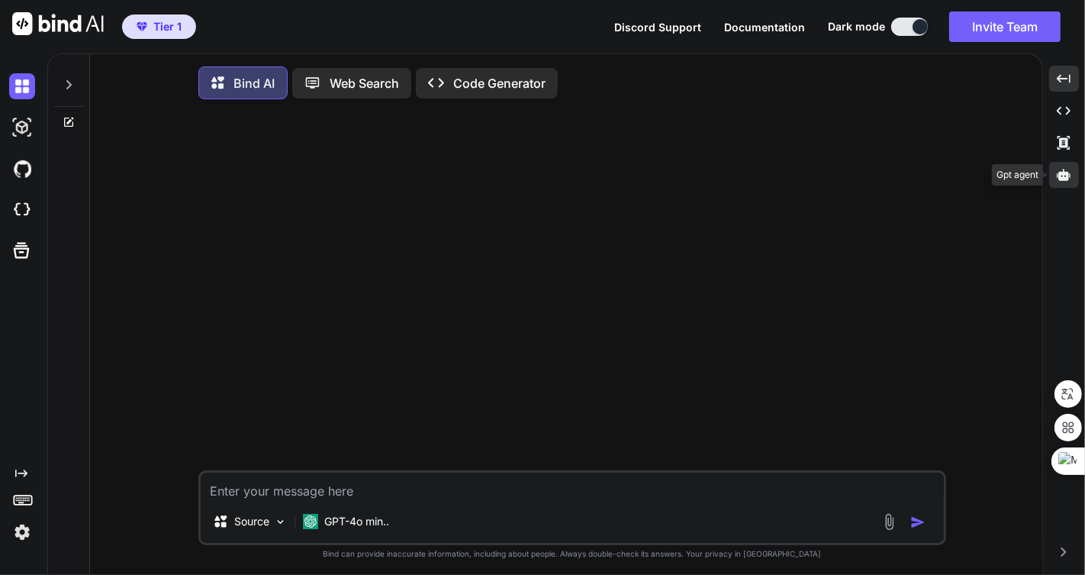
click at [1057, 176] on div at bounding box center [1065, 175] width 30 height 26
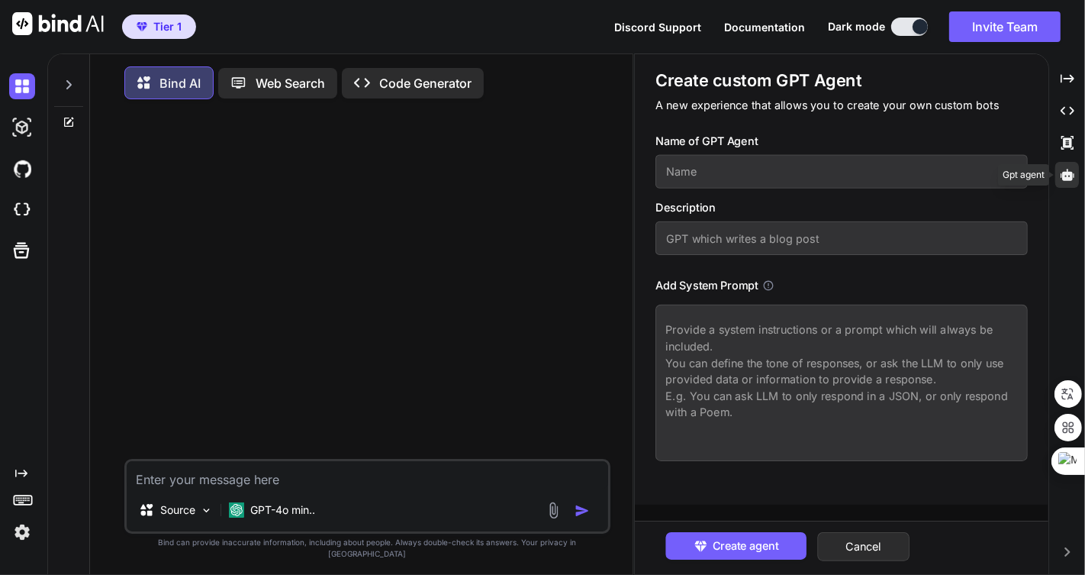
click at [1068, 172] on icon at bounding box center [1068, 174] width 14 height 11
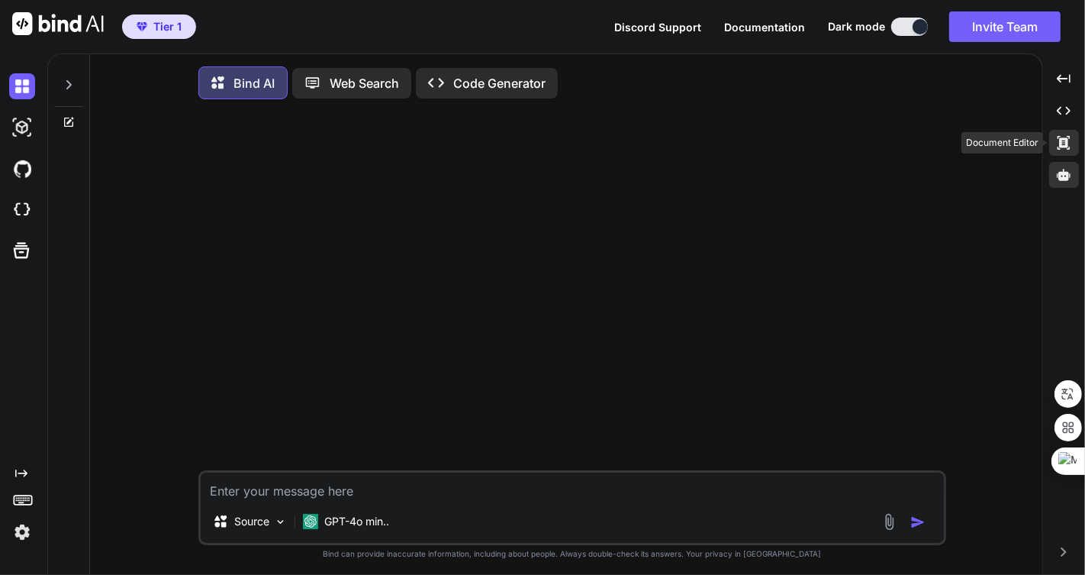
click at [1063, 138] on icon at bounding box center [1064, 143] width 12 height 14
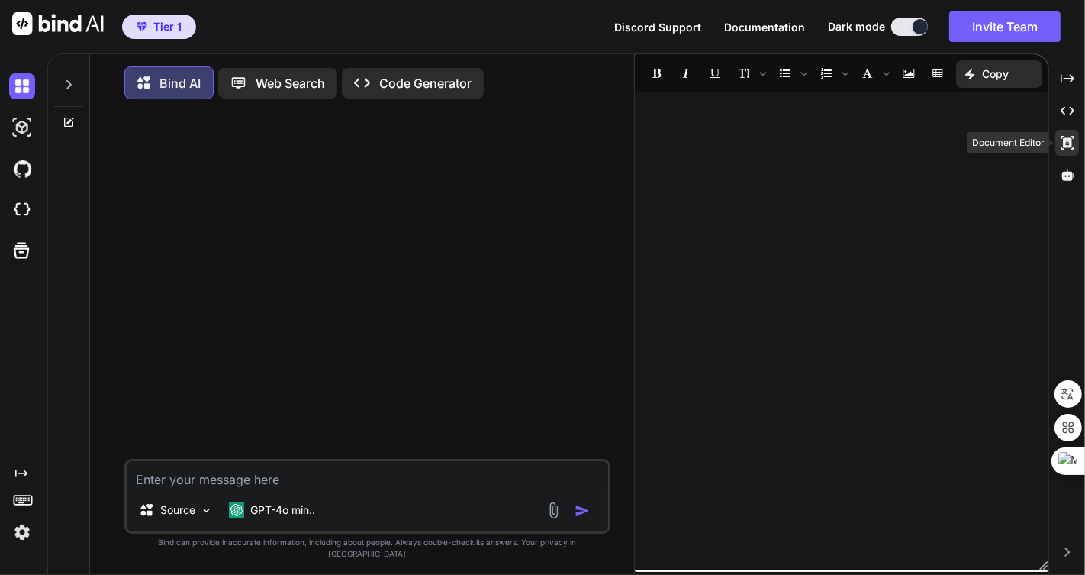
click at [1063, 138] on icon at bounding box center [1067, 143] width 12 height 14
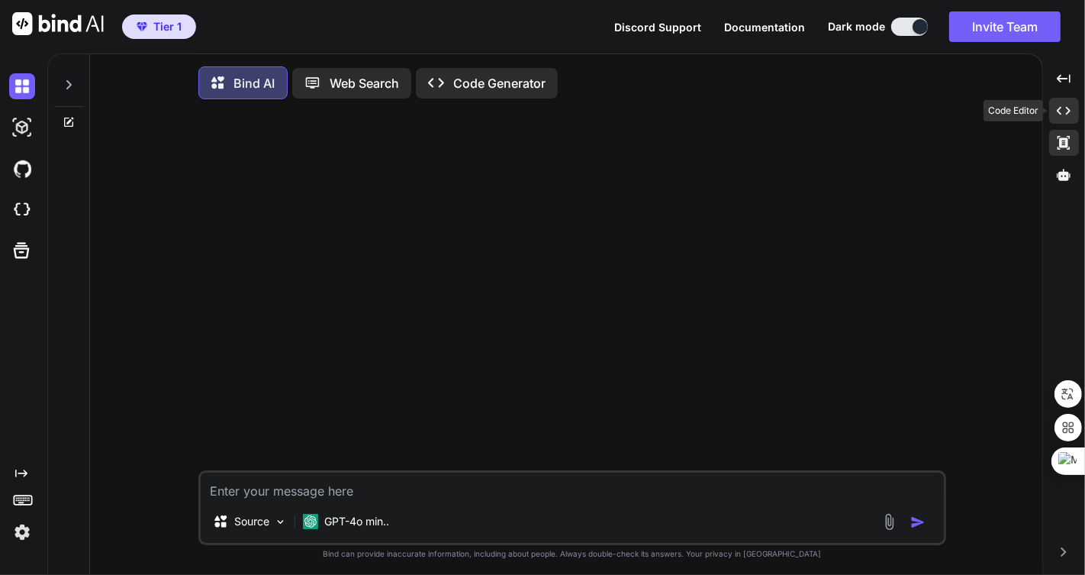
click at [1065, 109] on icon "Created with Pixso." at bounding box center [1064, 111] width 14 height 14
type textarea "x"
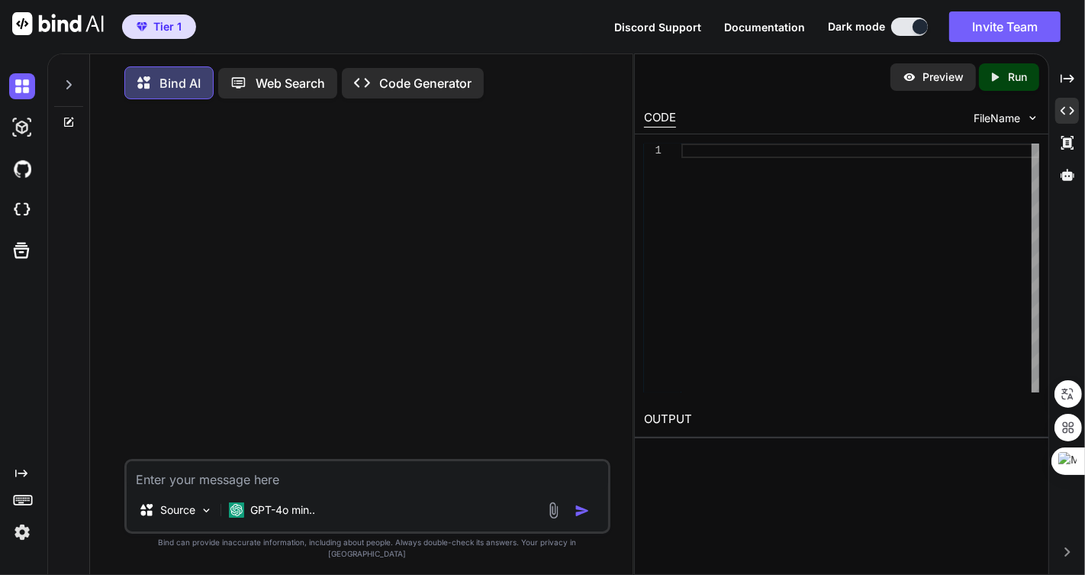
click at [73, 86] on icon at bounding box center [69, 85] width 12 height 12
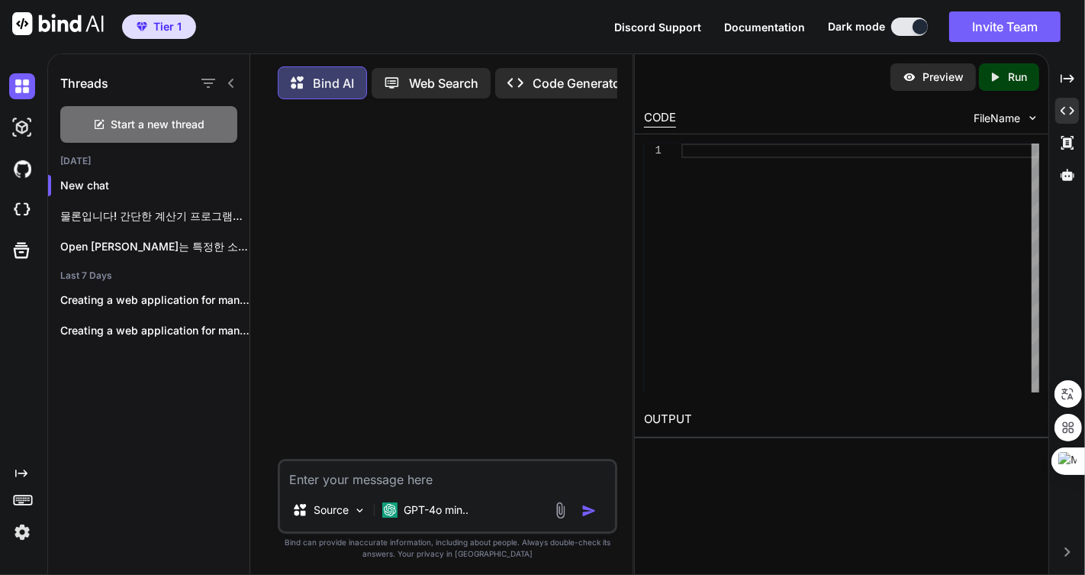
drag, startPoint x: 370, startPoint y: 478, endPoint x: 419, endPoint y: 468, distance: 49.8
click at [370, 478] on textarea at bounding box center [447, 474] width 334 height 27
click at [422, 521] on div "GPT-4o min.." at bounding box center [425, 510] width 98 height 31
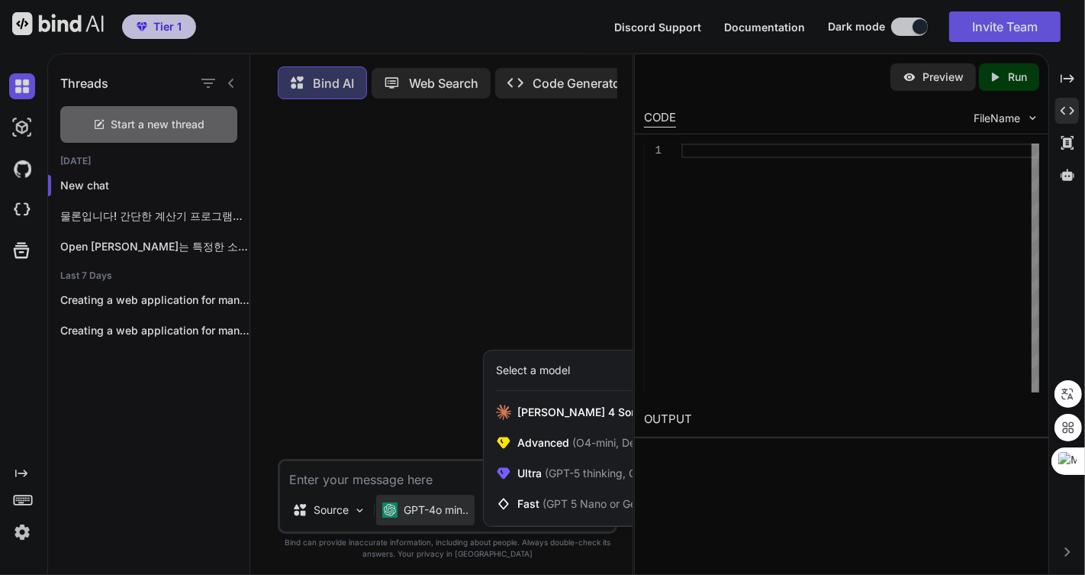
click at [408, 479] on div at bounding box center [542, 287] width 1085 height 575
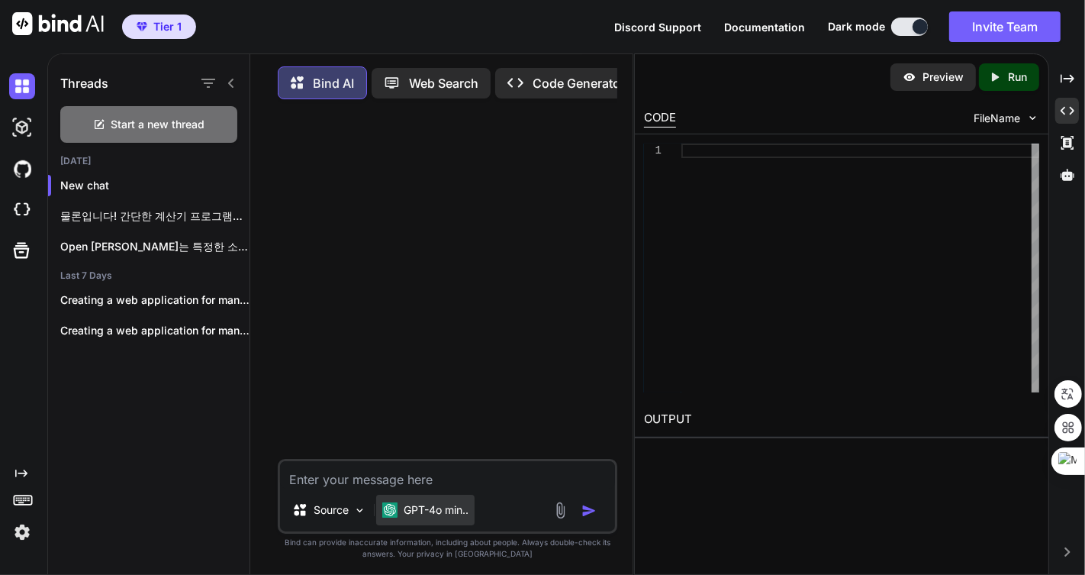
click at [432, 512] on p "GPT-4o min.." at bounding box center [436, 509] width 65 height 15
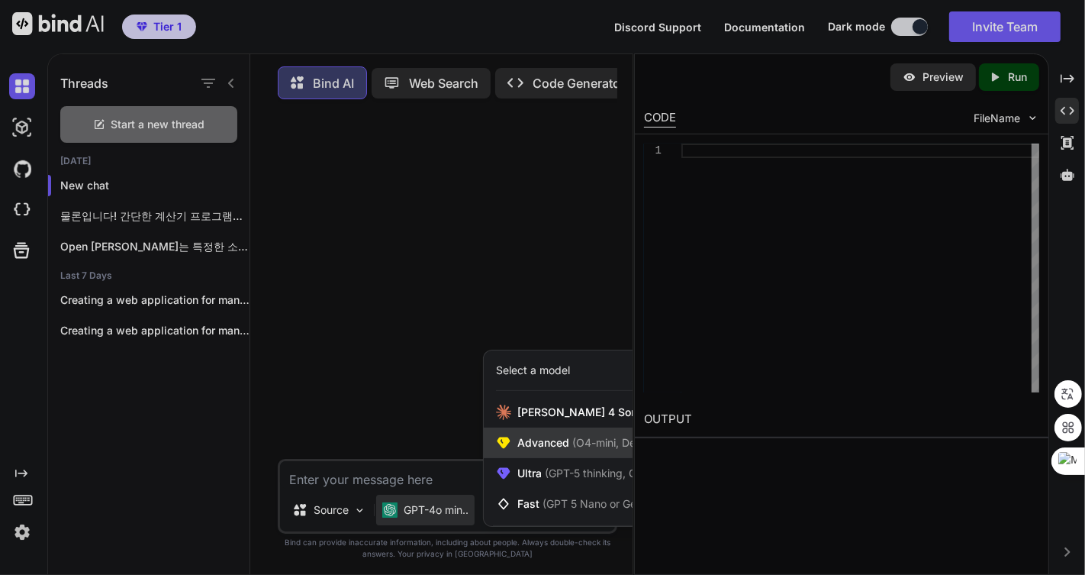
click at [546, 447] on span "Advanced (O4-mini, DeepSeek R1)" at bounding box center [605, 442] width 175 height 15
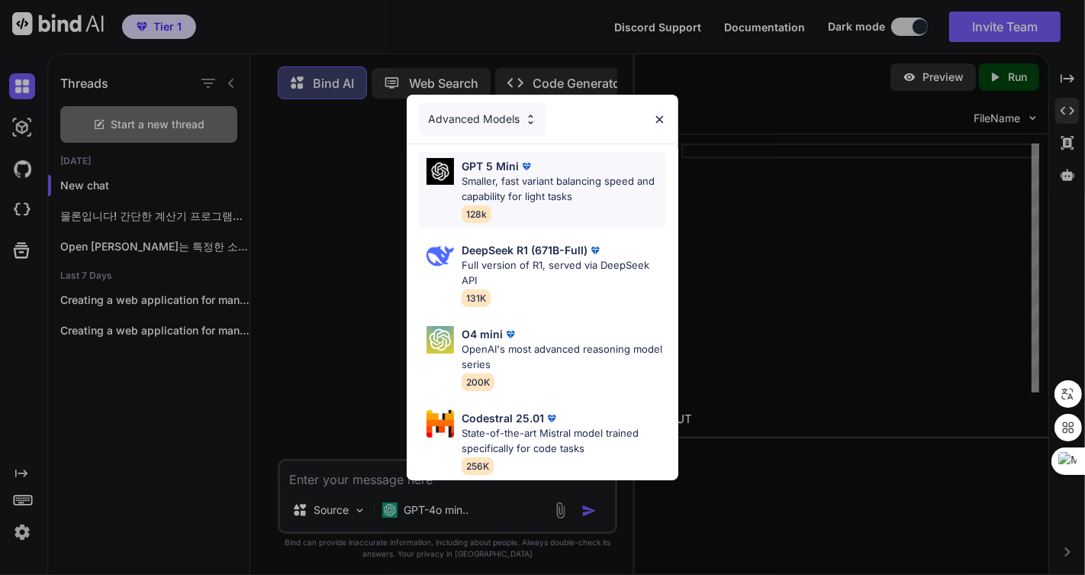
click at [542, 163] on div "GPT 5 Mini" at bounding box center [564, 166] width 205 height 16
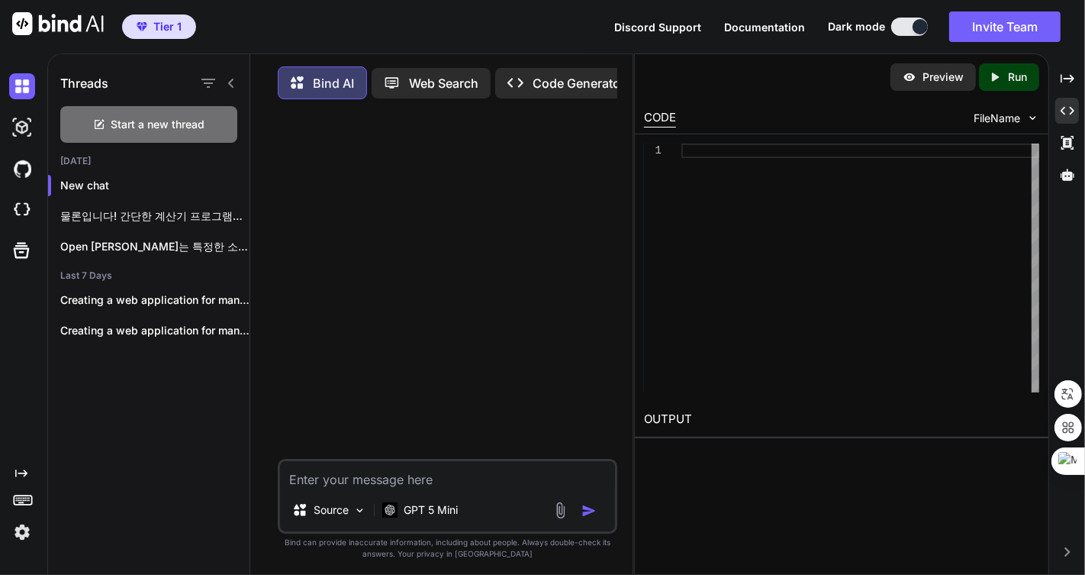
click at [398, 472] on textarea at bounding box center [447, 474] width 334 height 27
paste textarea "AI 대화용 프롬프트 관리 웹 애플리케이션을 만들고자 합니다. 애플리케이션은 다음 기능을 포함해야 합니다: 1. 사용자가 메타데이터(제목, 설…"
type textarea "AI 대화용 프롬프트 관리 웹 애플리케이션을 만들고자 합니다. 애플리케이션은 다음 기능을 포함해야 합니다: 1. 사용자가 메타데이터(제목, 설…"
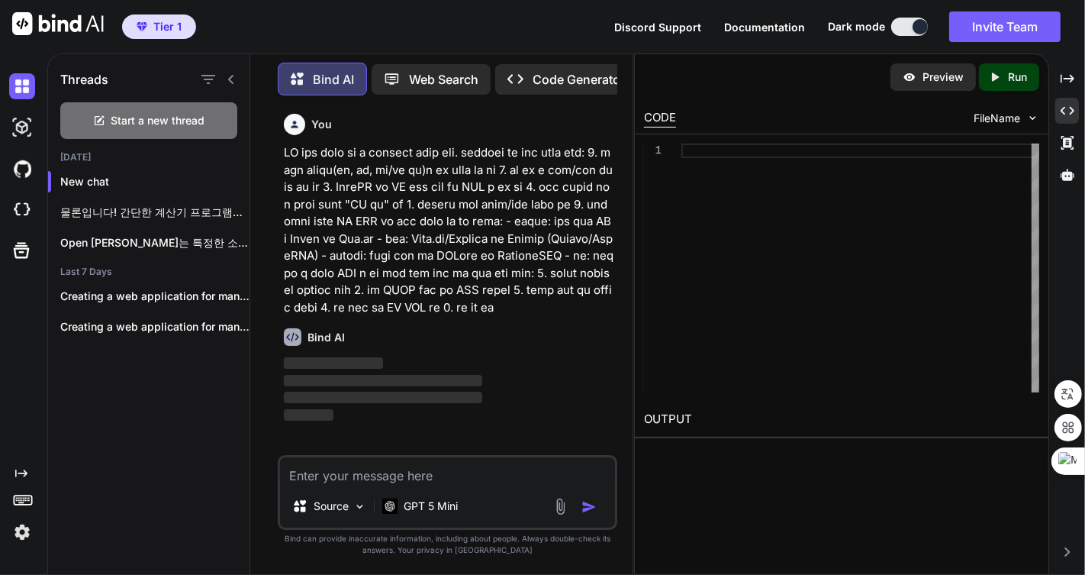
scroll to position [53, 0]
click at [230, 78] on icon at bounding box center [230, 79] width 5 height 9
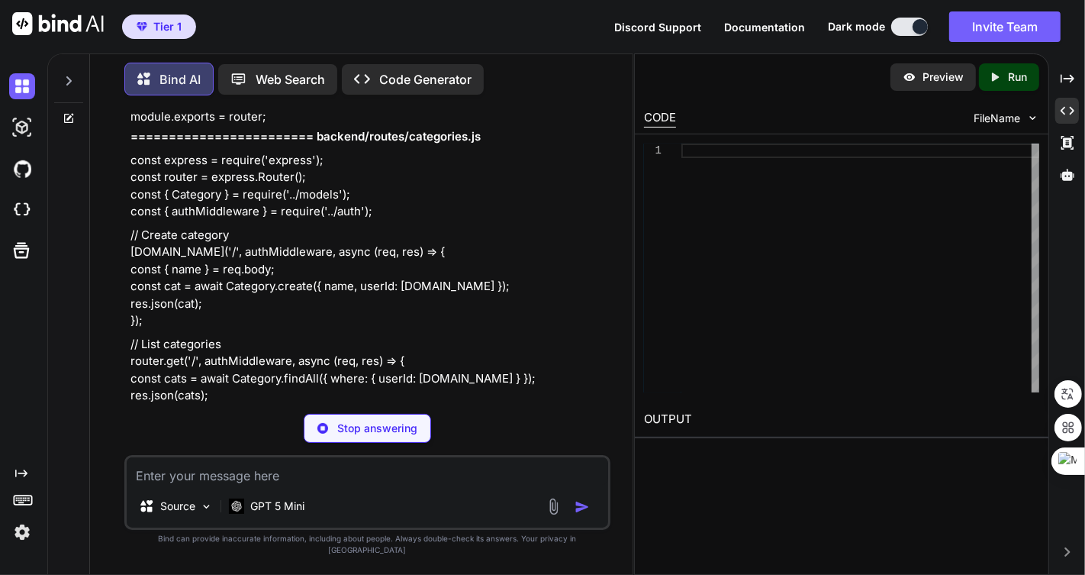
scroll to position [4099, 0]
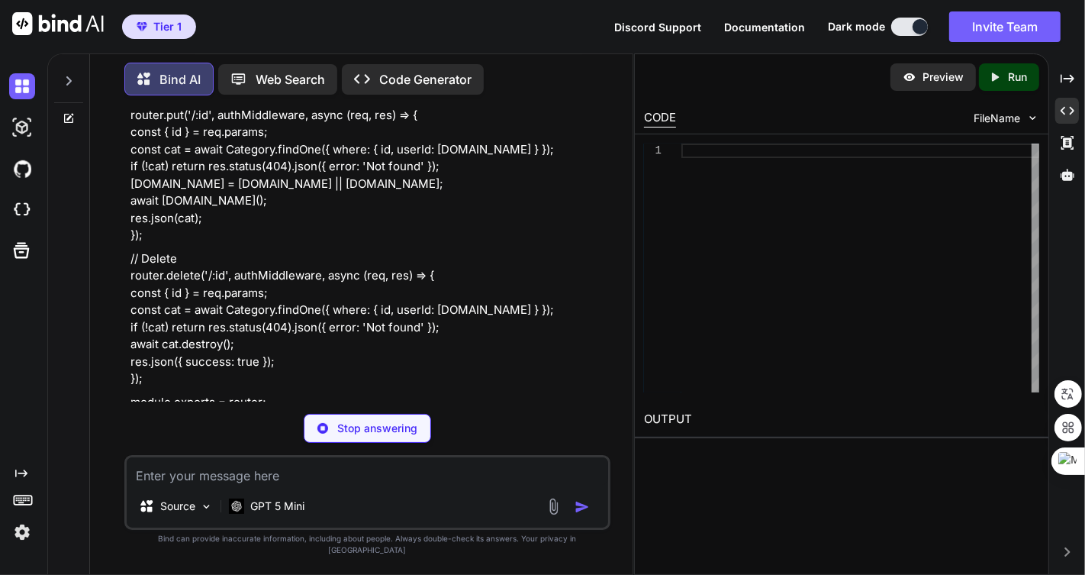
click at [553, 515] on img at bounding box center [554, 507] width 18 height 18
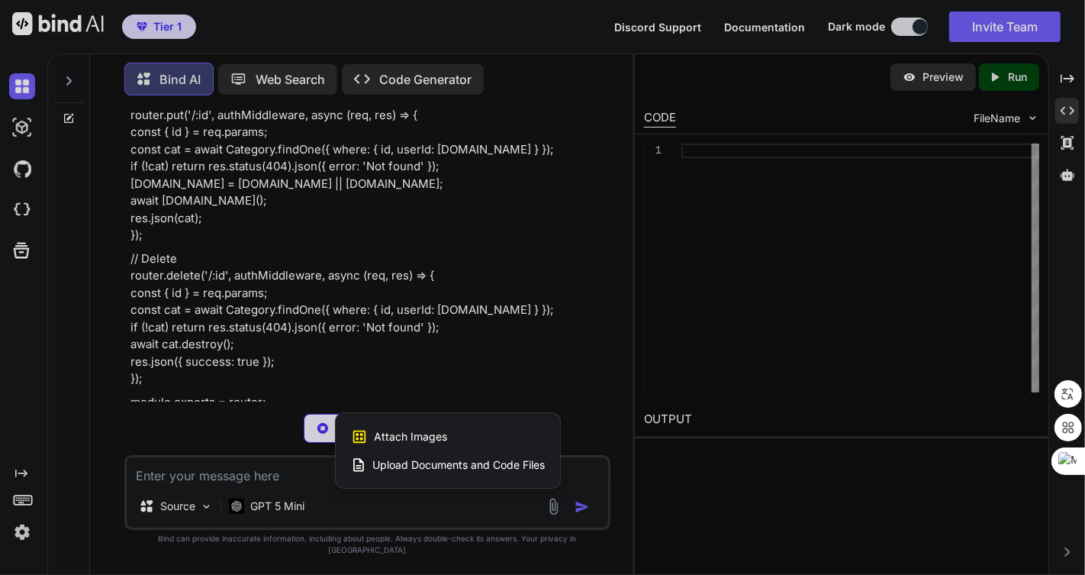
click at [526, 472] on span "Upload Documents and Code Files" at bounding box center [458, 464] width 173 height 15
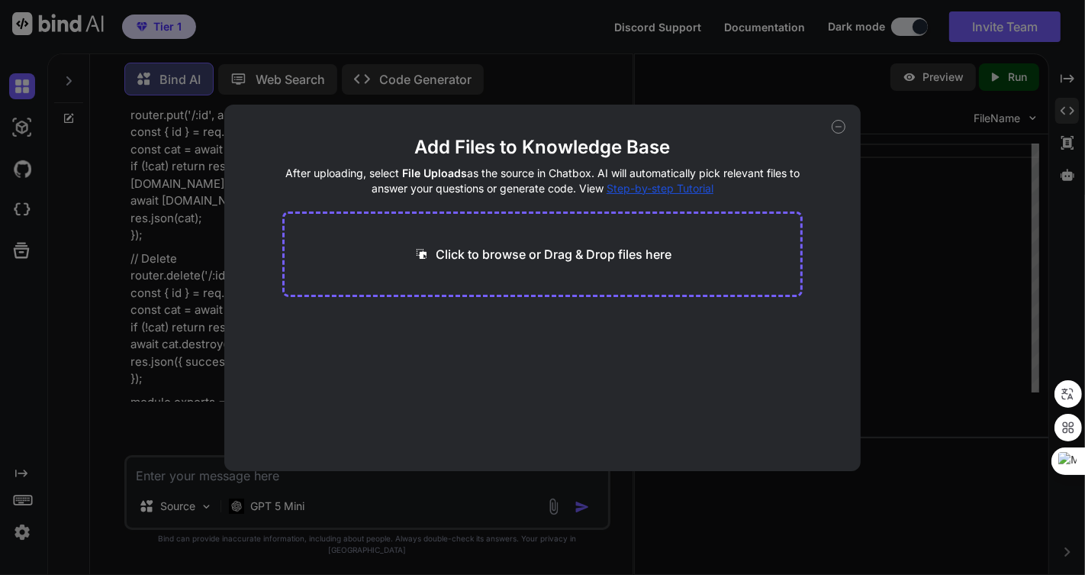
click at [840, 127] on icon at bounding box center [839, 127] width 5 height 0
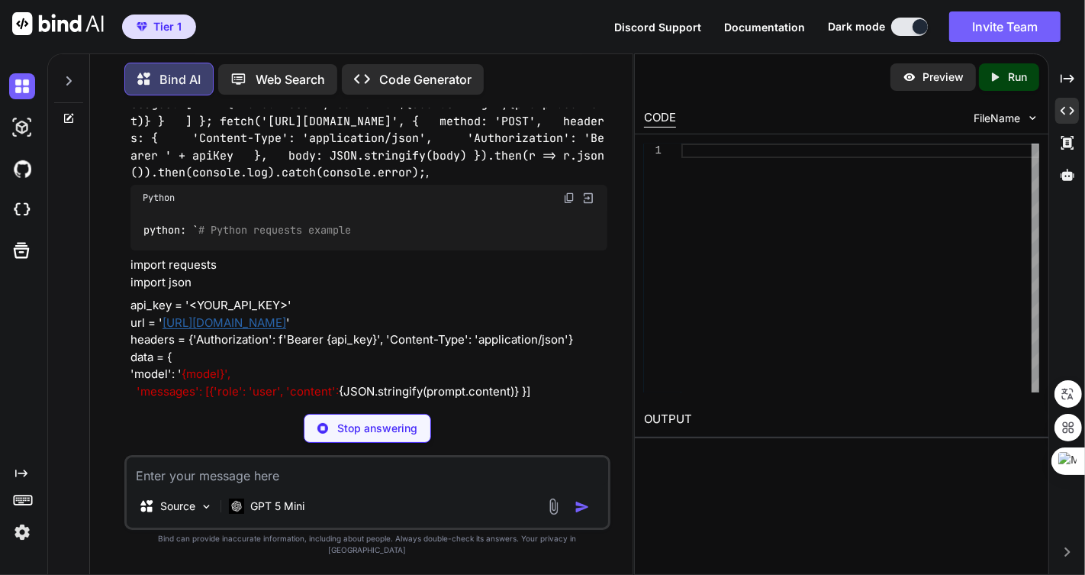
scroll to position [7799, 0]
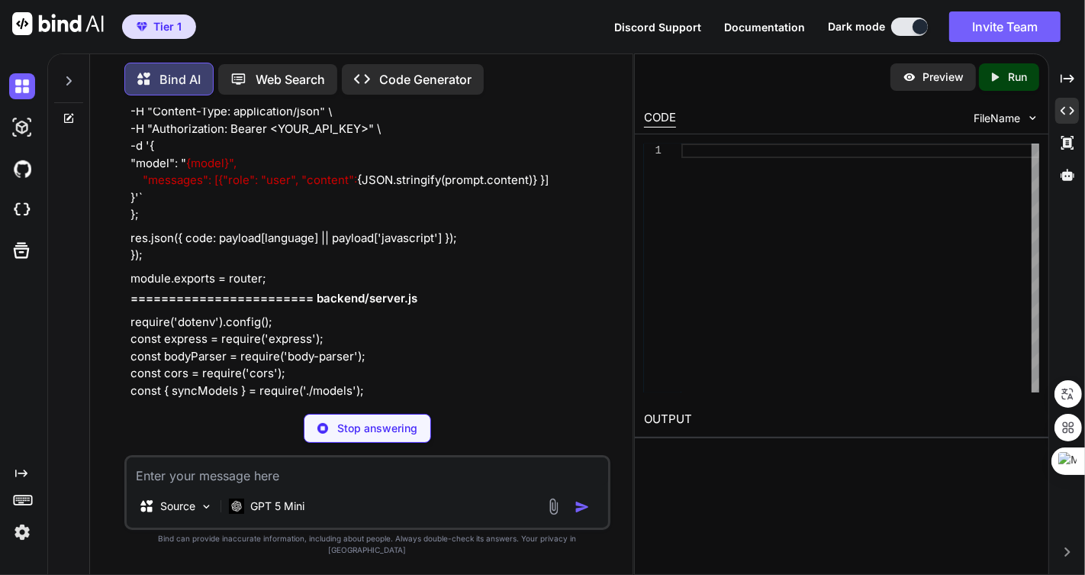
click at [370, 436] on p "Stop answering" at bounding box center [377, 428] width 80 height 15
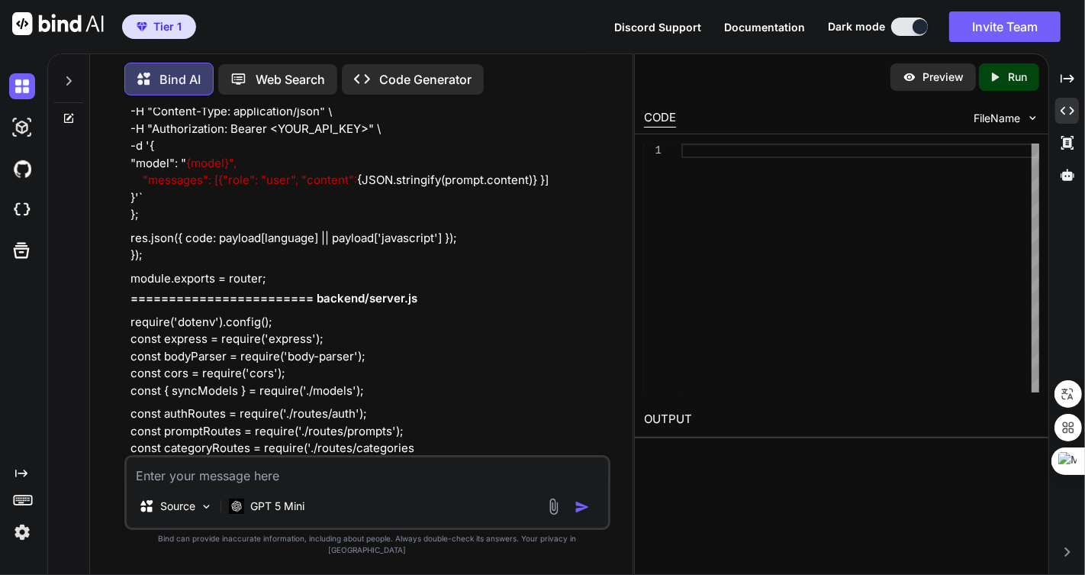
scroll to position [8192, 0]
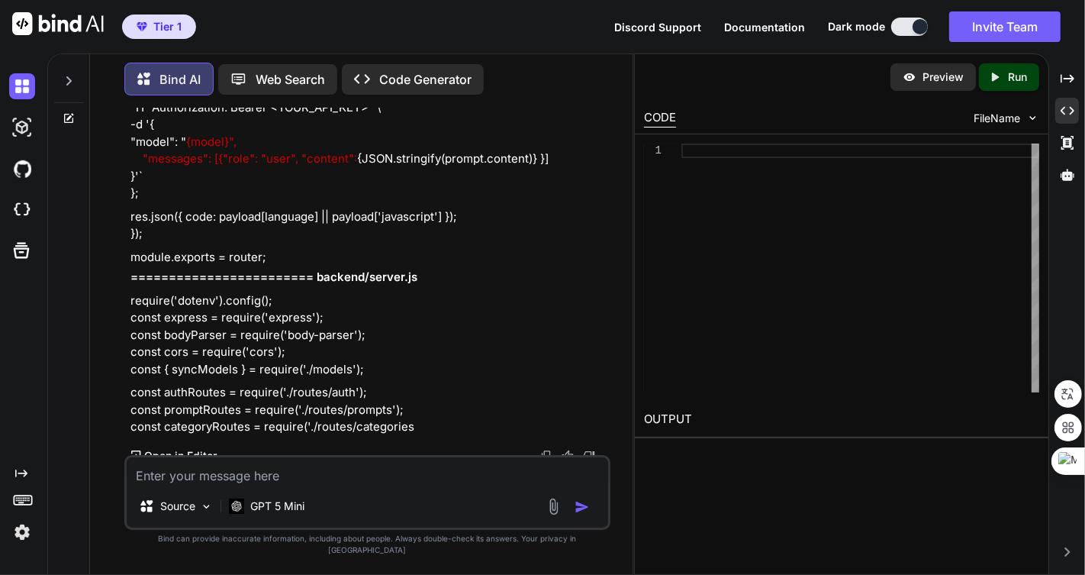
click at [69, 75] on icon at bounding box center [69, 81] width 12 height 12
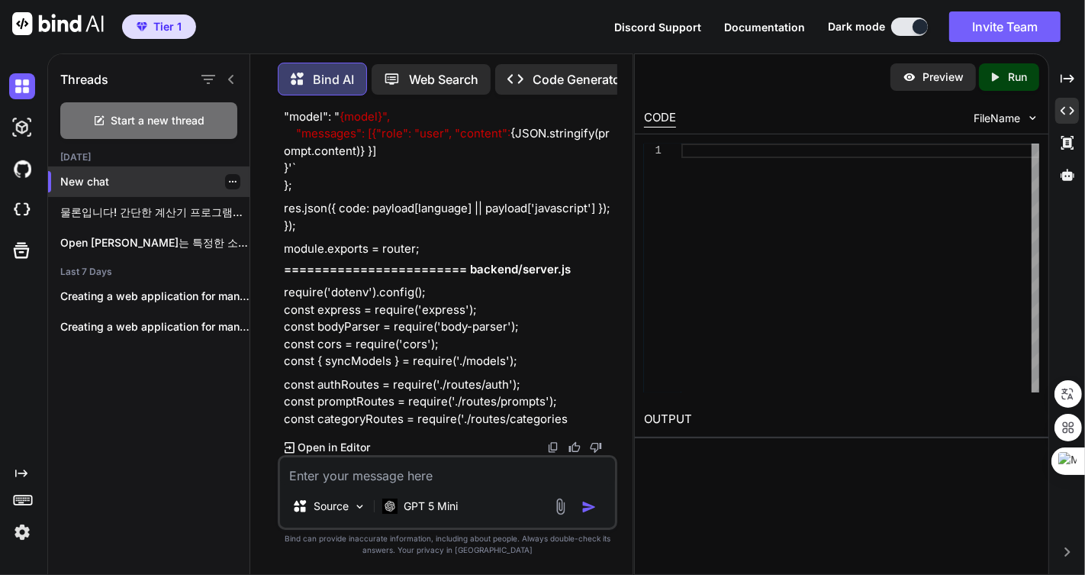
click at [230, 177] on icon "button" at bounding box center [232, 181] width 9 height 9
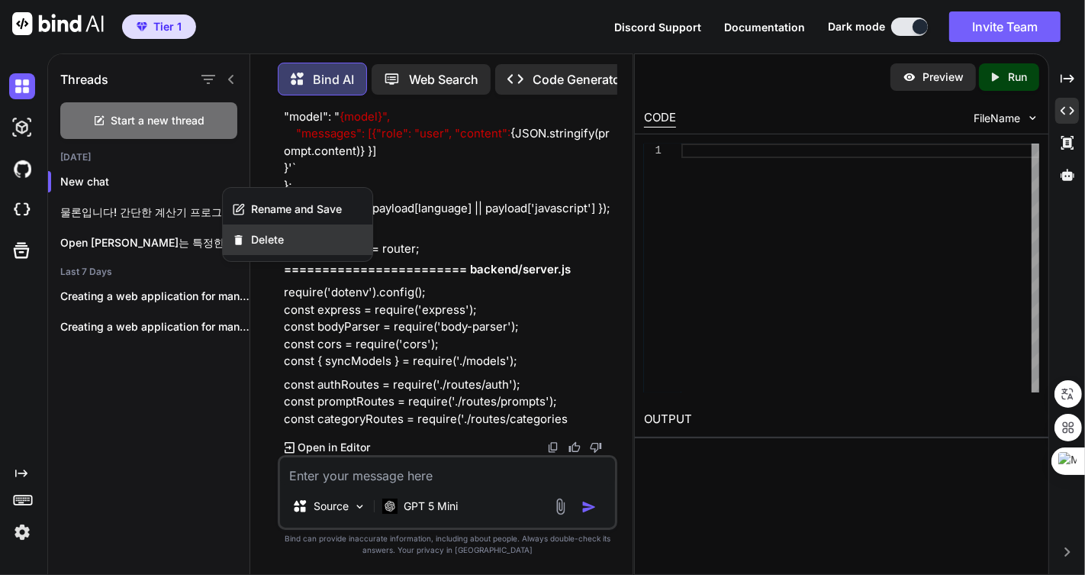
click at [266, 234] on span "Delete" at bounding box center [267, 239] width 33 height 15
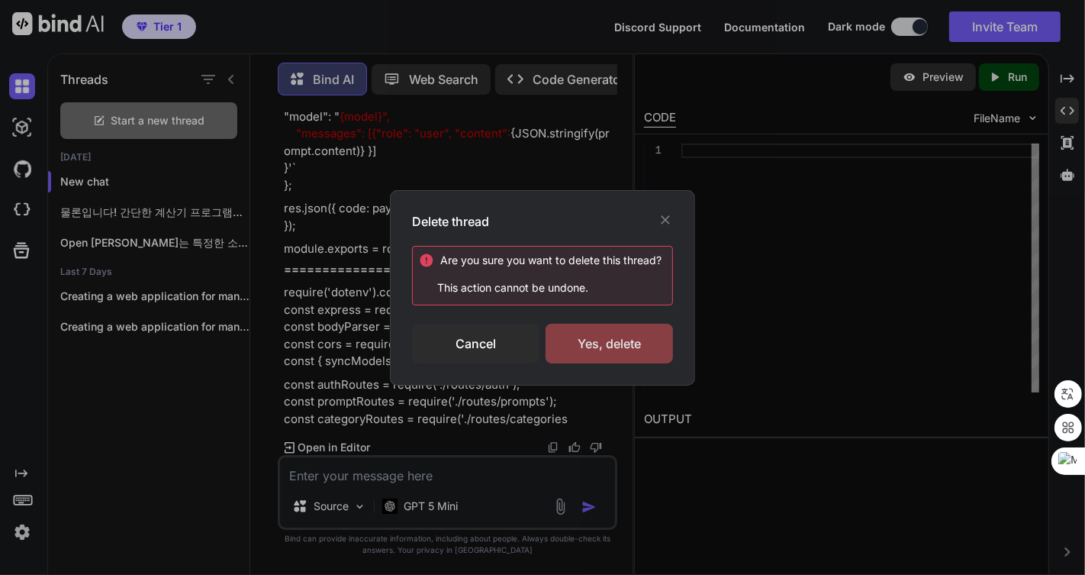
click at [611, 340] on div "Yes, delete" at bounding box center [609, 344] width 127 height 40
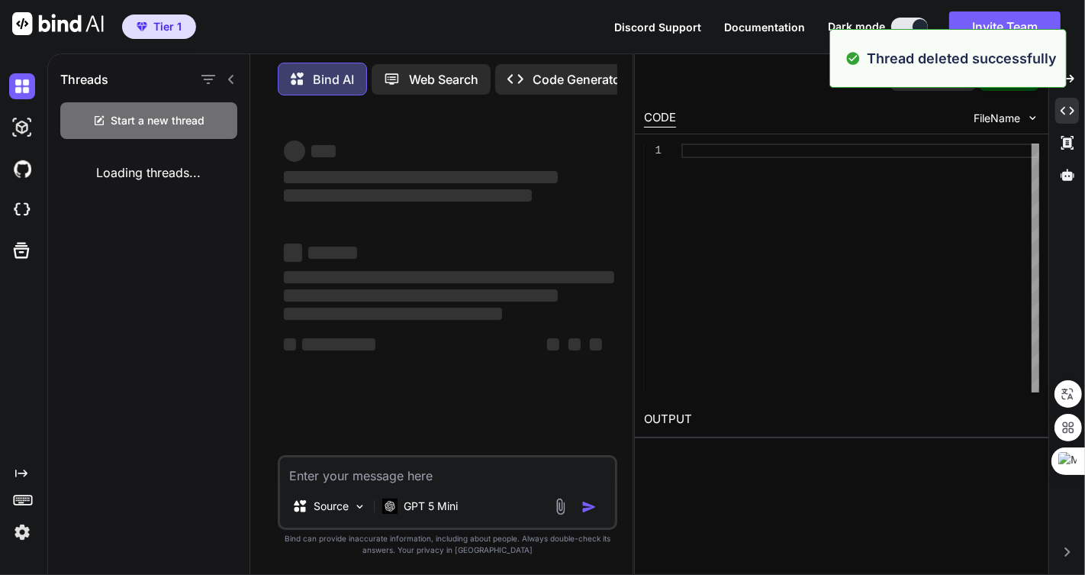
scroll to position [0, 0]
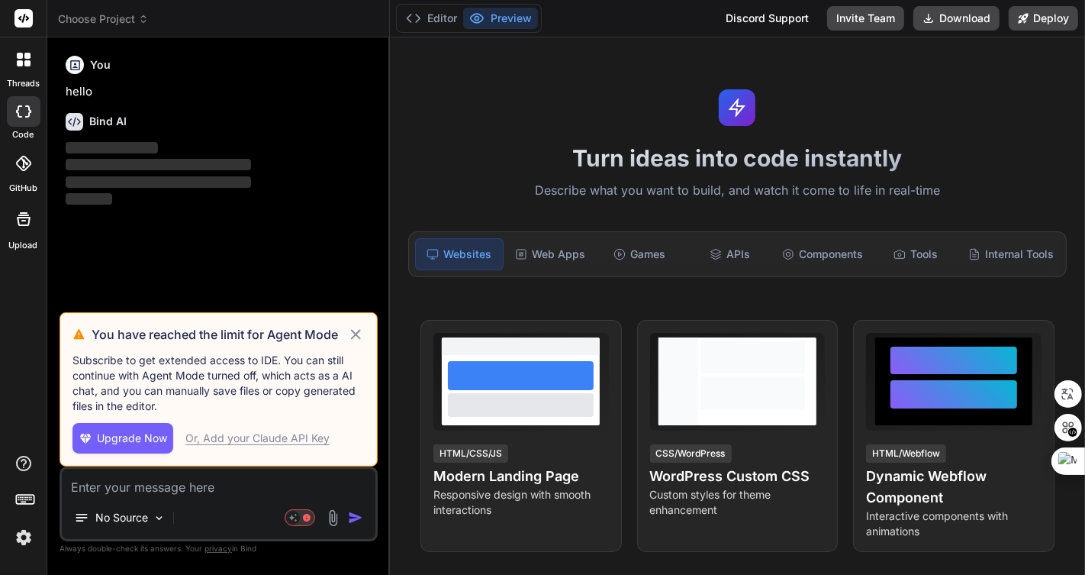
click at [359, 333] on icon at bounding box center [356, 334] width 10 height 10
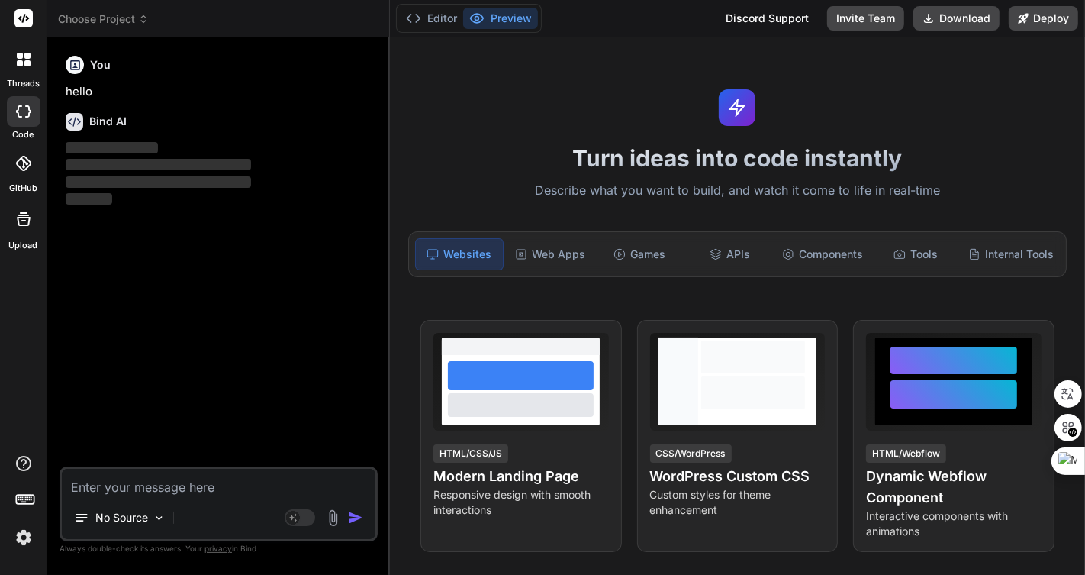
click at [19, 59] on icon at bounding box center [24, 60] width 14 height 14
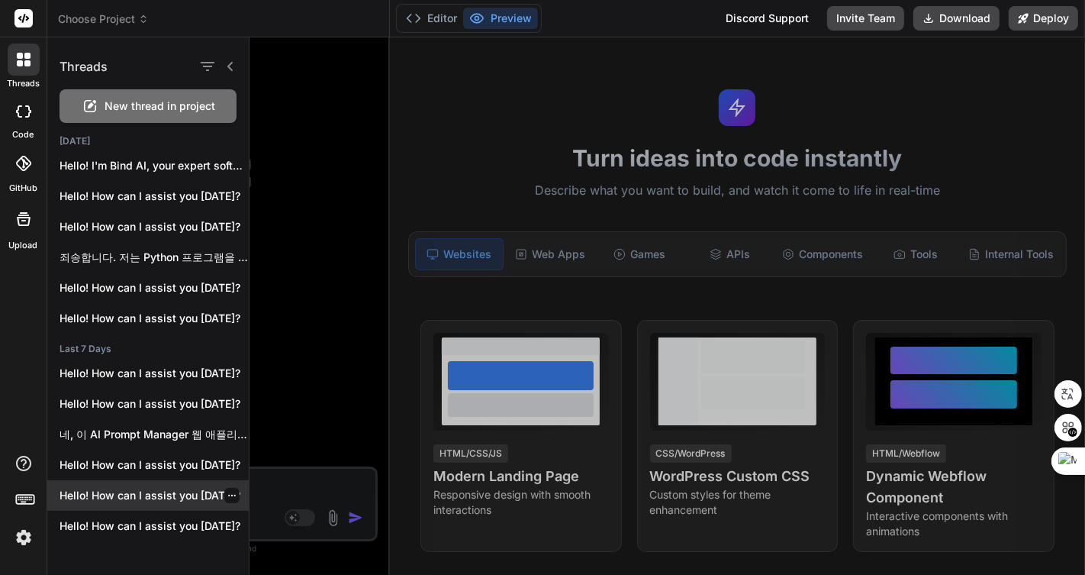
scroll to position [252, 0]
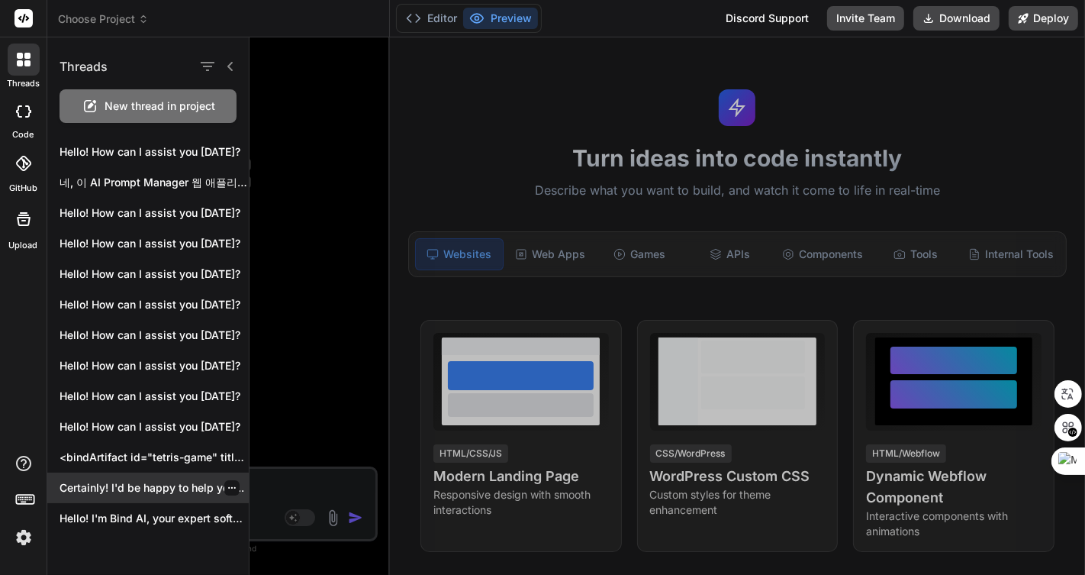
click at [160, 489] on p "Certainly! I'd be happy to help you..." at bounding box center [154, 487] width 189 height 15
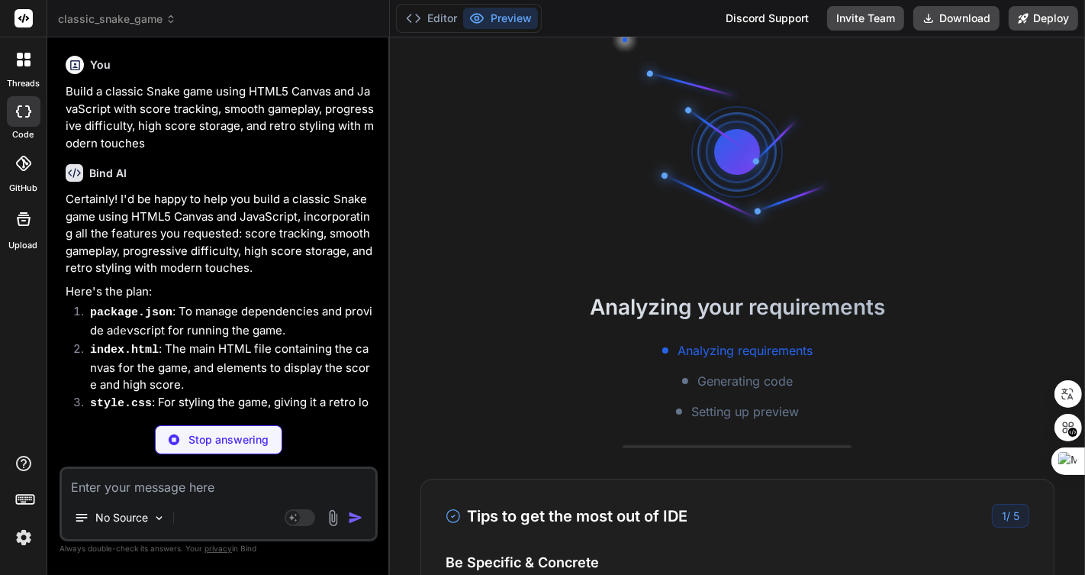
scroll to position [14, 0]
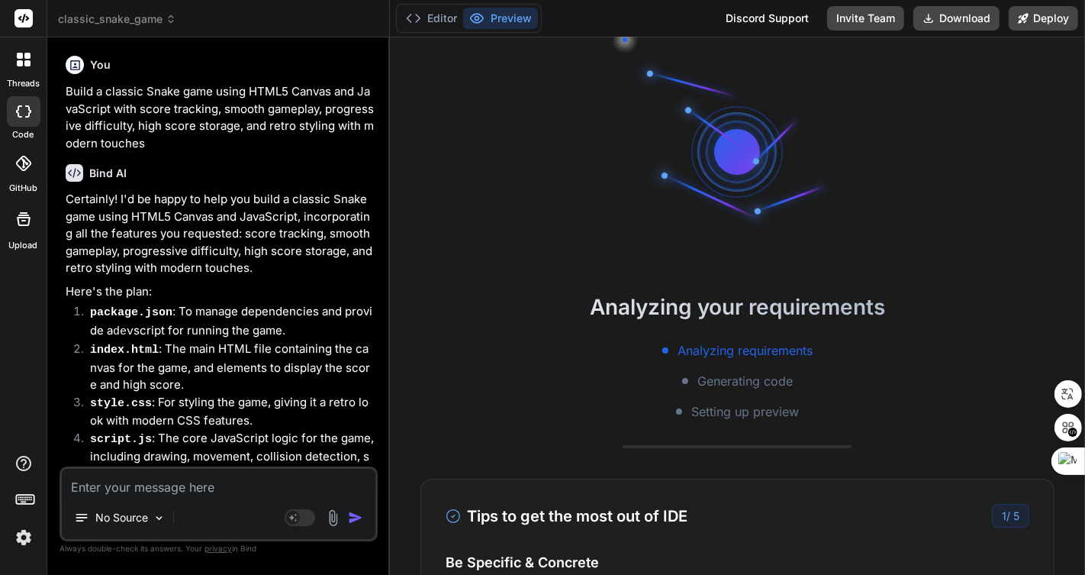
click at [24, 61] on icon at bounding box center [27, 63] width 6 height 6
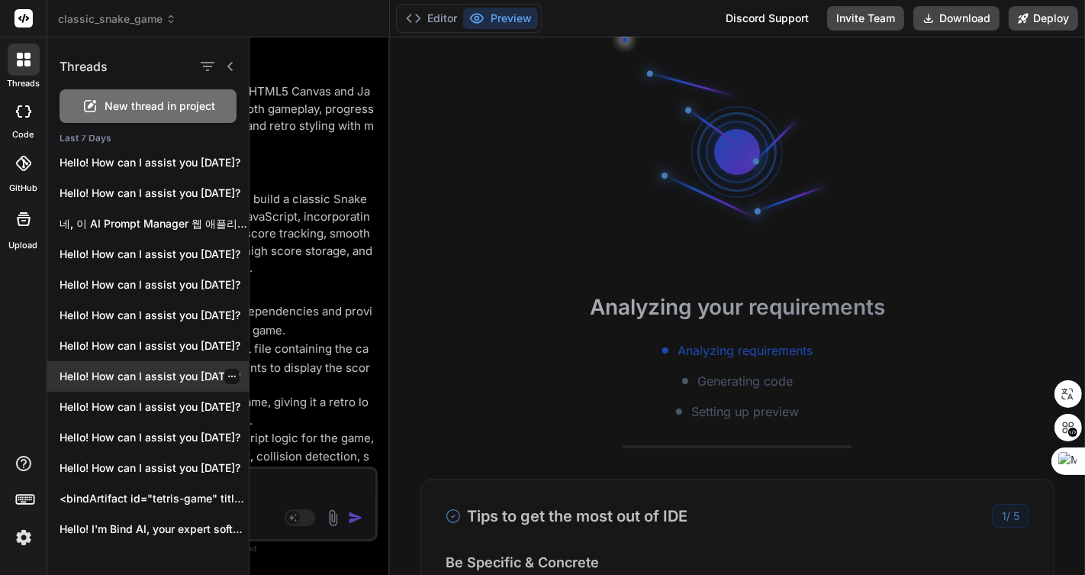
scroll to position [252, 0]
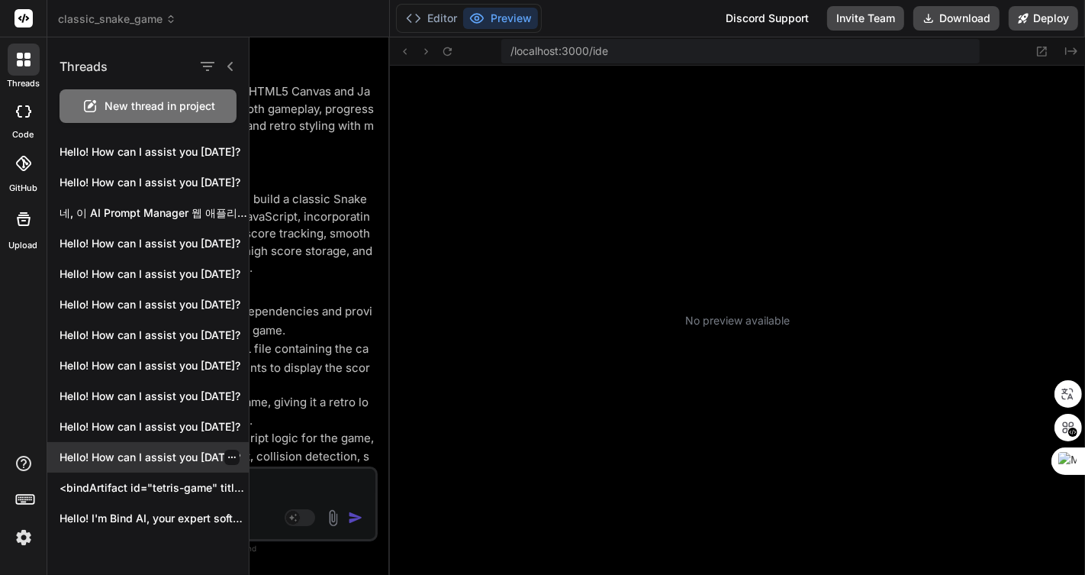
click at [159, 458] on p "Hello! How can I assist you [DATE]?" at bounding box center [154, 457] width 189 height 15
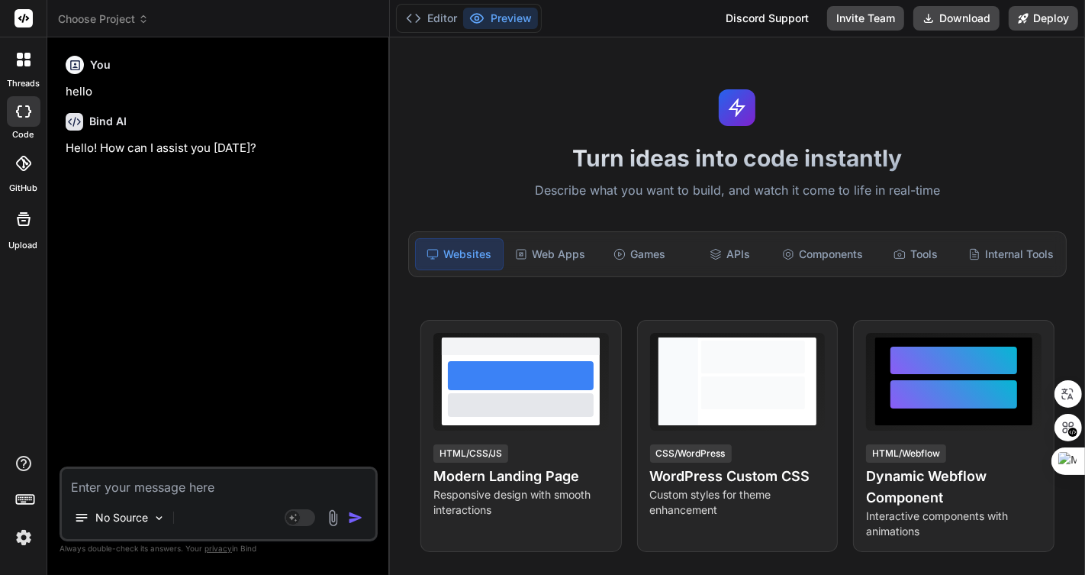
scroll to position [634, 0]
drag, startPoint x: 24, startPoint y: 60, endPoint x: 33, endPoint y: 68, distance: 11.9
click at [23, 60] on icon at bounding box center [24, 60] width 14 height 14
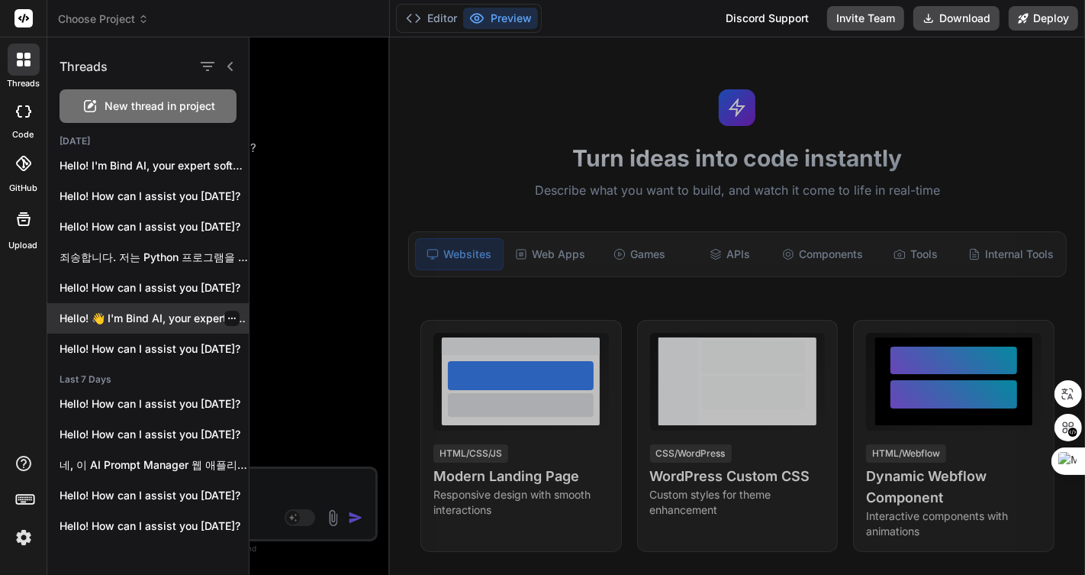
click at [163, 315] on p "Hello! 👋 I'm Bind AI, your expert sof..." at bounding box center [154, 318] width 189 height 15
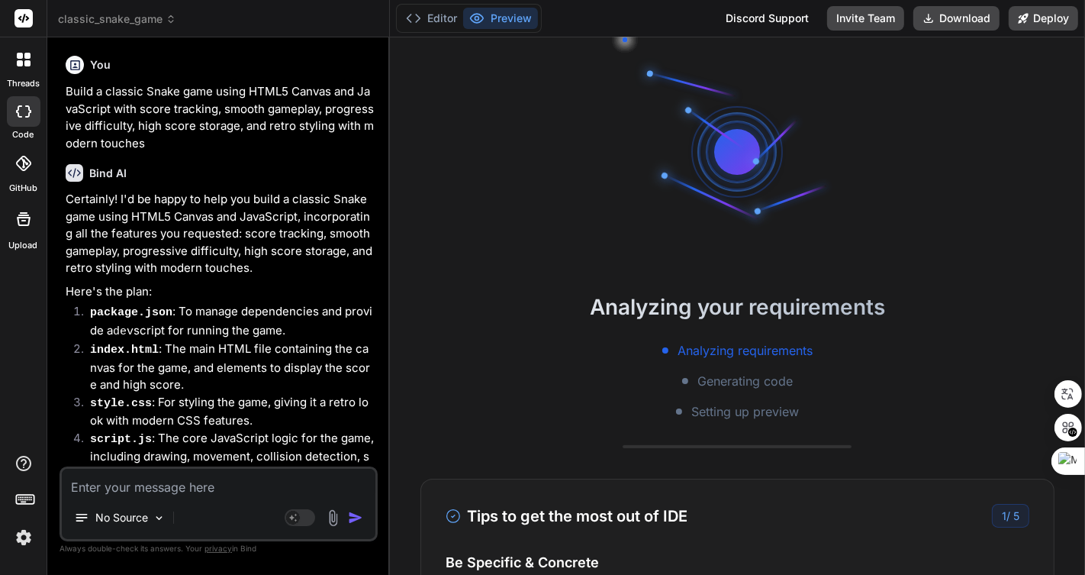
scroll to position [807, 0]
click at [25, 61] on icon at bounding box center [27, 63] width 6 height 6
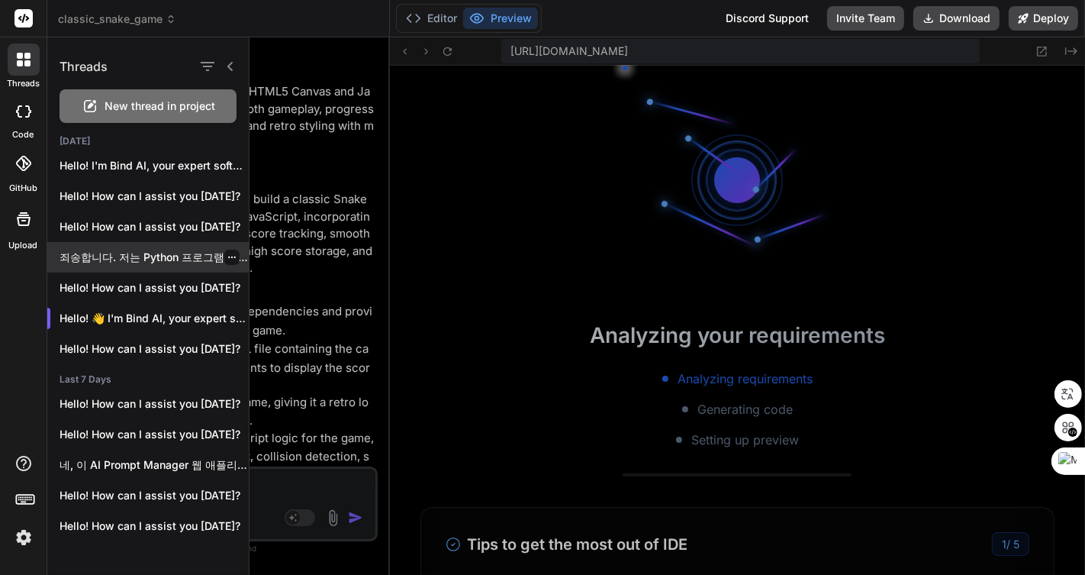
scroll to position [1369, 0]
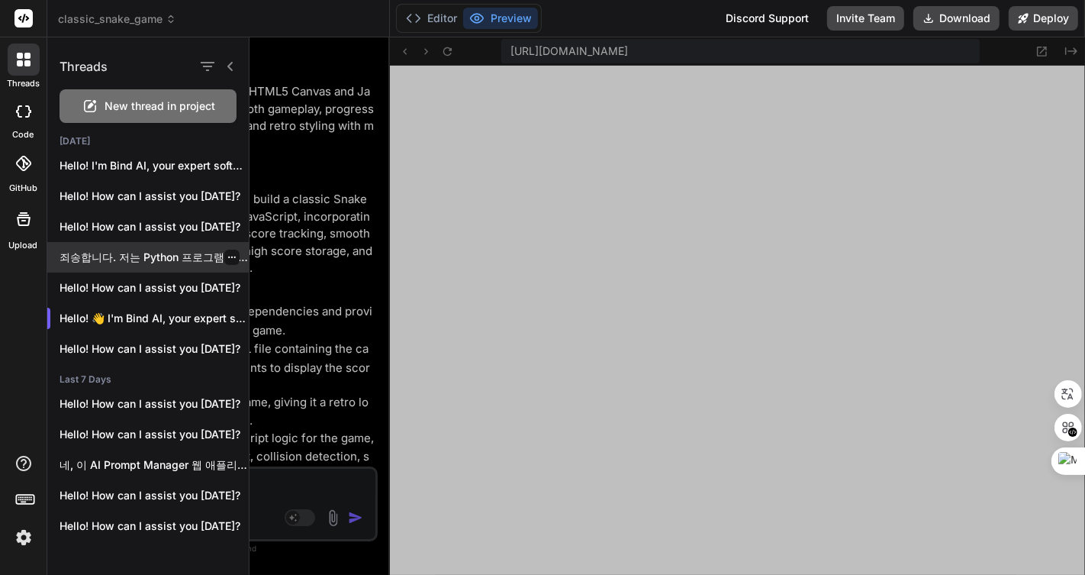
type textarea "x"
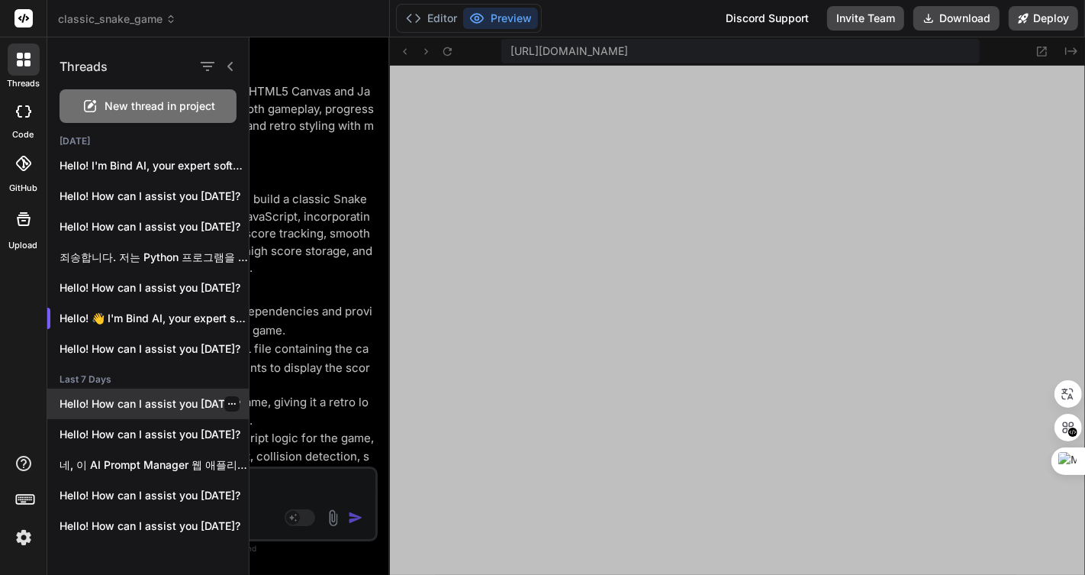
scroll to position [252, 0]
